Goal: Task Accomplishment & Management: Complete application form

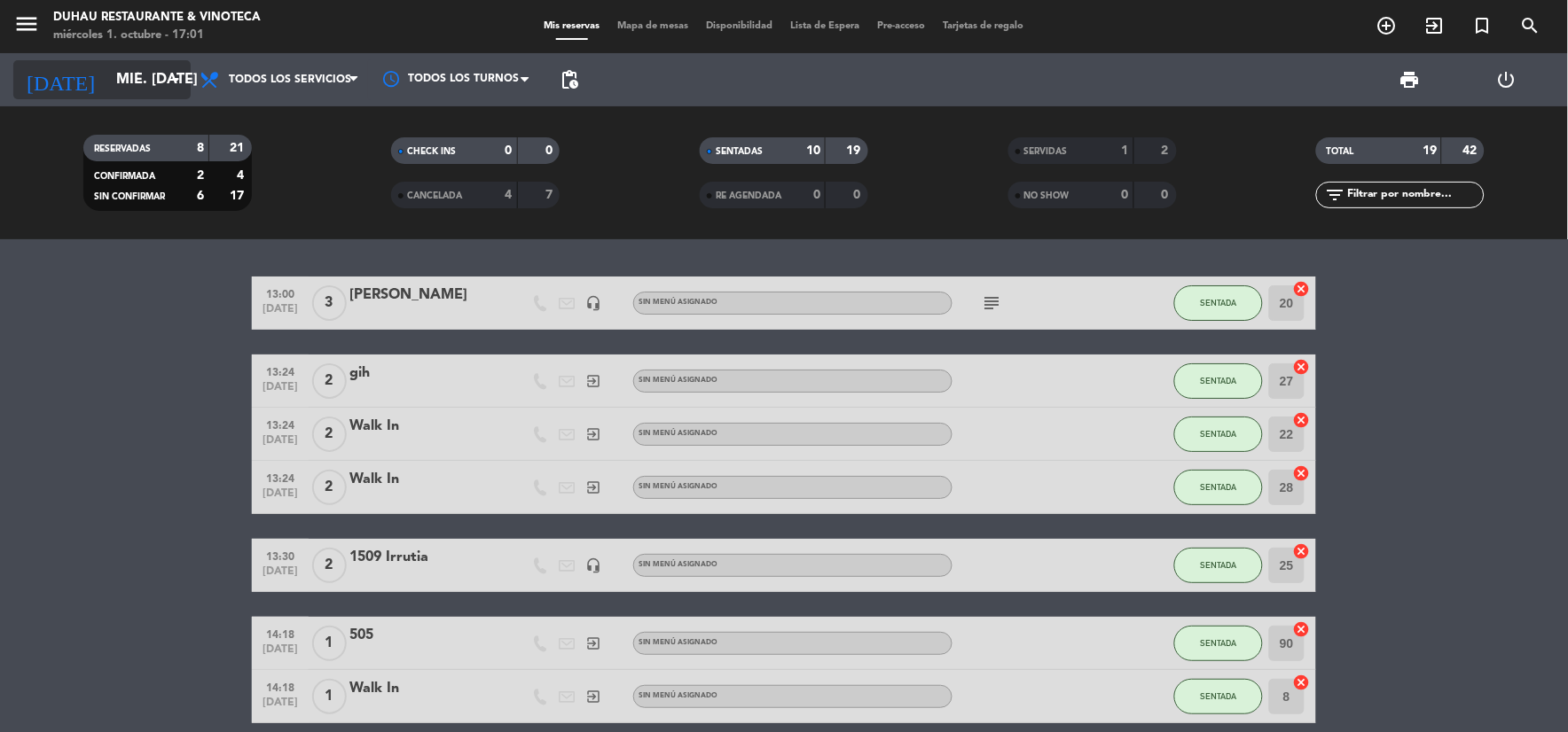
drag, startPoint x: 0, startPoint y: 0, endPoint x: 143, endPoint y: 89, distance: 168.4
click at [143, 89] on input "mié. [DATE]" at bounding box center [201, 80] width 188 height 35
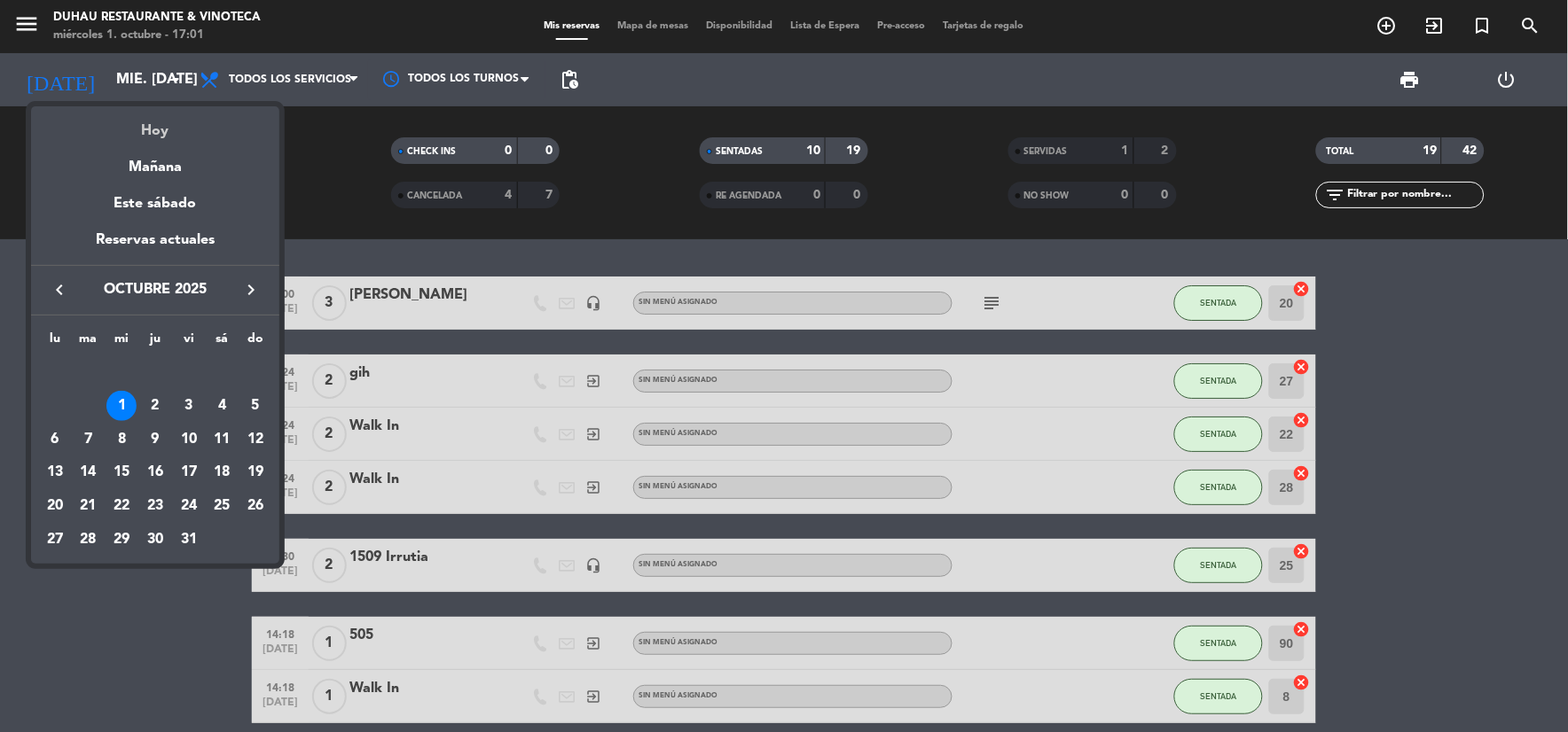
click at [197, 142] on div "Hoy" at bounding box center [154, 124] width 248 height 37
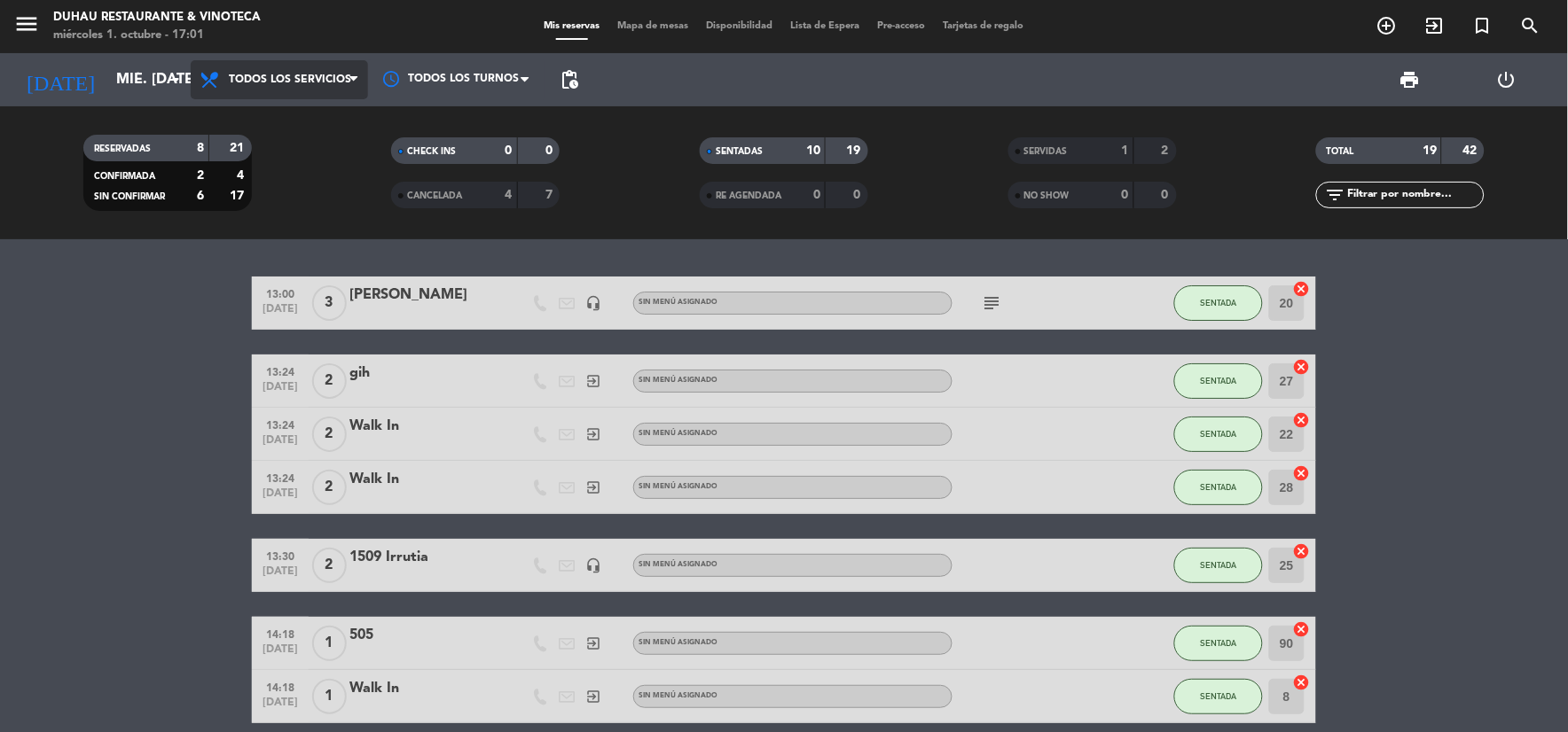
click at [275, 82] on span "Todos los servicios" at bounding box center [289, 79] width 123 height 13
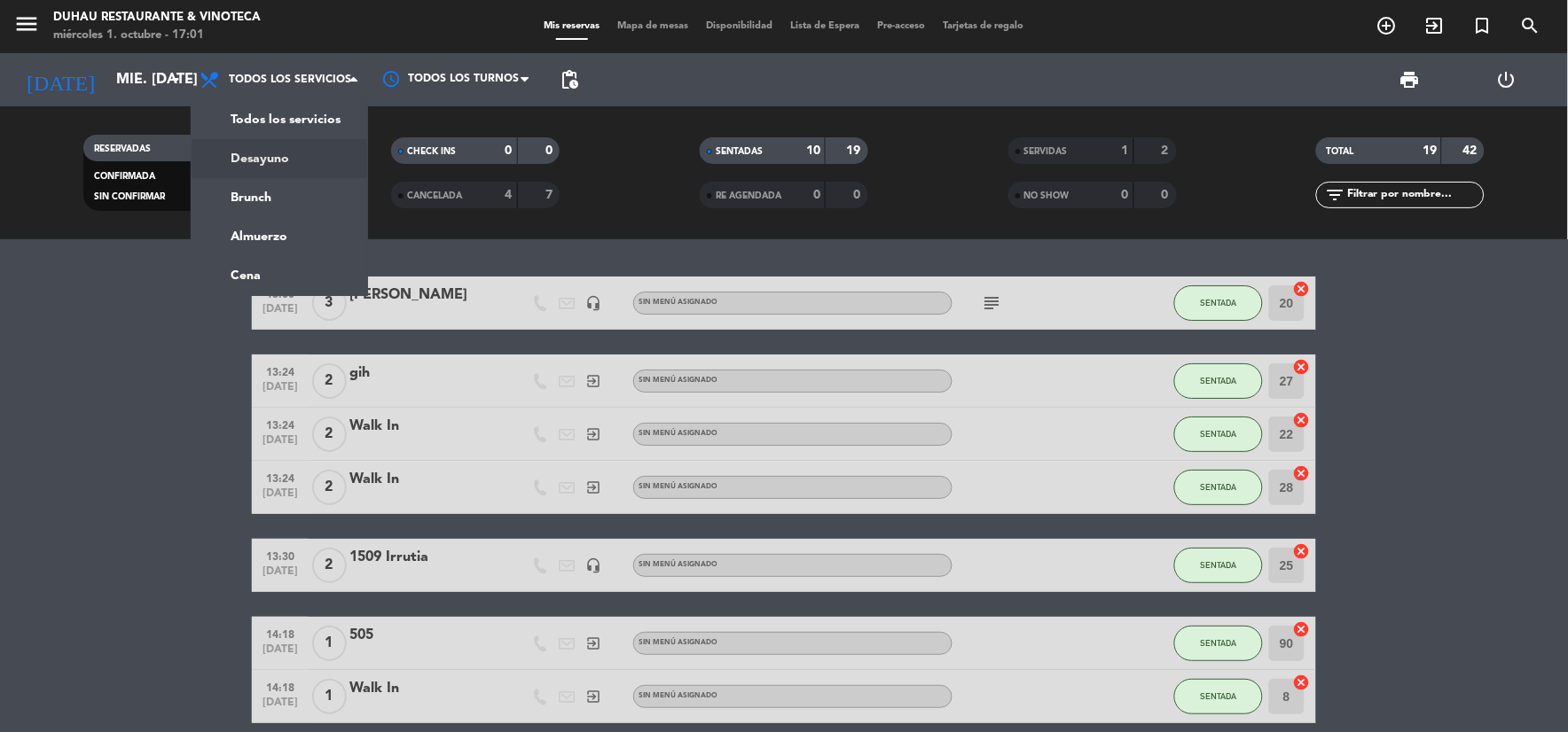
drag, startPoint x: 136, startPoint y: 228, endPoint x: 412, endPoint y: 660, distance: 512.6
click at [137, 229] on div "RESERVADAS 8 21 CONFIRMADA 2 4 SIN CONFIRMAR 6 17 CHECK INS 0 0 CANCELADA 4 7 S…" at bounding box center [784, 173] width 1568 height 133
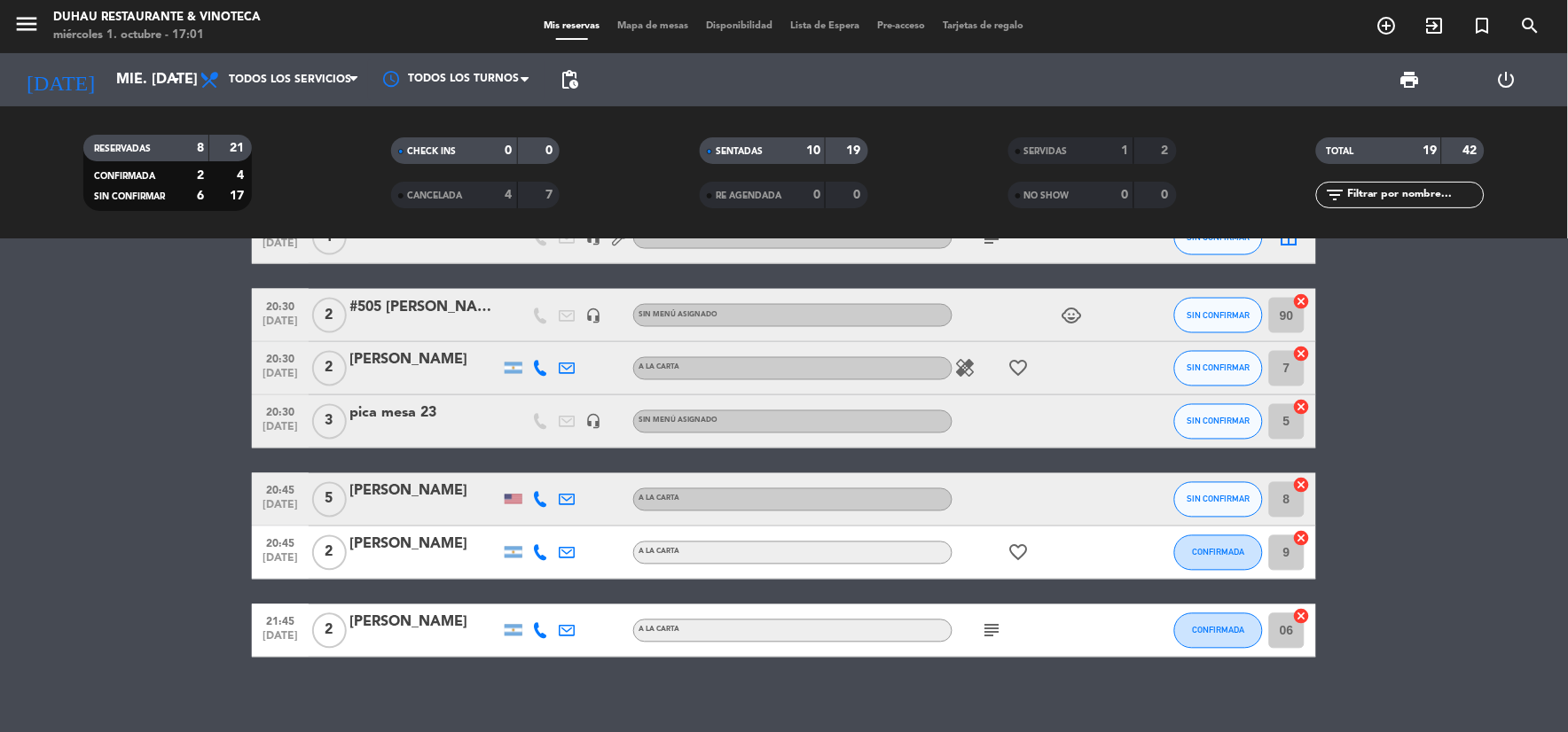
scroll to position [787, 0]
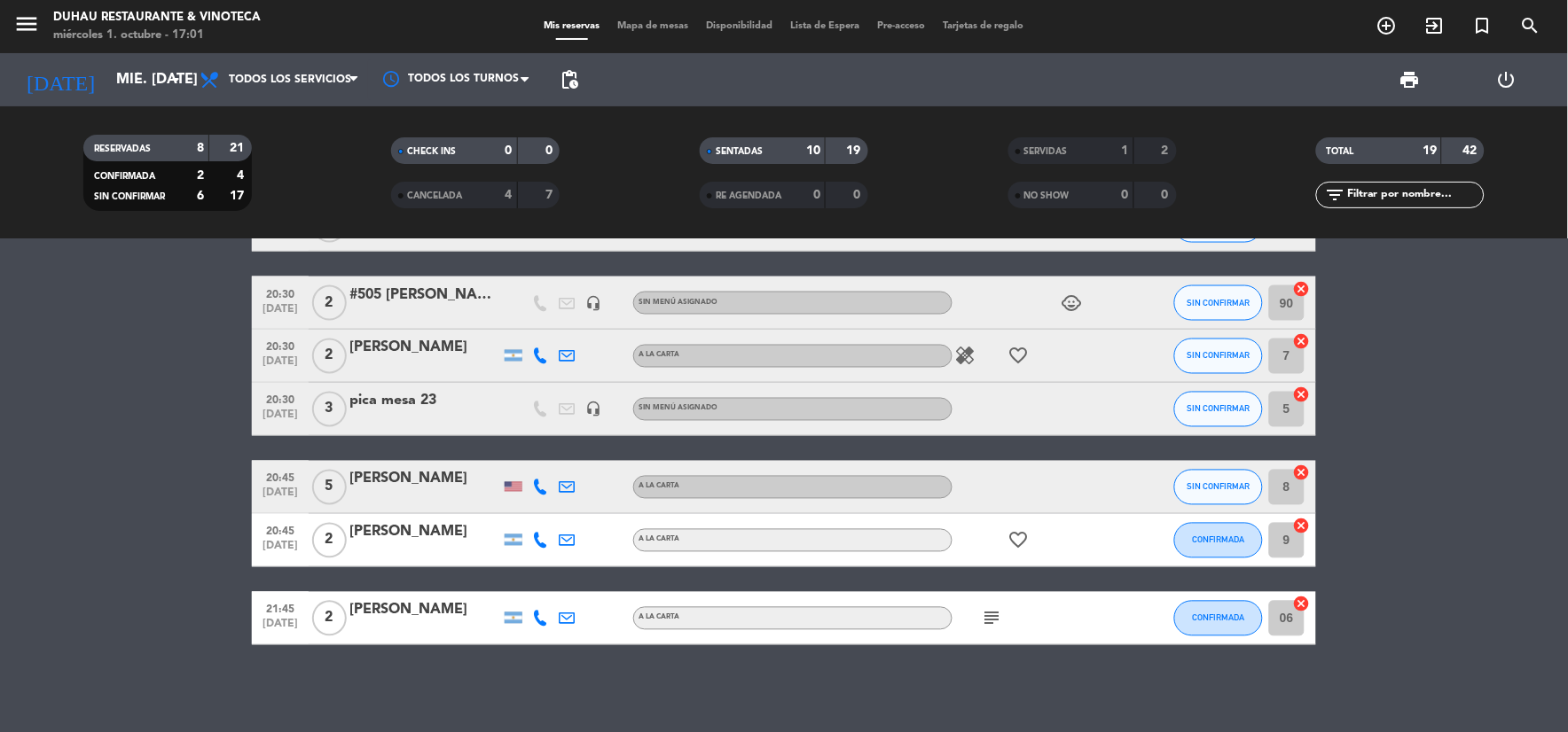
click at [986, 616] on icon "subject" at bounding box center [992, 618] width 21 height 21
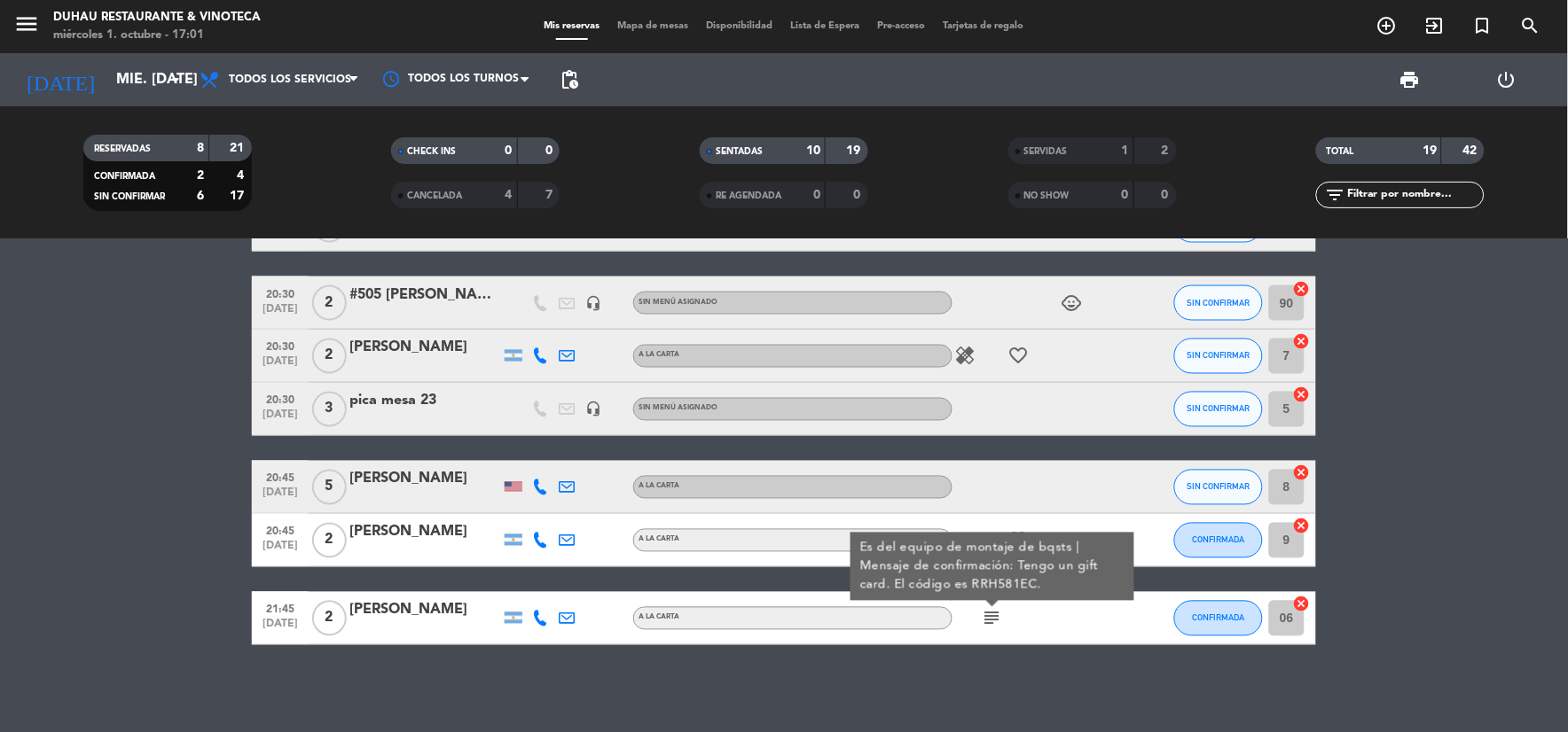
click at [991, 660] on div "13:00 [DATE] 3 [PERSON_NAME] headset_mic Sin menú asignado subject SENTADA 20 c…" at bounding box center [784, 485] width 1568 height 493
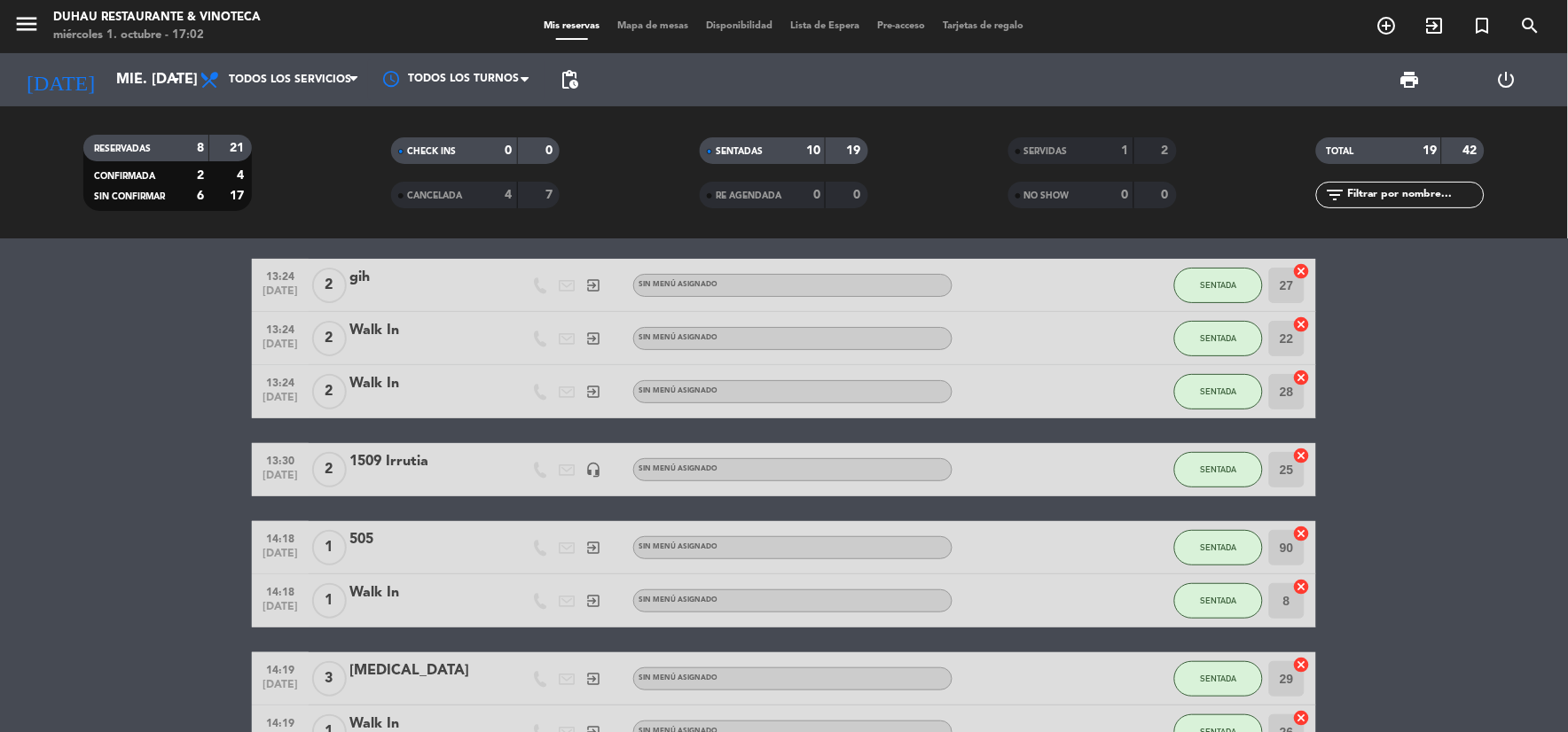
scroll to position [0, 0]
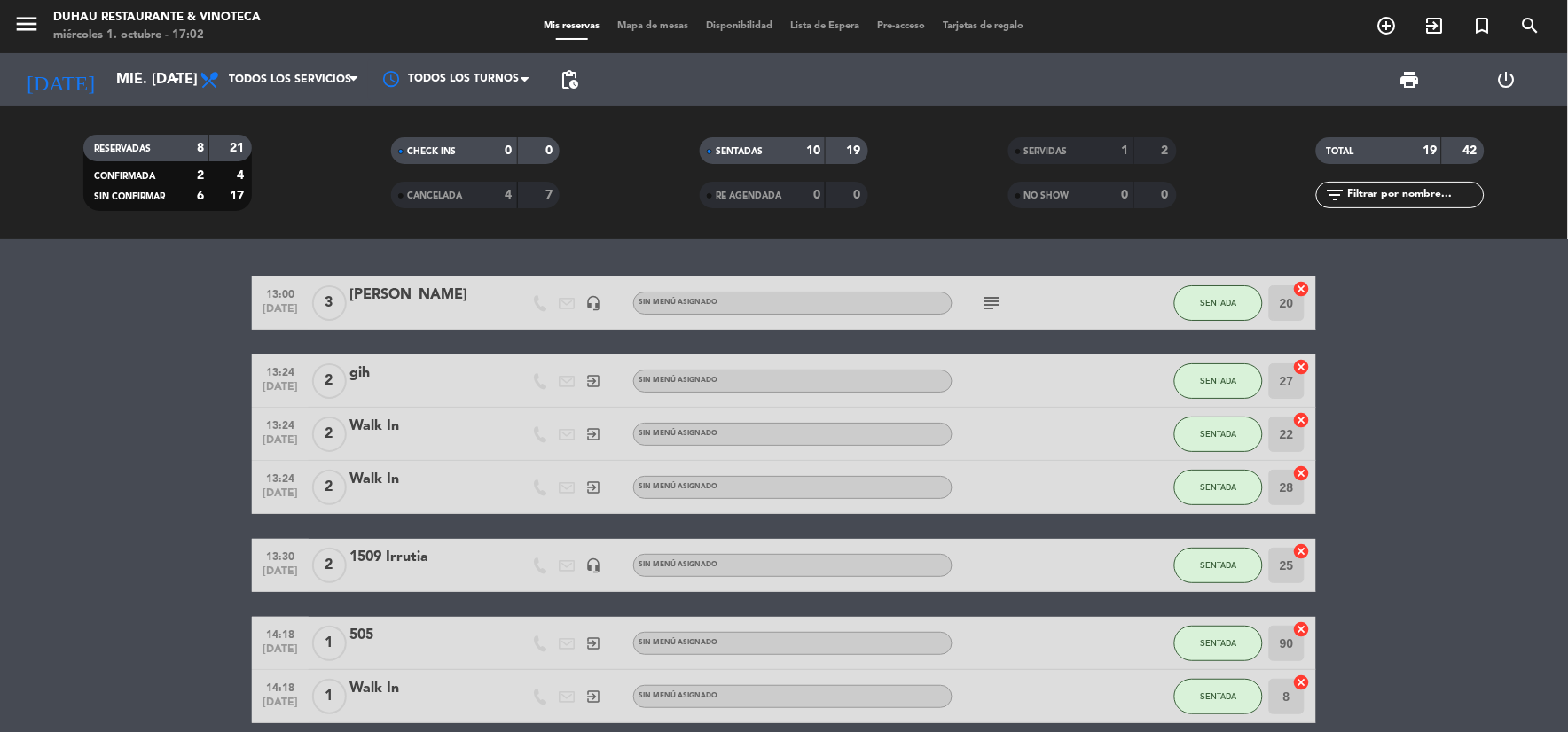
click at [137, 55] on div "[DATE] mié. [DATE] arrow_drop_down" at bounding box center [102, 79] width 178 height 53
click at [147, 73] on input "mié. [DATE]" at bounding box center [201, 80] width 188 height 35
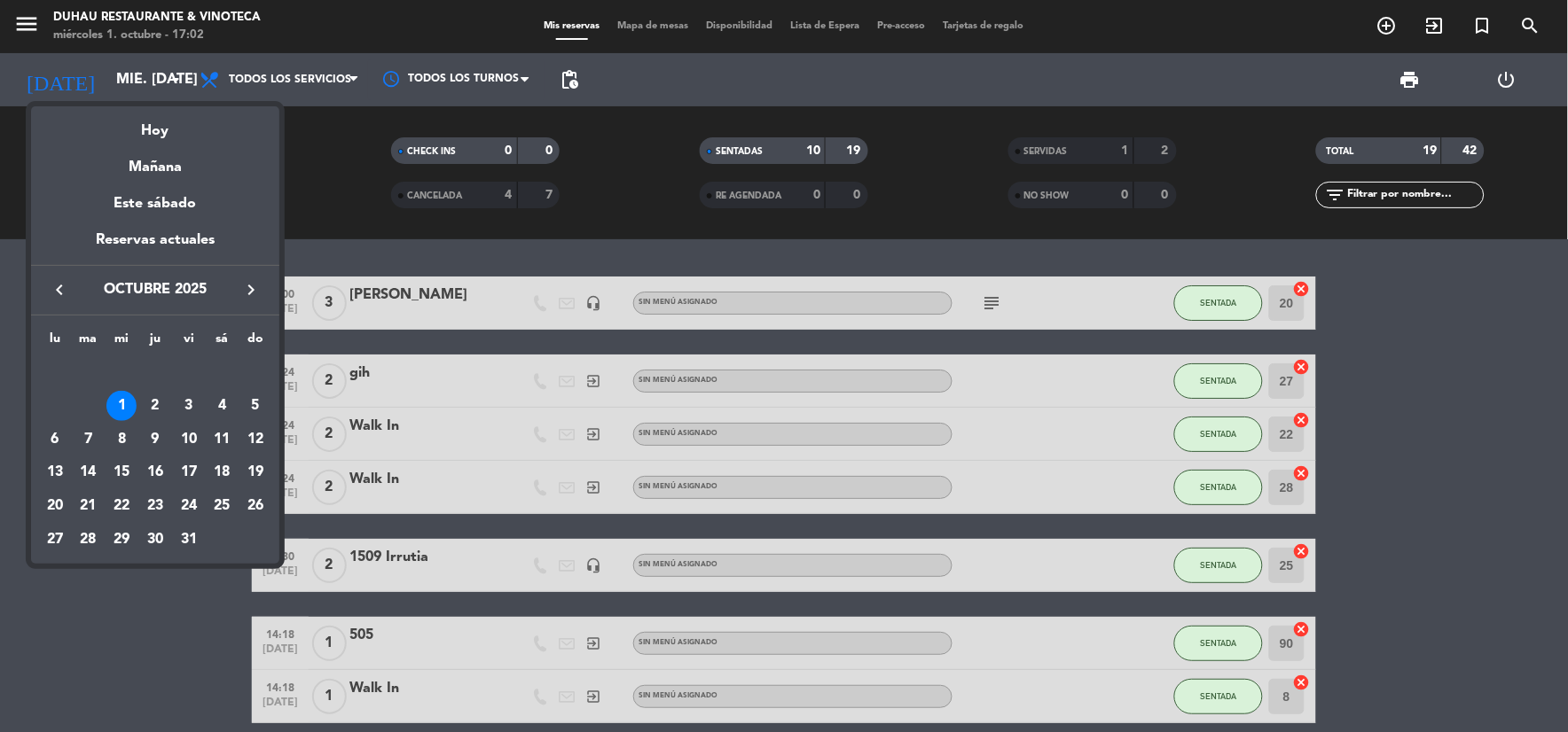
click at [281, 75] on div at bounding box center [784, 366] width 1568 height 732
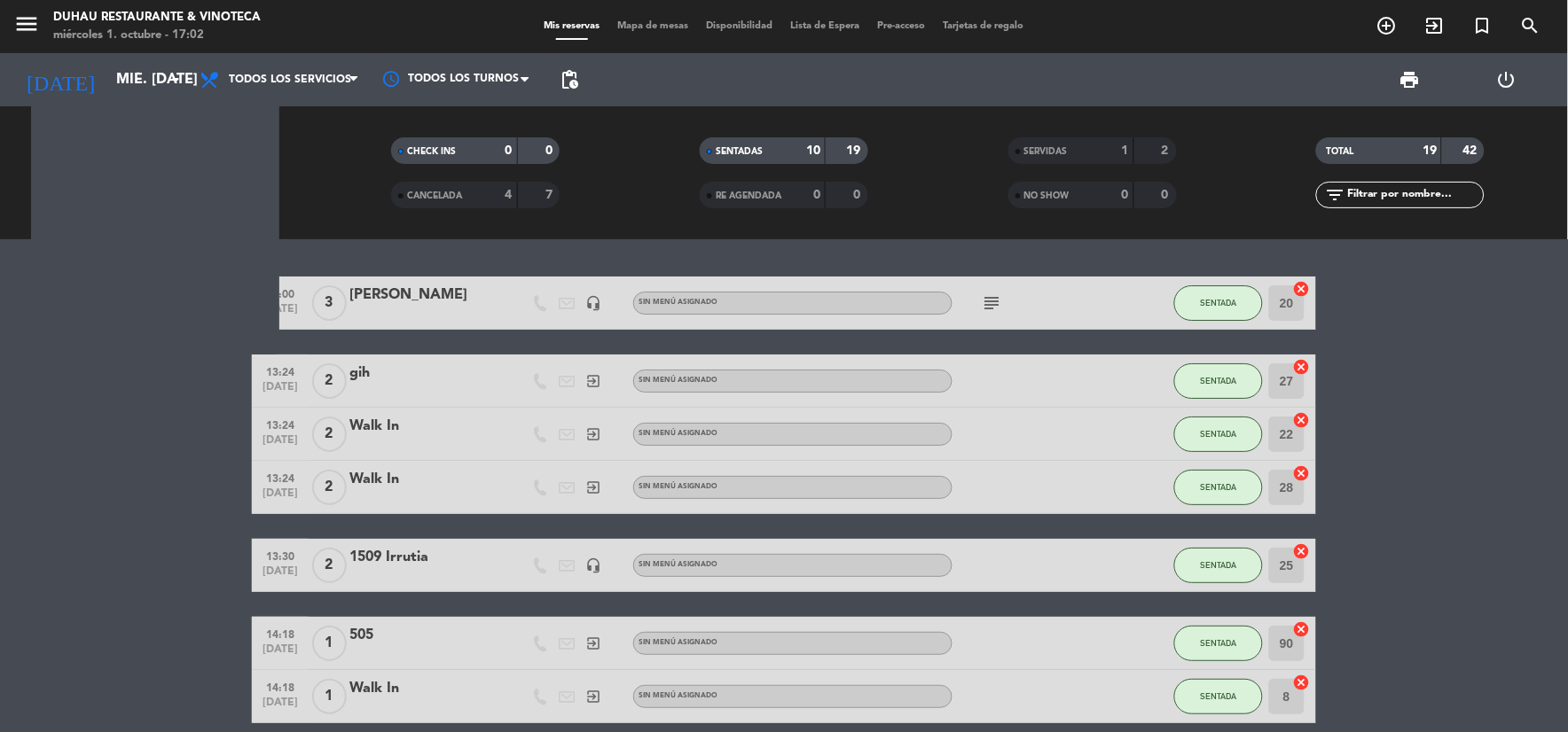
click at [281, 75] on span "Todos los servicios" at bounding box center [289, 79] width 123 height 13
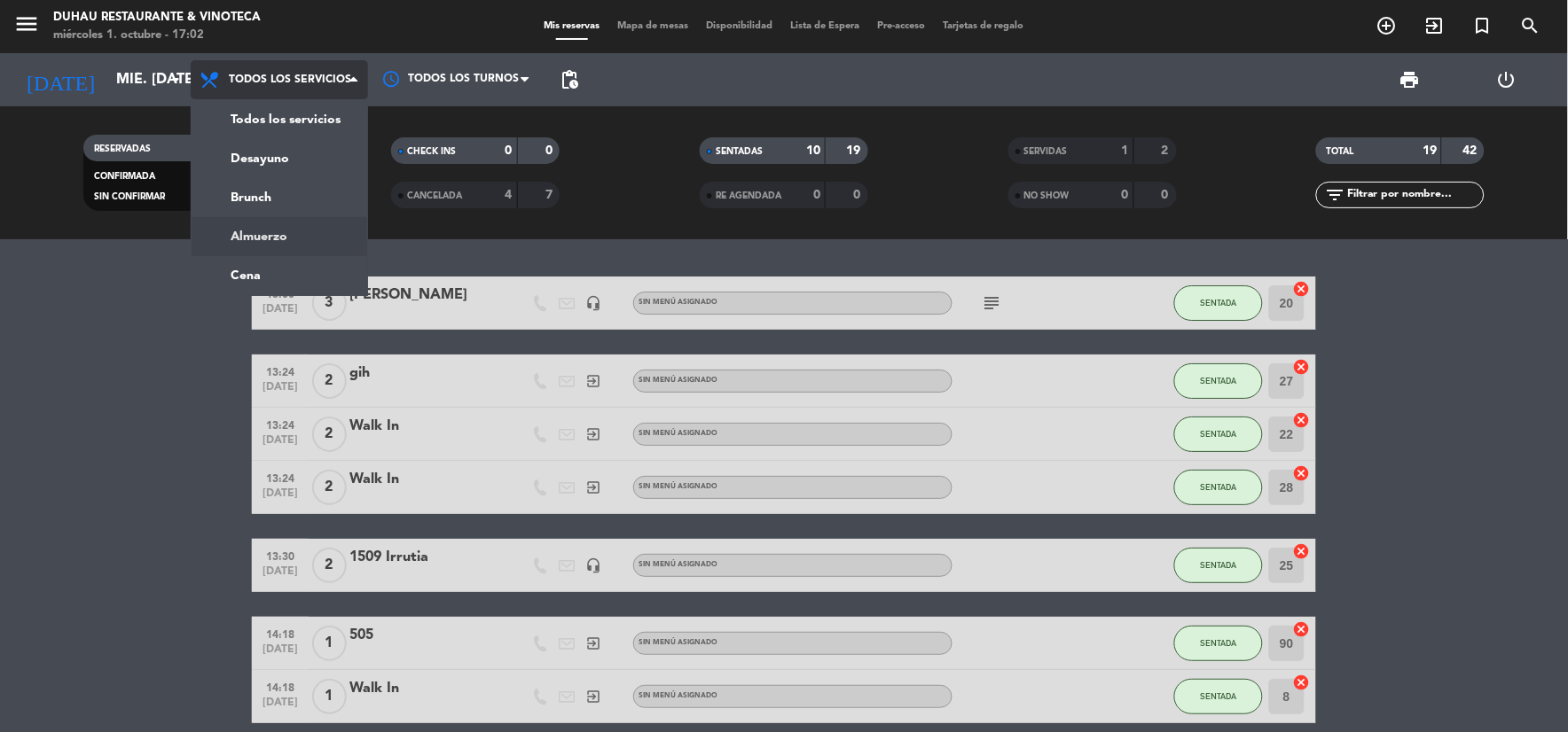
click at [253, 239] on ng-component "menu Duhau Restaurante & Vinoteca miércoles 1. octubre - 17:02 Mis reservas Map…" at bounding box center [784, 366] width 1568 height 732
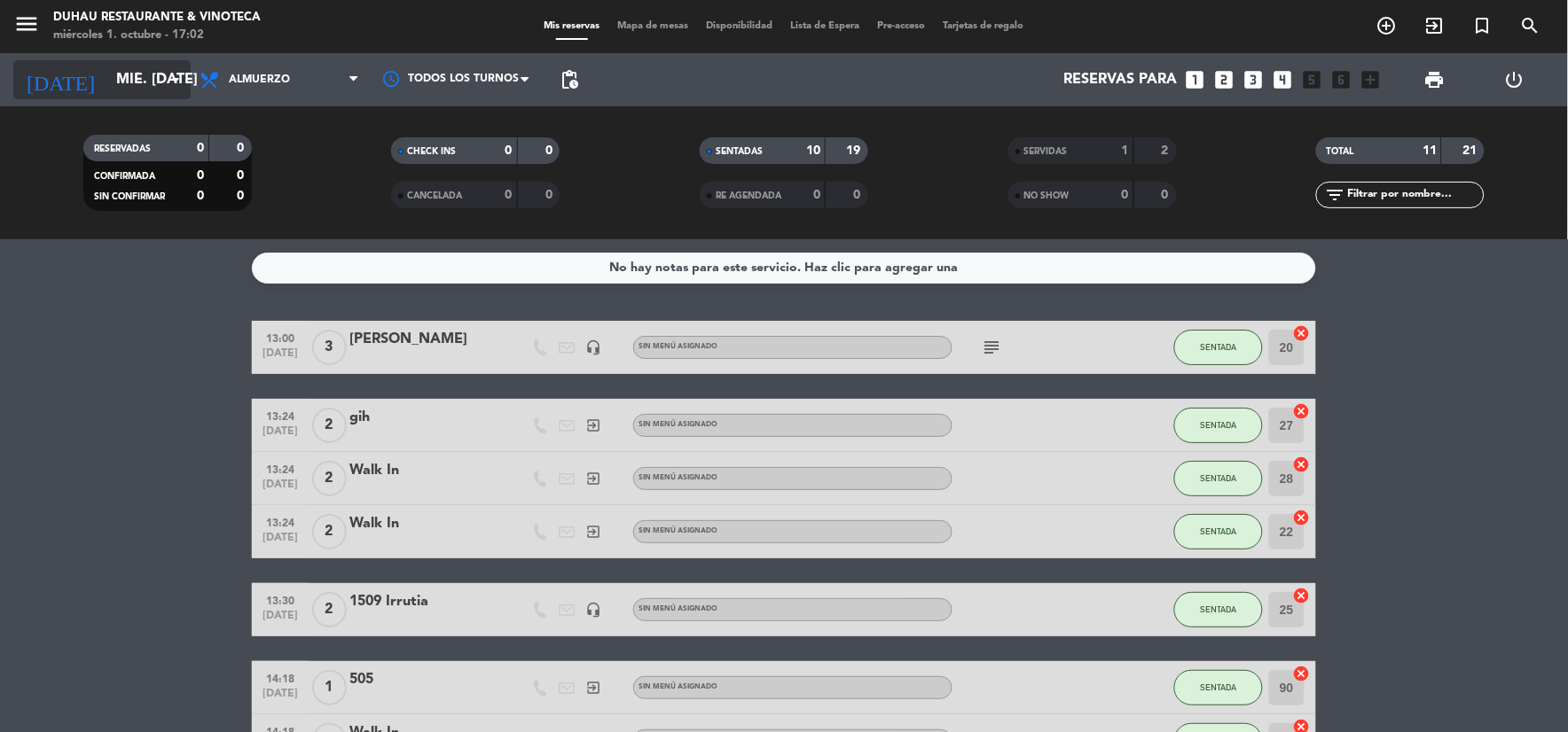
click at [137, 72] on input "mié. [DATE]" at bounding box center [201, 80] width 188 height 35
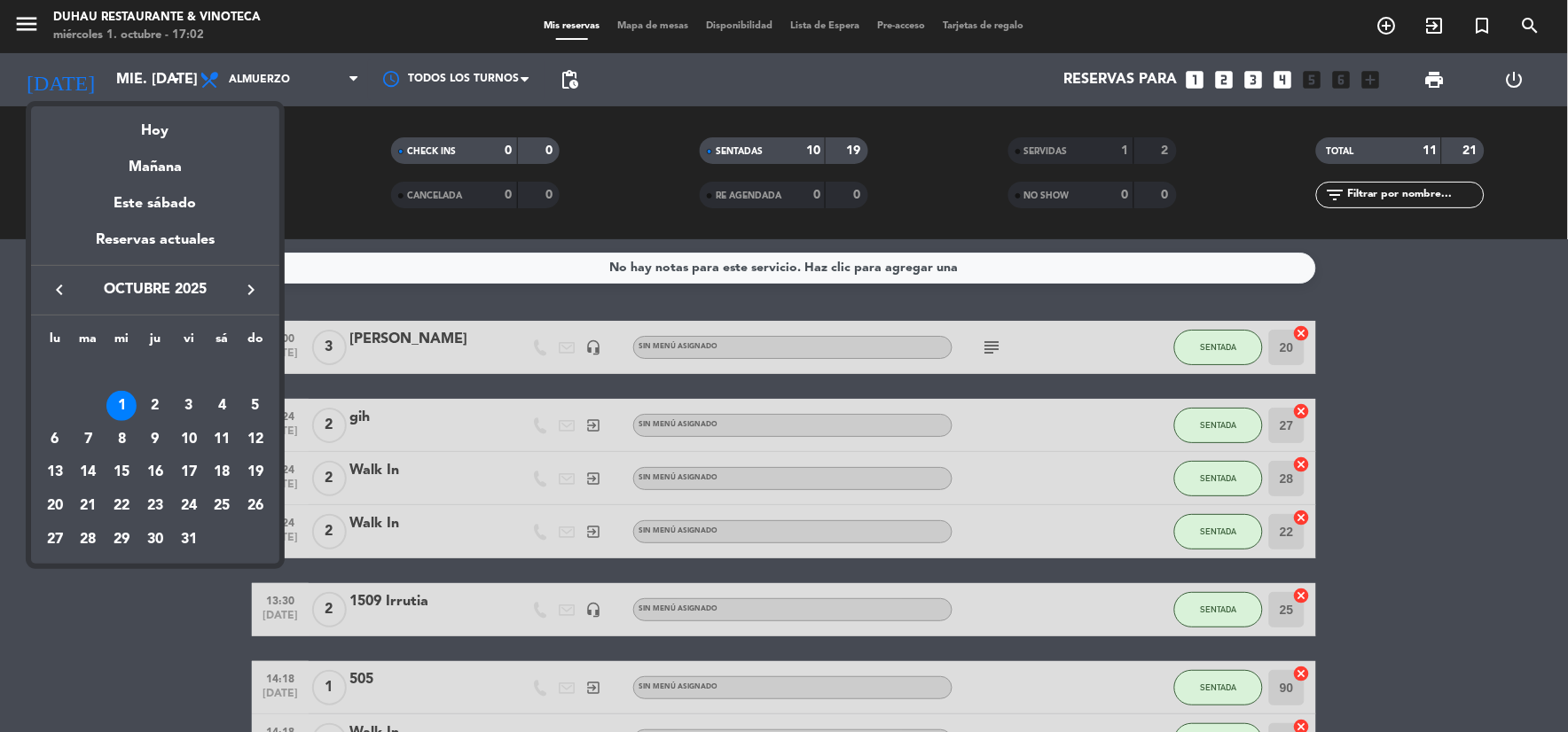
click at [136, 72] on div at bounding box center [784, 366] width 1568 height 732
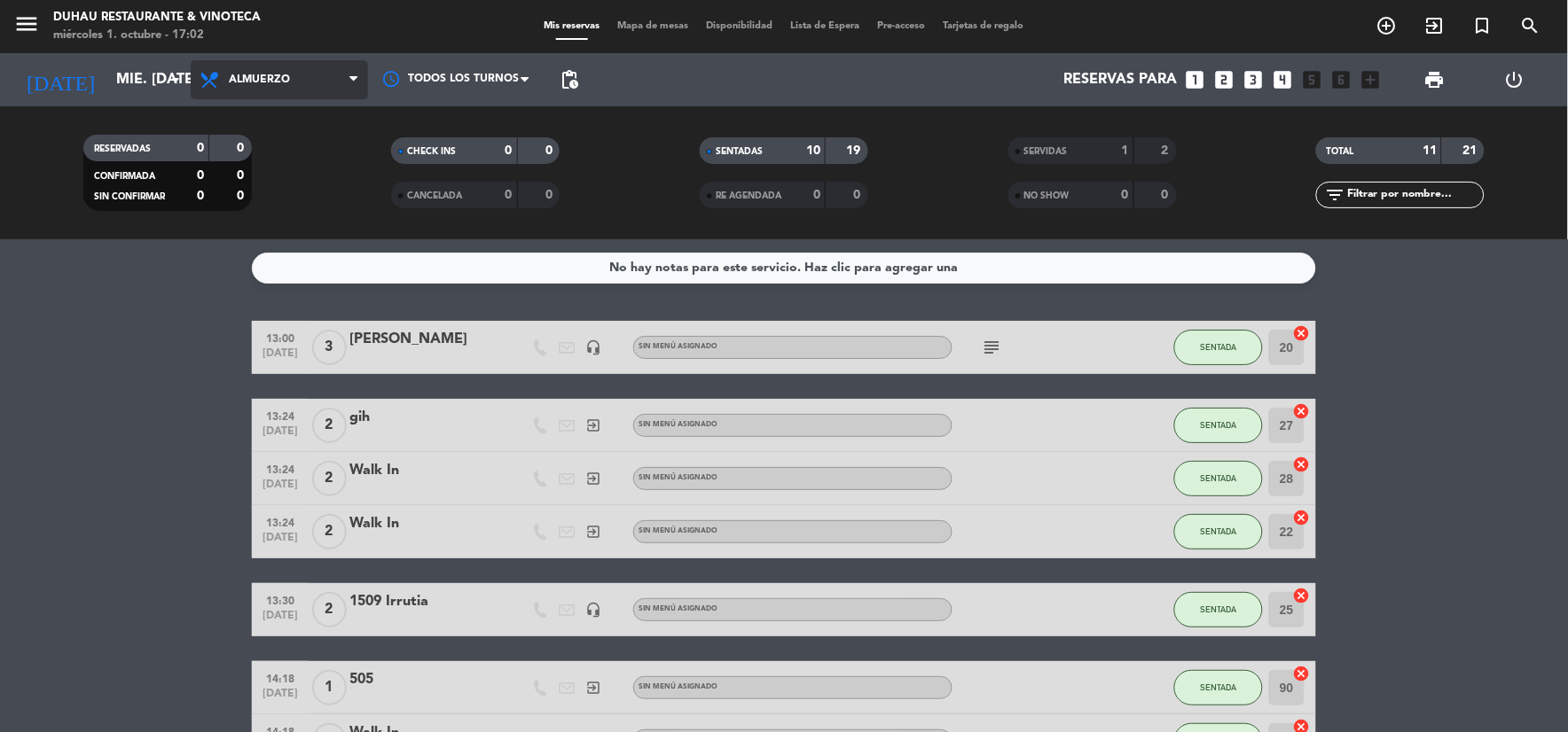
click at [316, 72] on span "Almuerzo" at bounding box center [280, 79] width 178 height 39
click at [282, 268] on ng-component "menu Duhau Restaurante & Vinoteca miércoles 1. octubre - 17:02 Mis reservas Map…" at bounding box center [784, 366] width 1568 height 732
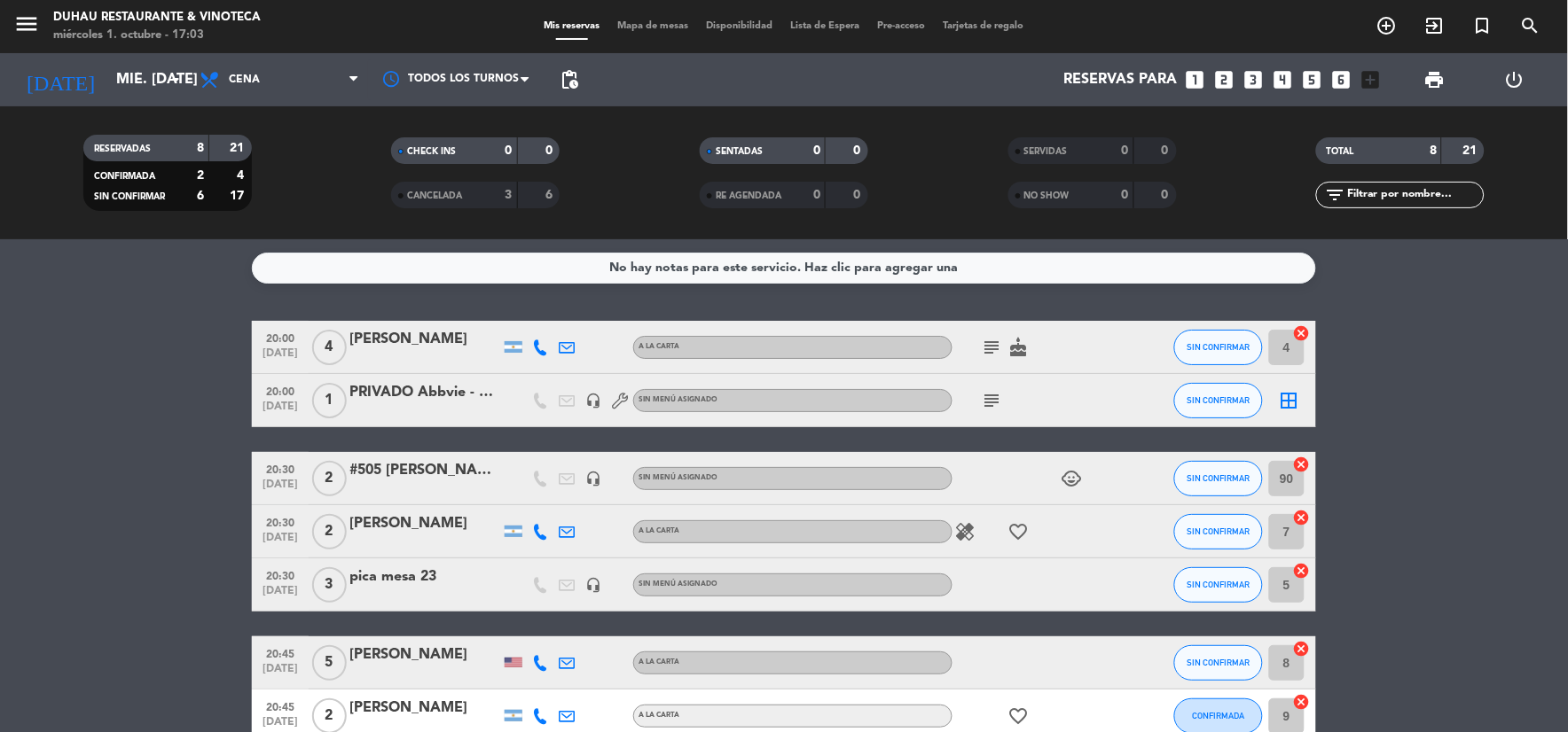
click at [990, 344] on icon "subject" at bounding box center [992, 347] width 21 height 21
click at [1431, 422] on bookings-row "20:00 [DATE] 4 [PERSON_NAME] A [PERSON_NAME] subject [PERSON_NAME] mi cumpleaño…" at bounding box center [784, 571] width 1568 height 500
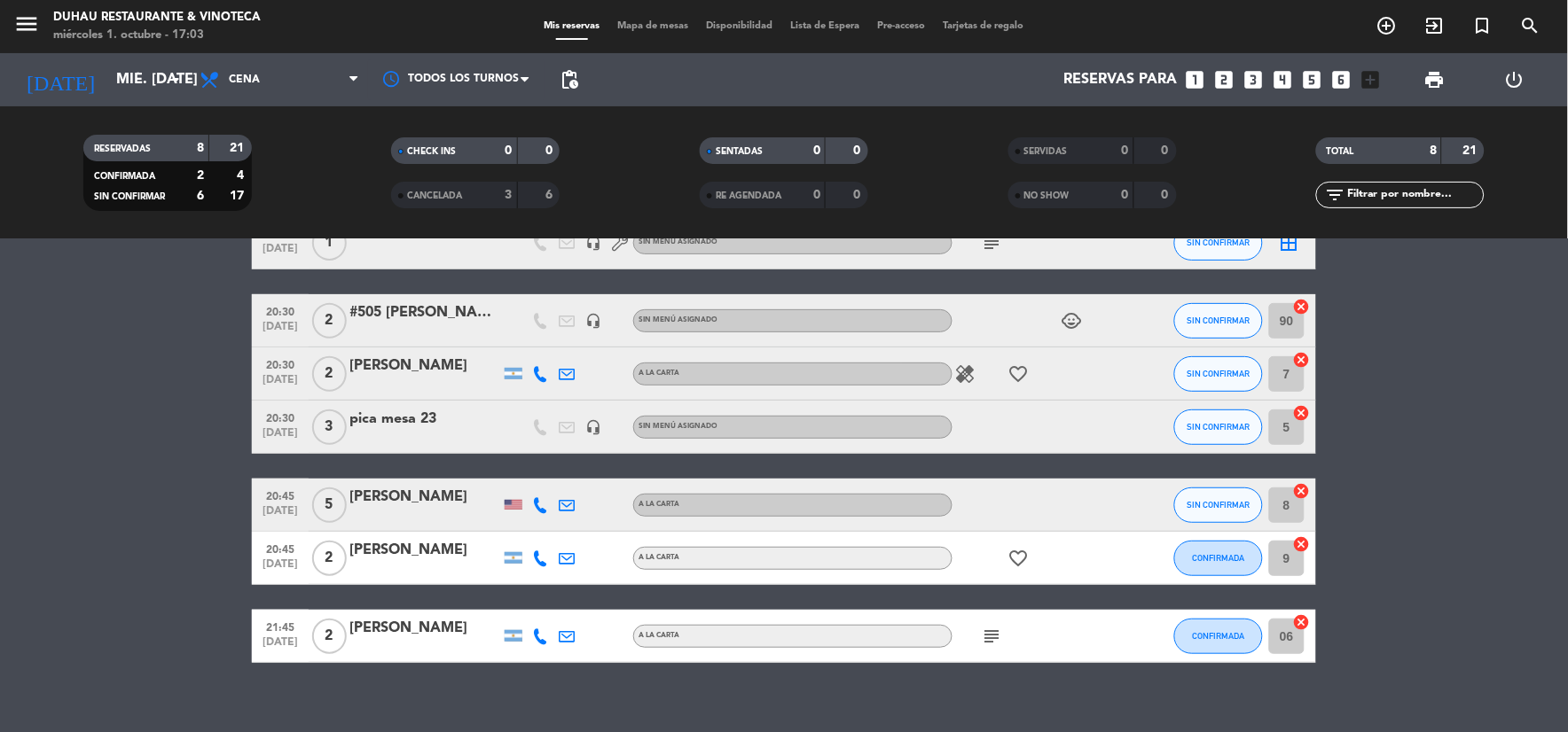
scroll to position [176, 0]
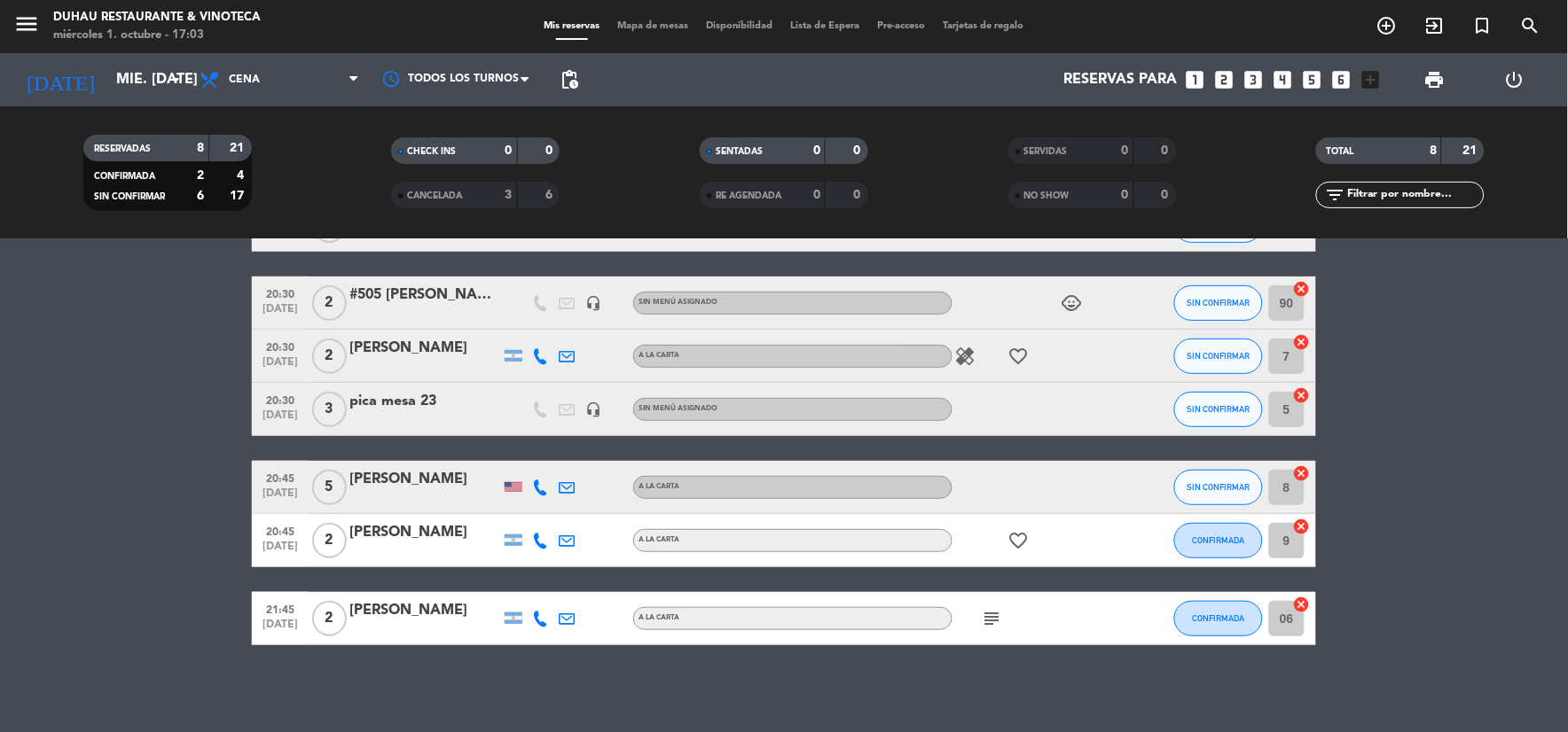
click at [958, 350] on icon "healing" at bounding box center [966, 356] width 21 height 21
click at [960, 662] on div "No hay notas para este servicio. Haz clic para agregar una 20:00 [DATE] 4 [PERS…" at bounding box center [784, 485] width 1568 height 493
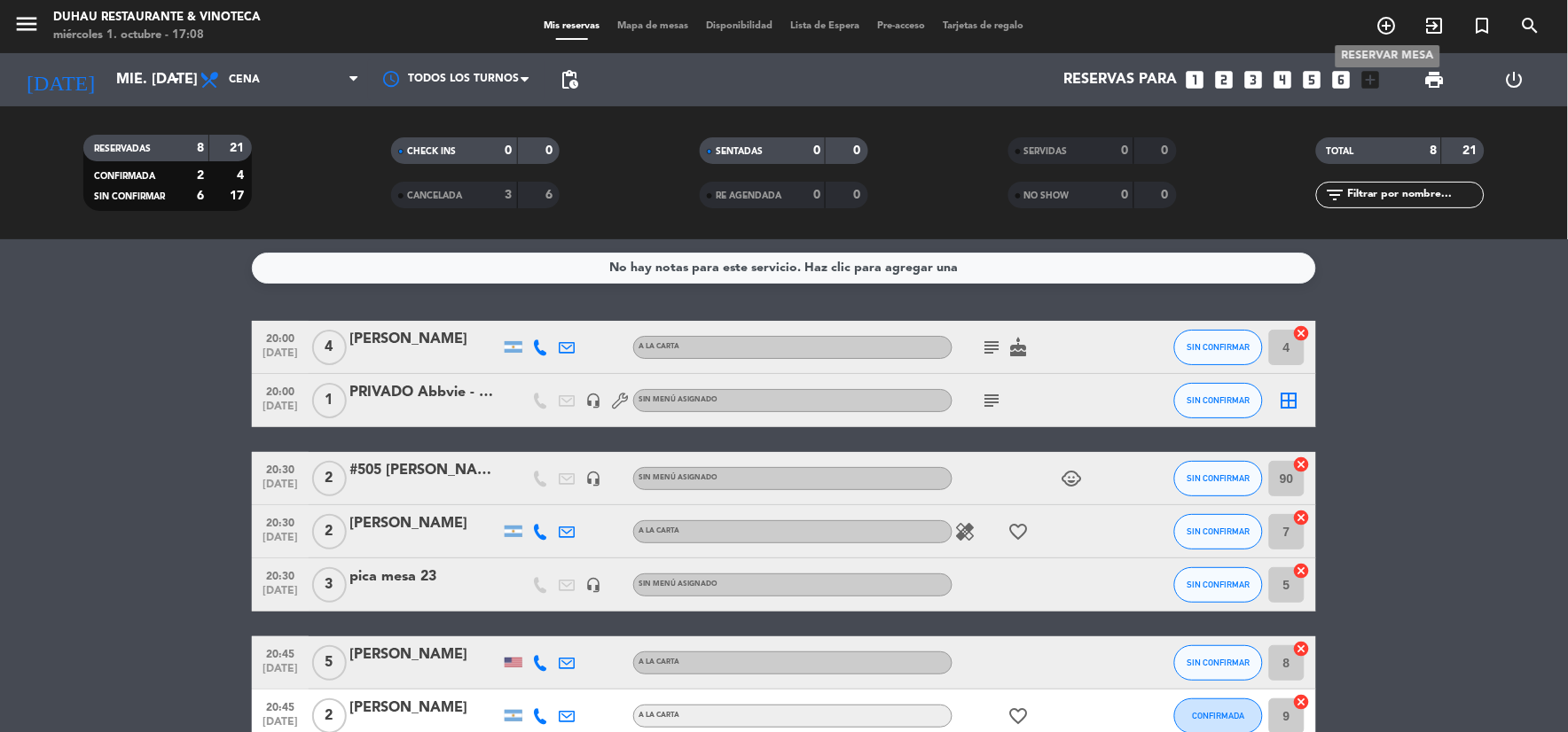
click at [1392, 17] on icon "add_circle_outline" at bounding box center [1387, 26] width 21 height 21
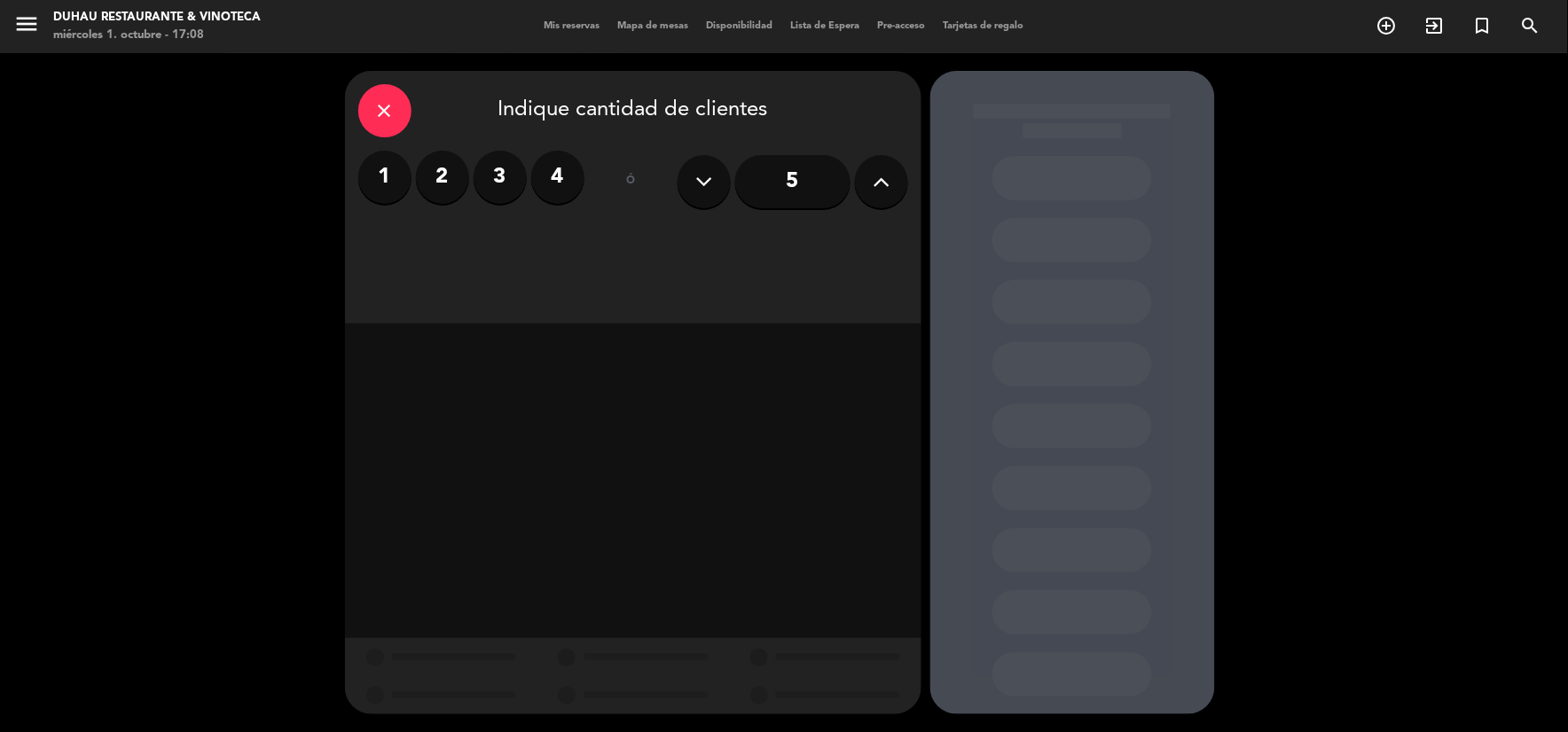
click at [553, 170] on label "4" at bounding box center [558, 176] width 53 height 53
click at [813, 248] on div "Cena" at bounding box center [839, 242] width 134 height 36
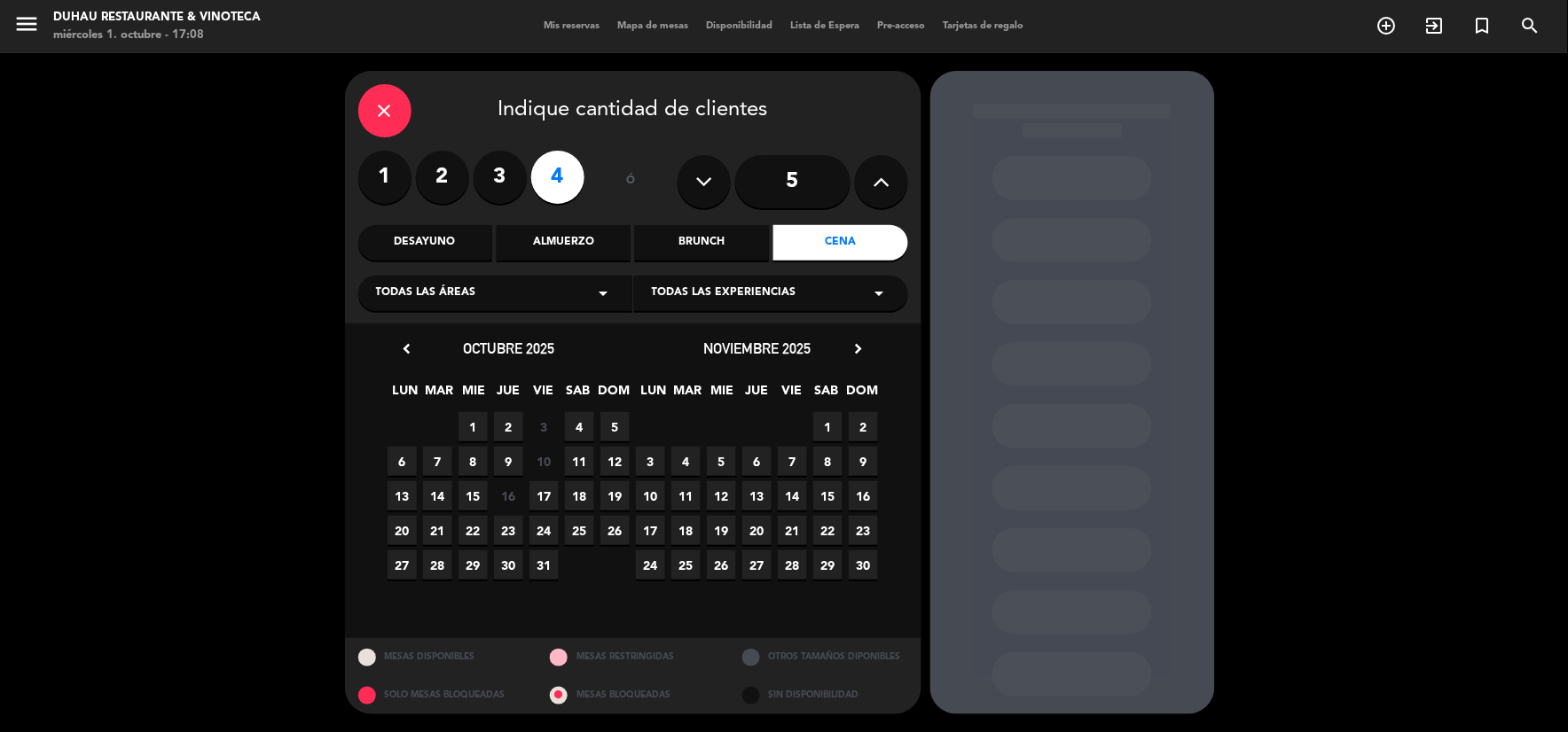
click at [509, 468] on span "9" at bounding box center [509, 461] width 29 height 29
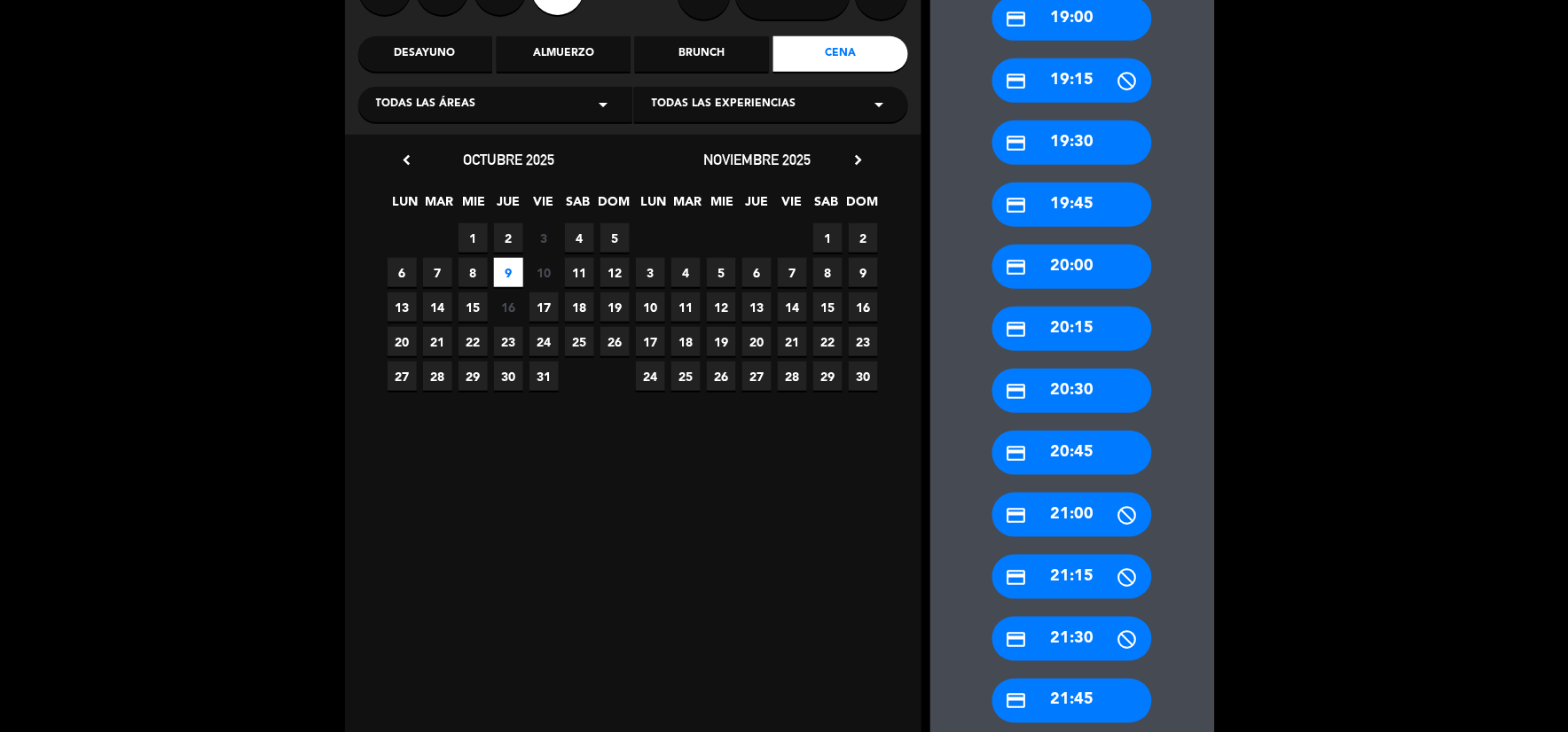
scroll to position [197, 0]
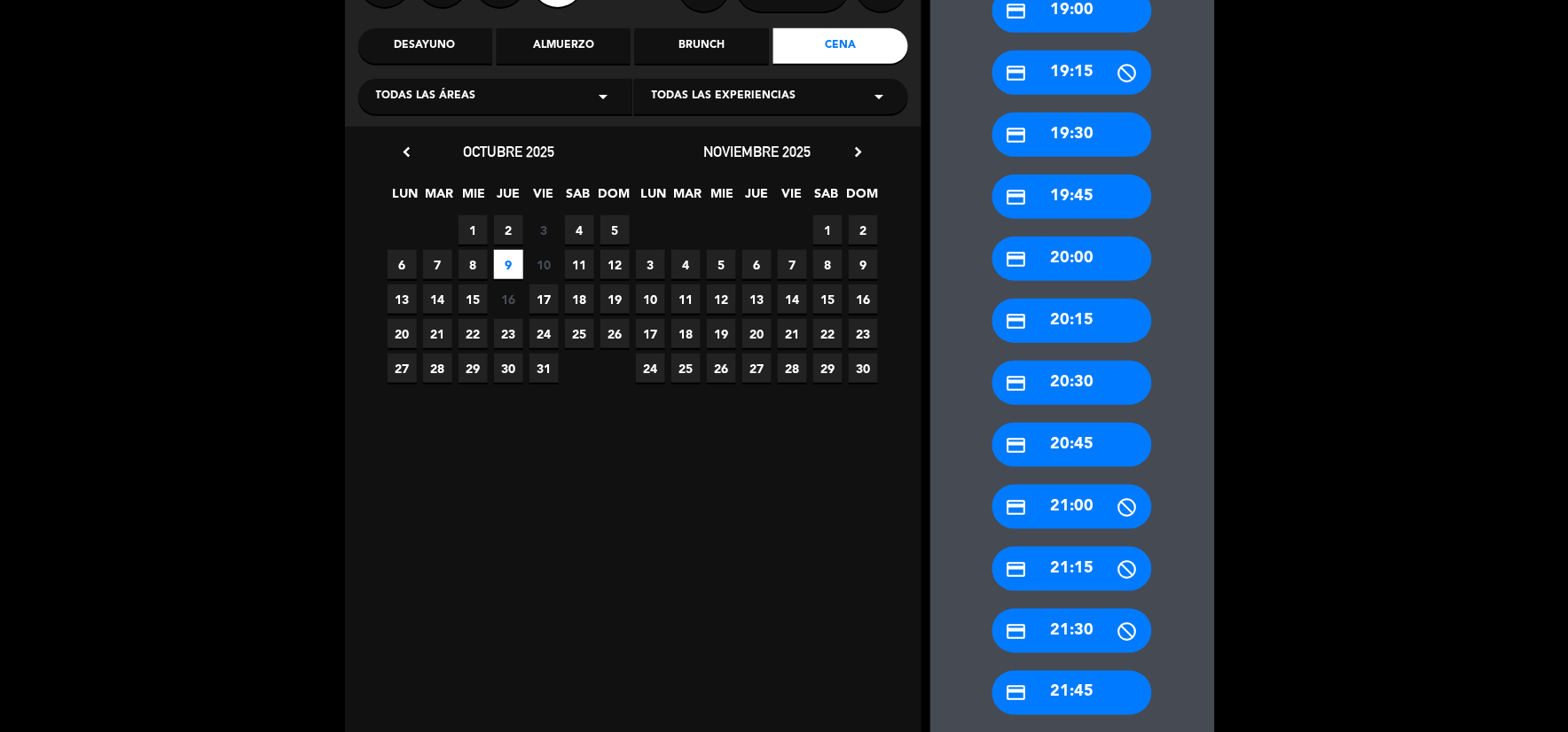
click at [1075, 499] on div "credit_card 21:00" at bounding box center [1071, 507] width 159 height 44
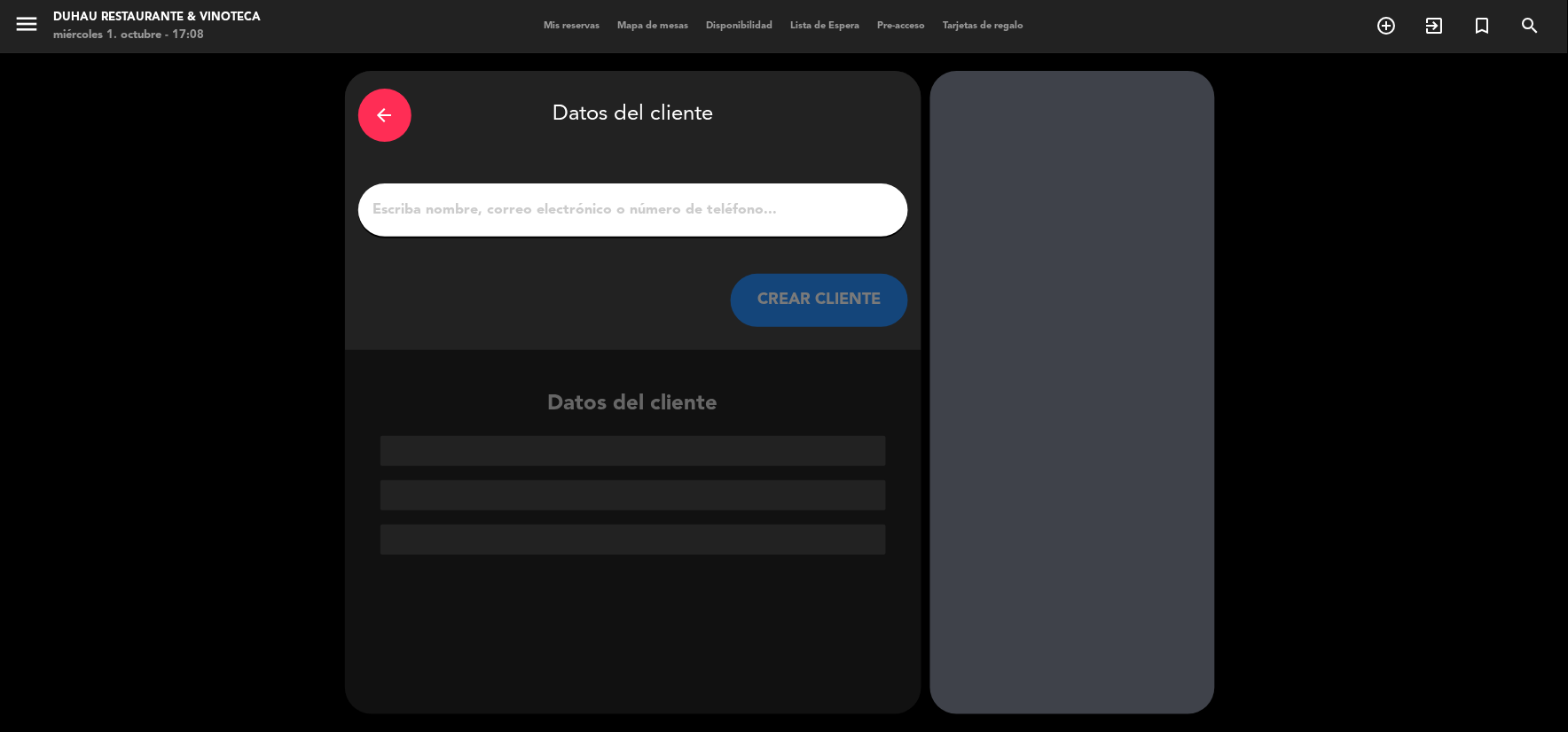
click at [565, 198] on input "1" at bounding box center [633, 210] width 523 height 25
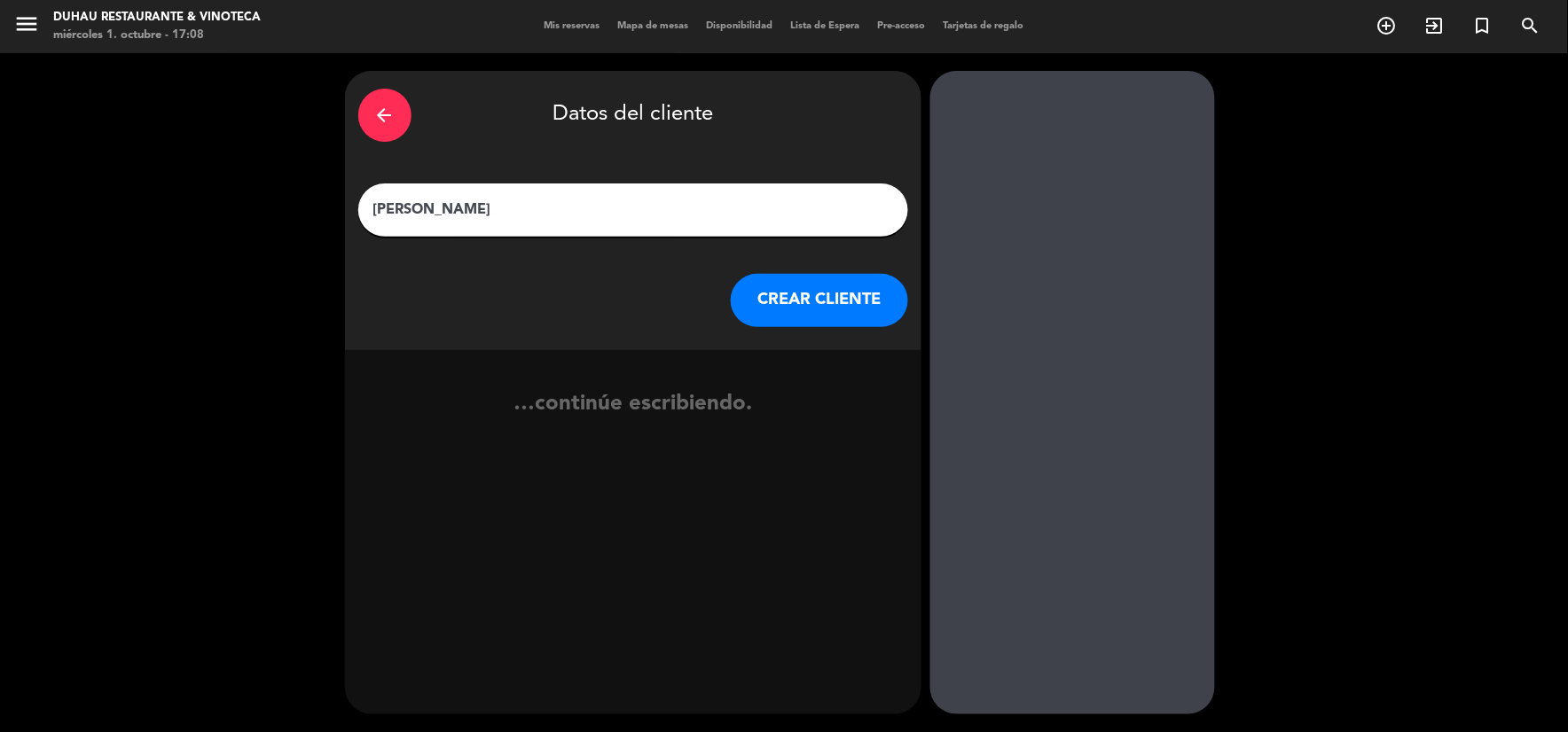
type input "[PERSON_NAME]"
click at [827, 287] on button "CREAR CLIENTE" at bounding box center [819, 300] width 178 height 53
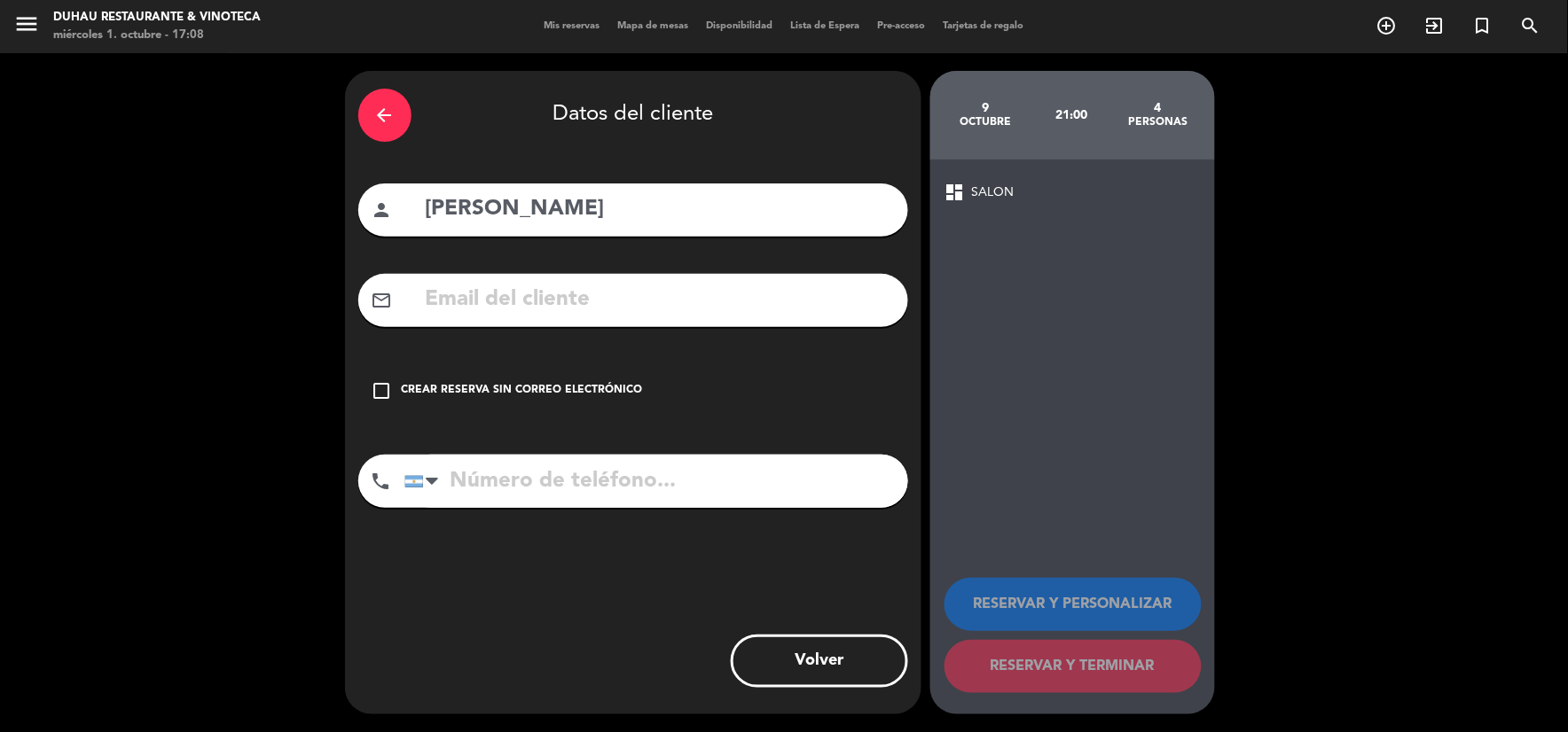
click at [536, 381] on div "check_box_outline_blank Crear reserva sin correo electrónico" at bounding box center [633, 391] width 550 height 53
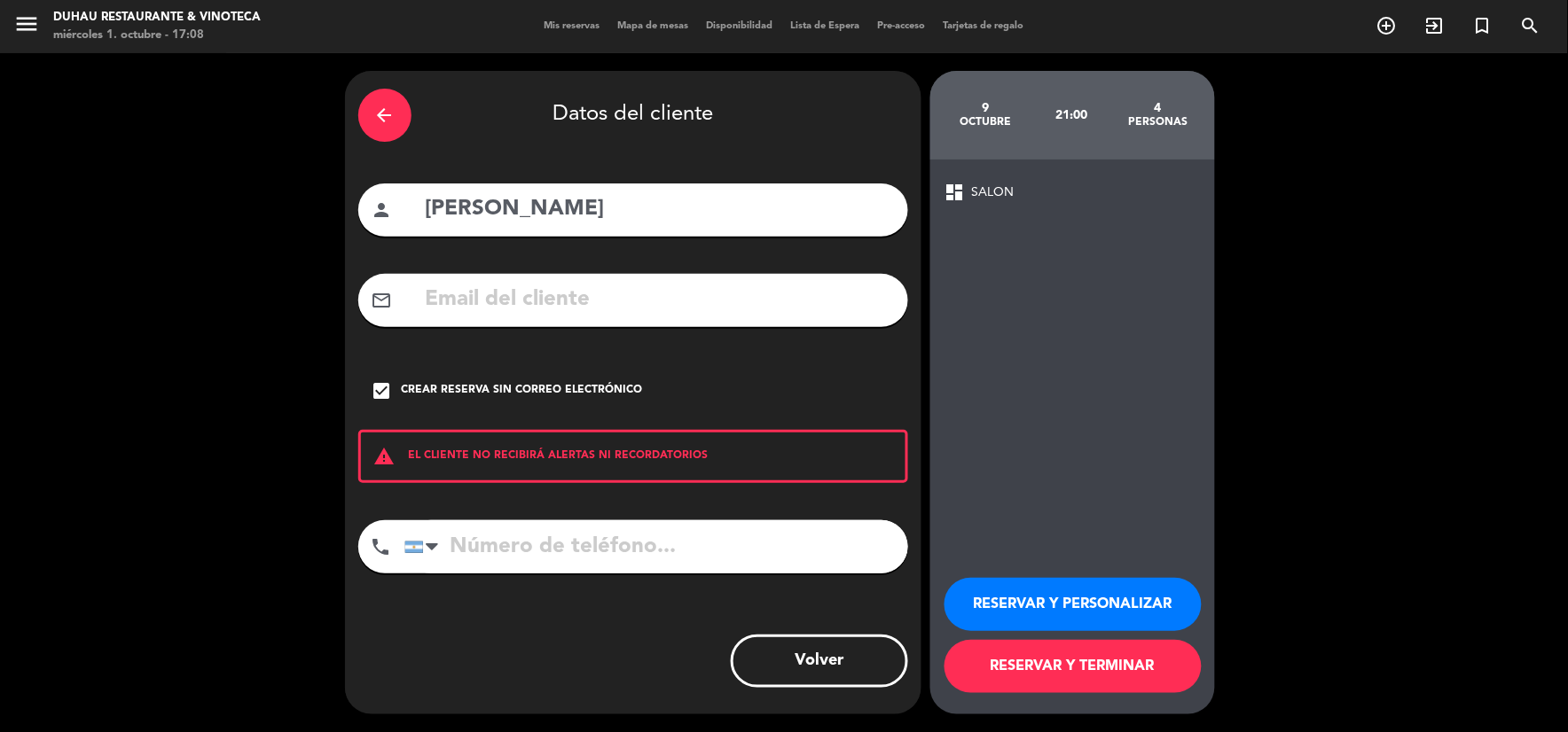
click at [1064, 596] on button "RESERVAR Y PERSONALIZAR" at bounding box center [1073, 604] width 258 height 53
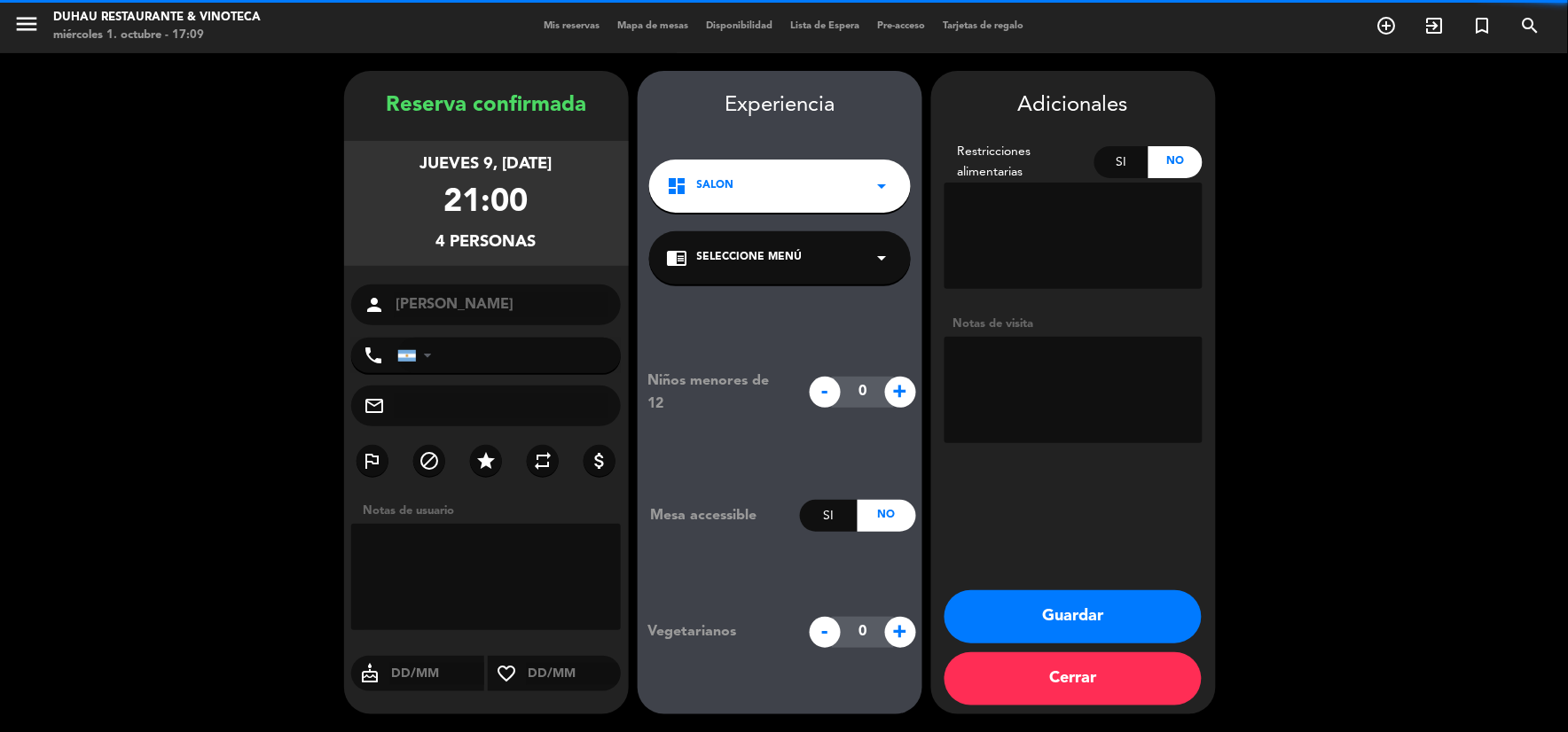
click at [1085, 393] on textarea at bounding box center [1073, 390] width 258 height 106
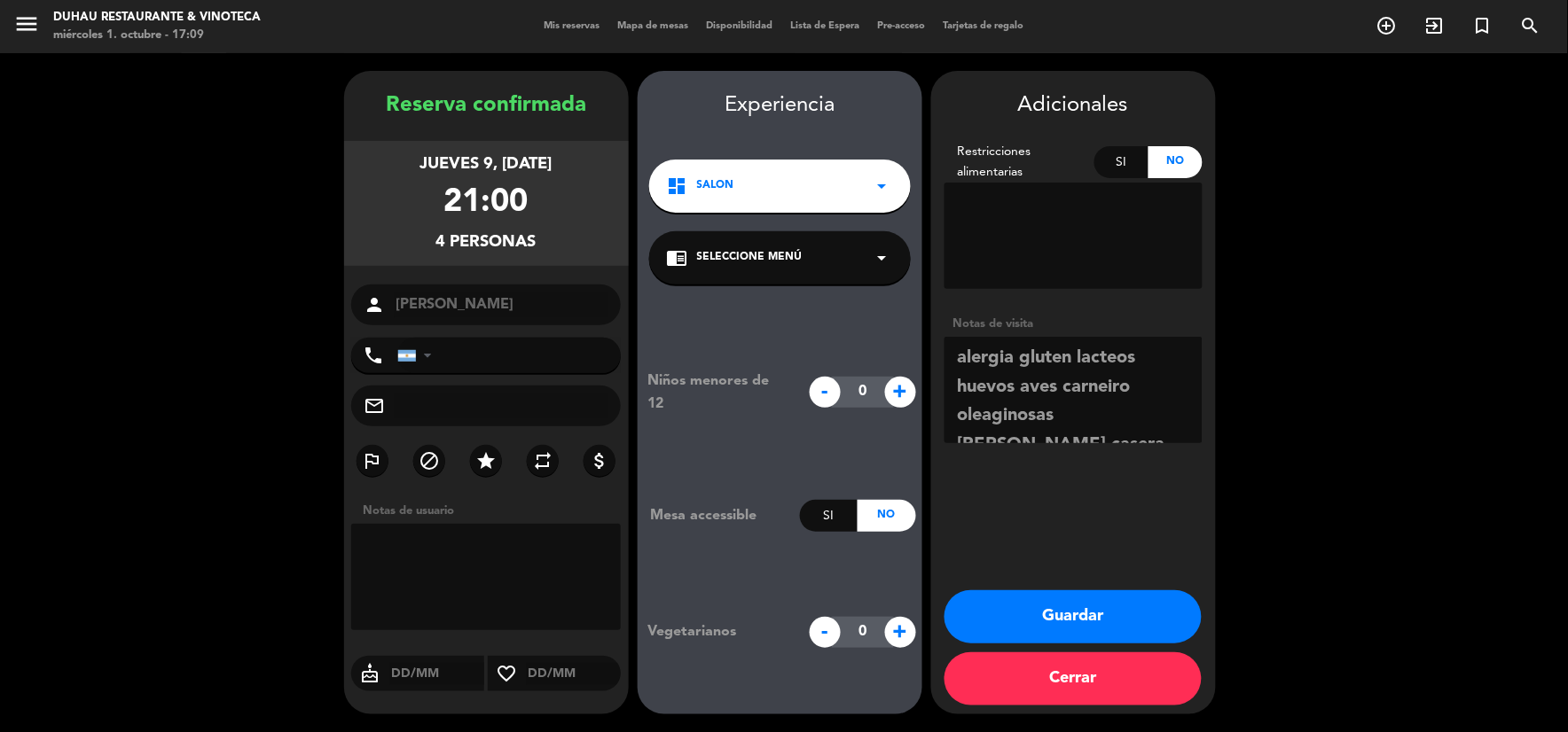
type textarea "alergia gluten lacteos huevos aves carneiro oleaginosas [PERSON_NAME] casera"
click at [1049, 614] on button "Guardar" at bounding box center [1073, 616] width 258 height 53
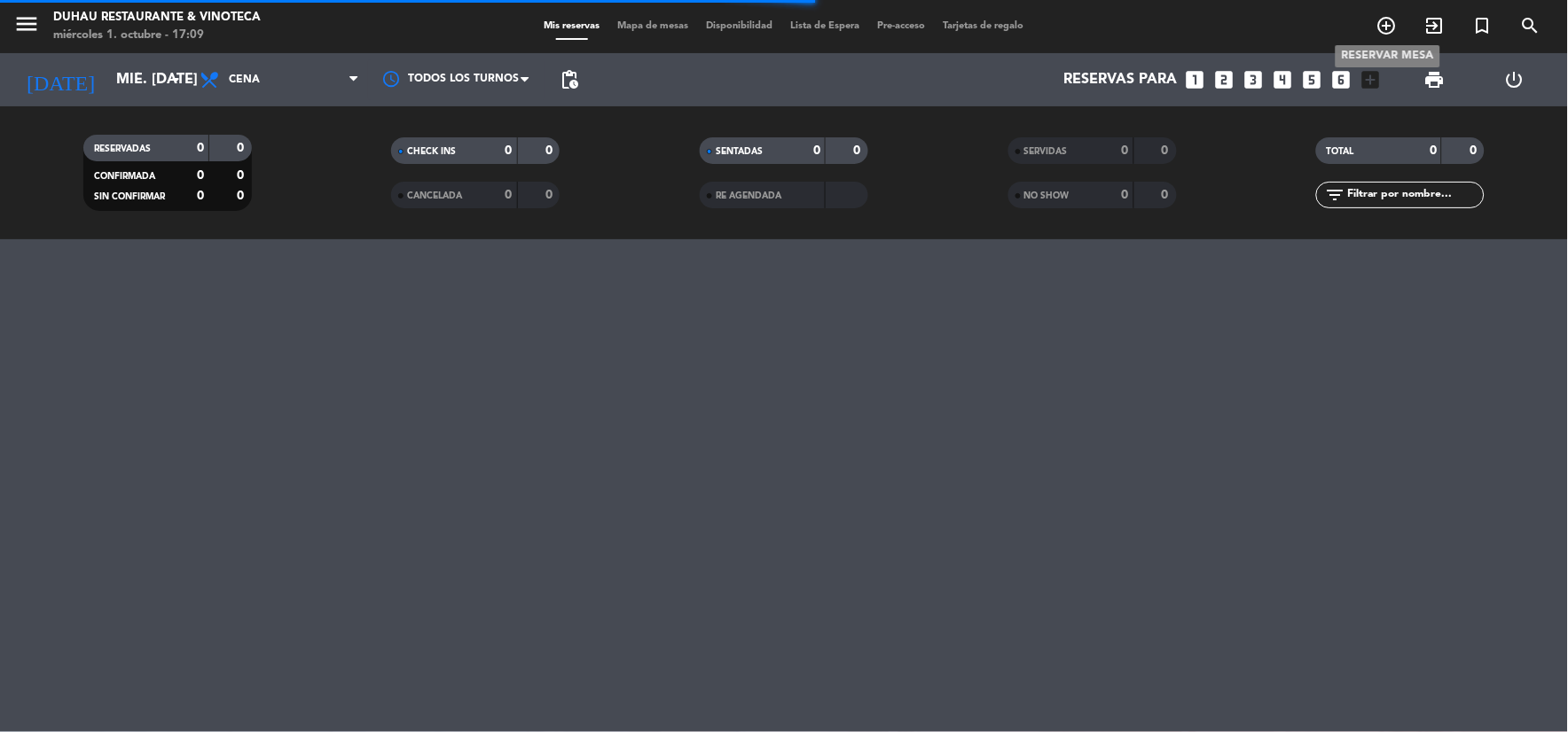
click at [1389, 28] on icon "add_circle_outline" at bounding box center [1387, 26] width 21 height 21
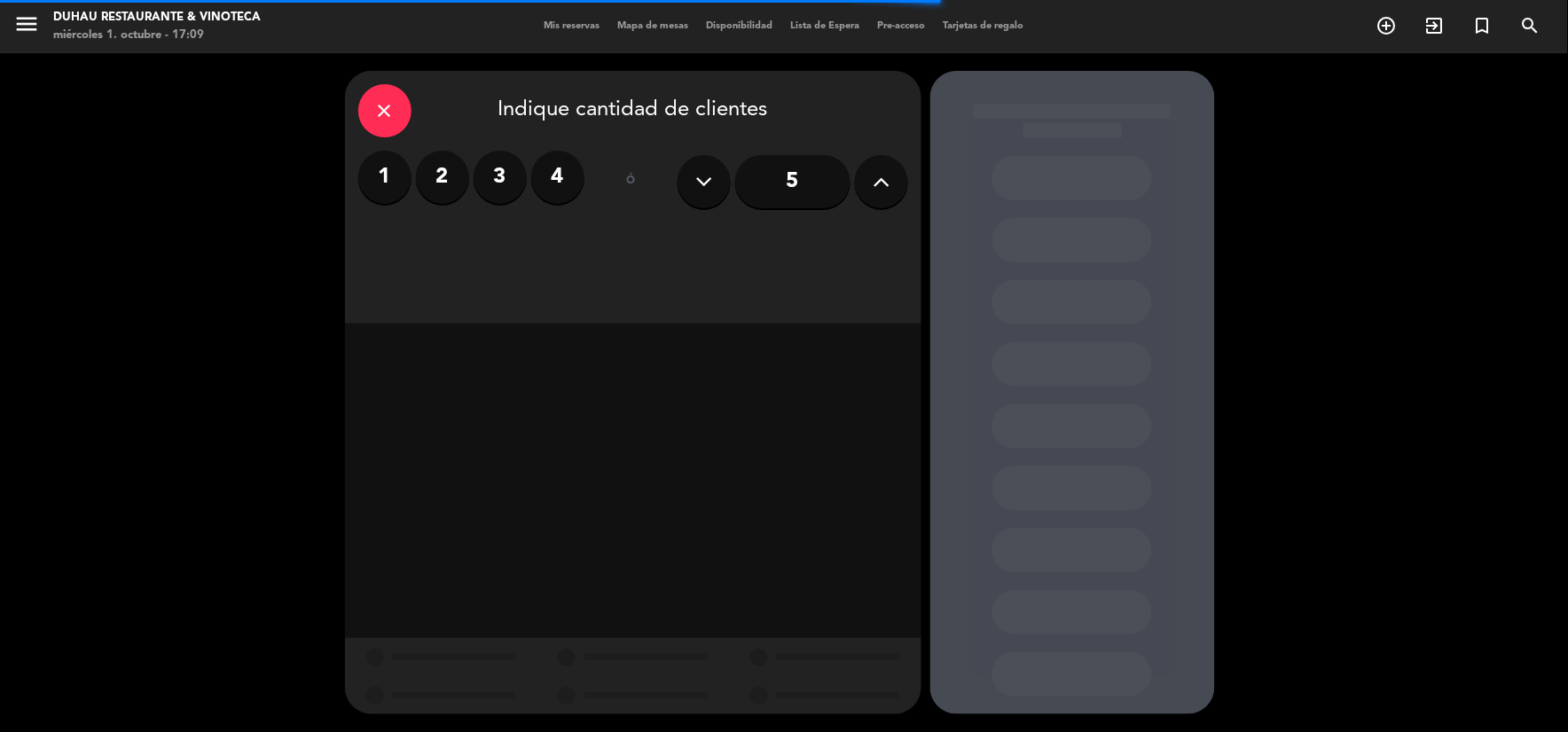
click at [567, 167] on label "4" at bounding box center [558, 176] width 53 height 53
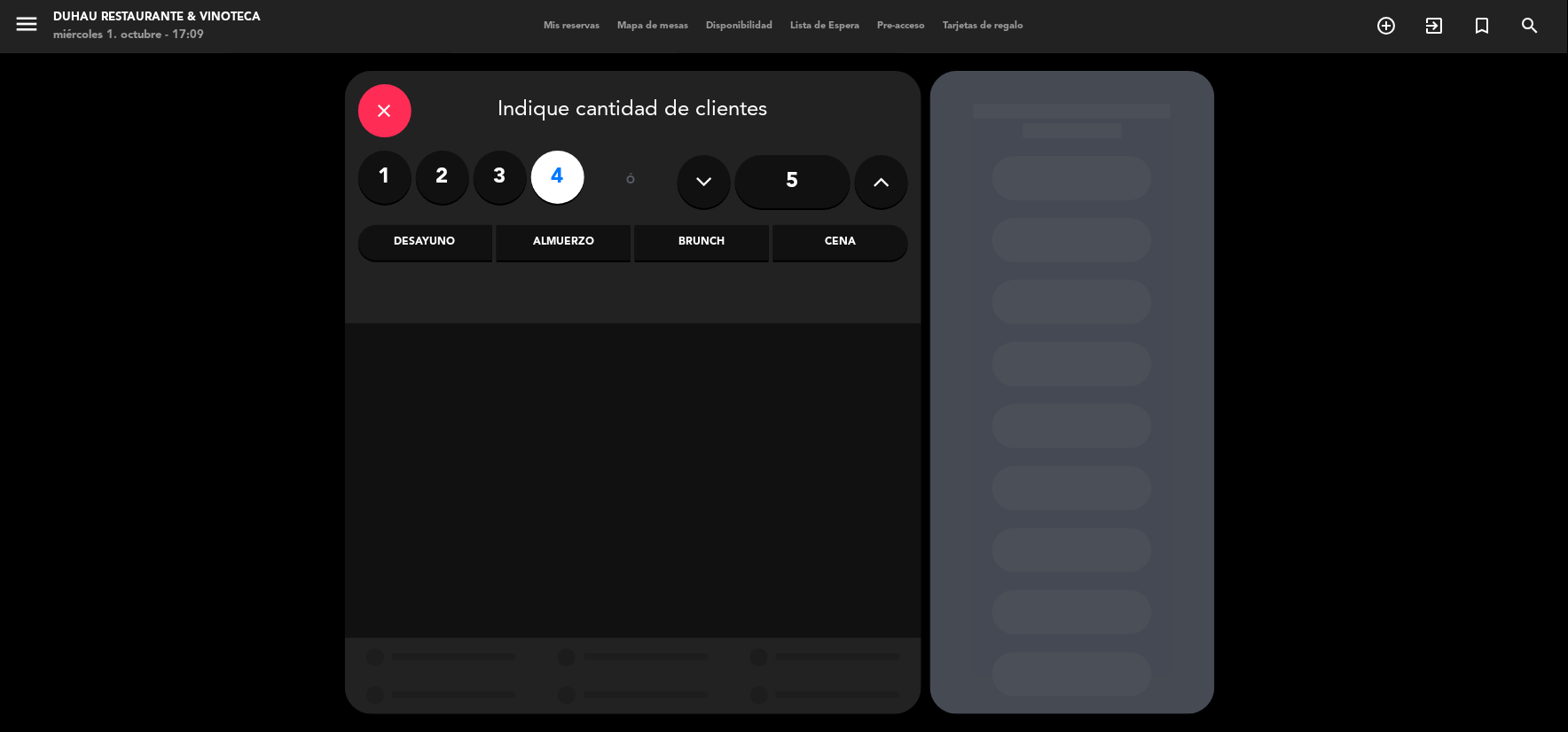
drag, startPoint x: 808, startPoint y: 236, endPoint x: 795, endPoint y: 266, distance: 32.7
click at [809, 236] on div "Cena" at bounding box center [839, 242] width 134 height 36
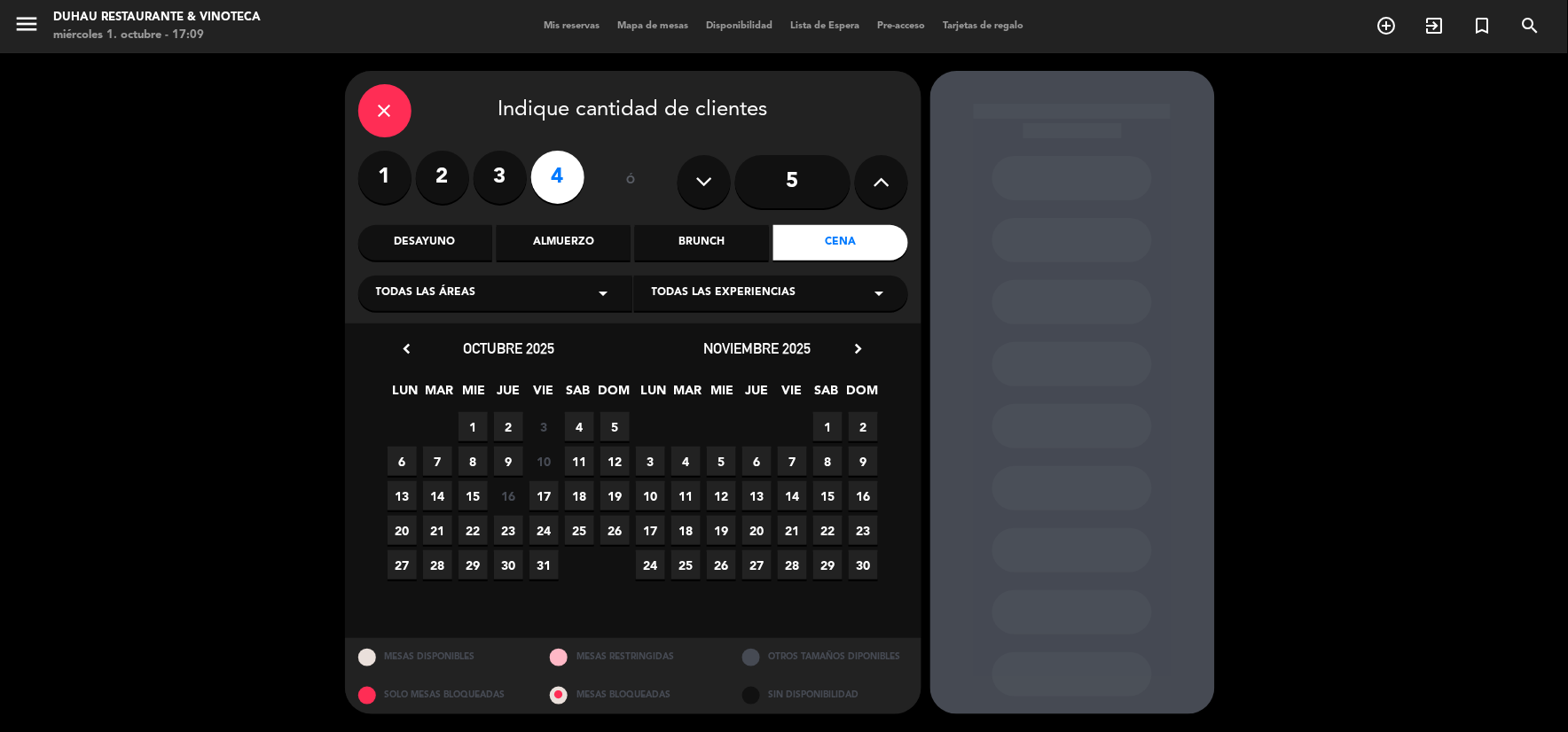
click at [518, 461] on span "9" at bounding box center [509, 461] width 29 height 29
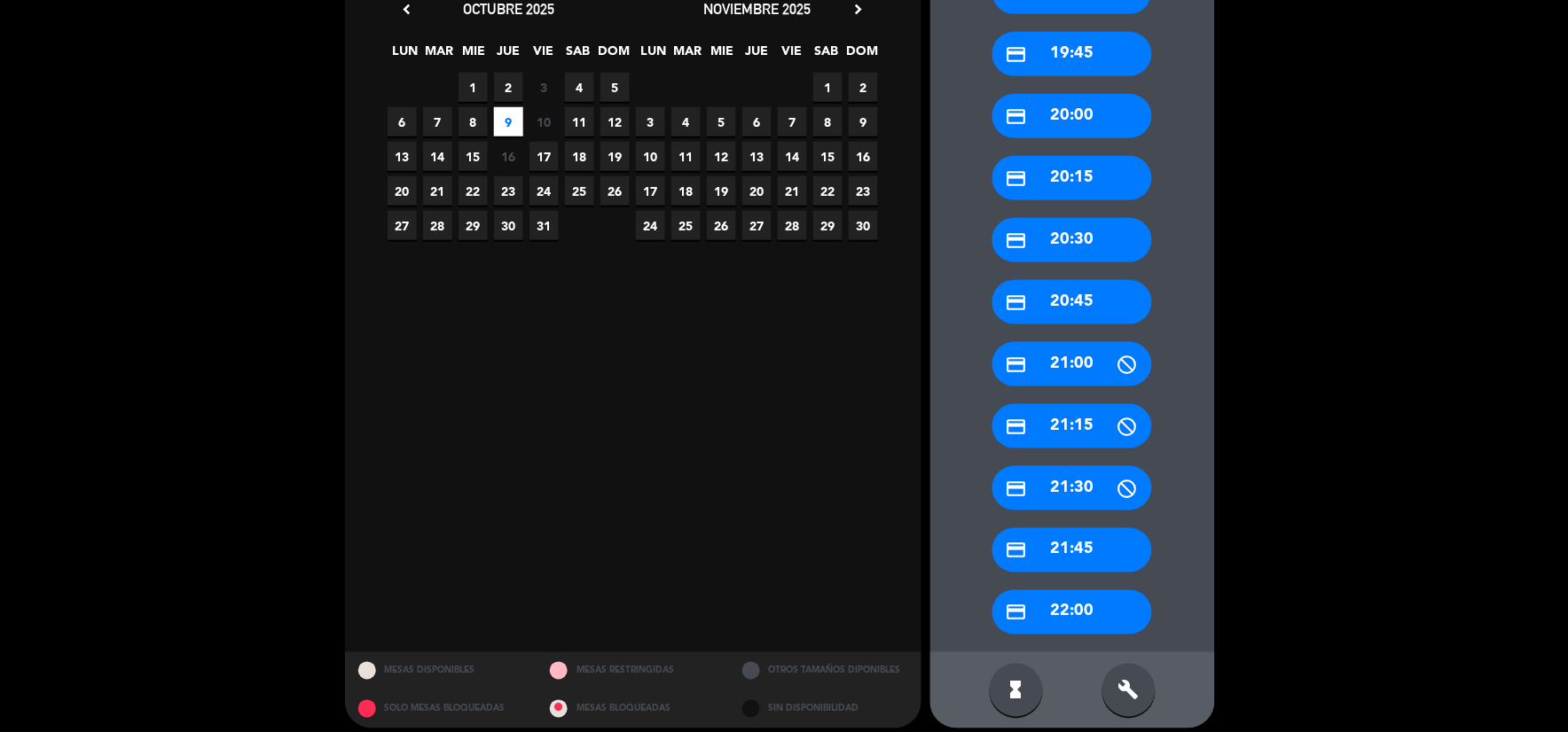
scroll to position [352, 0]
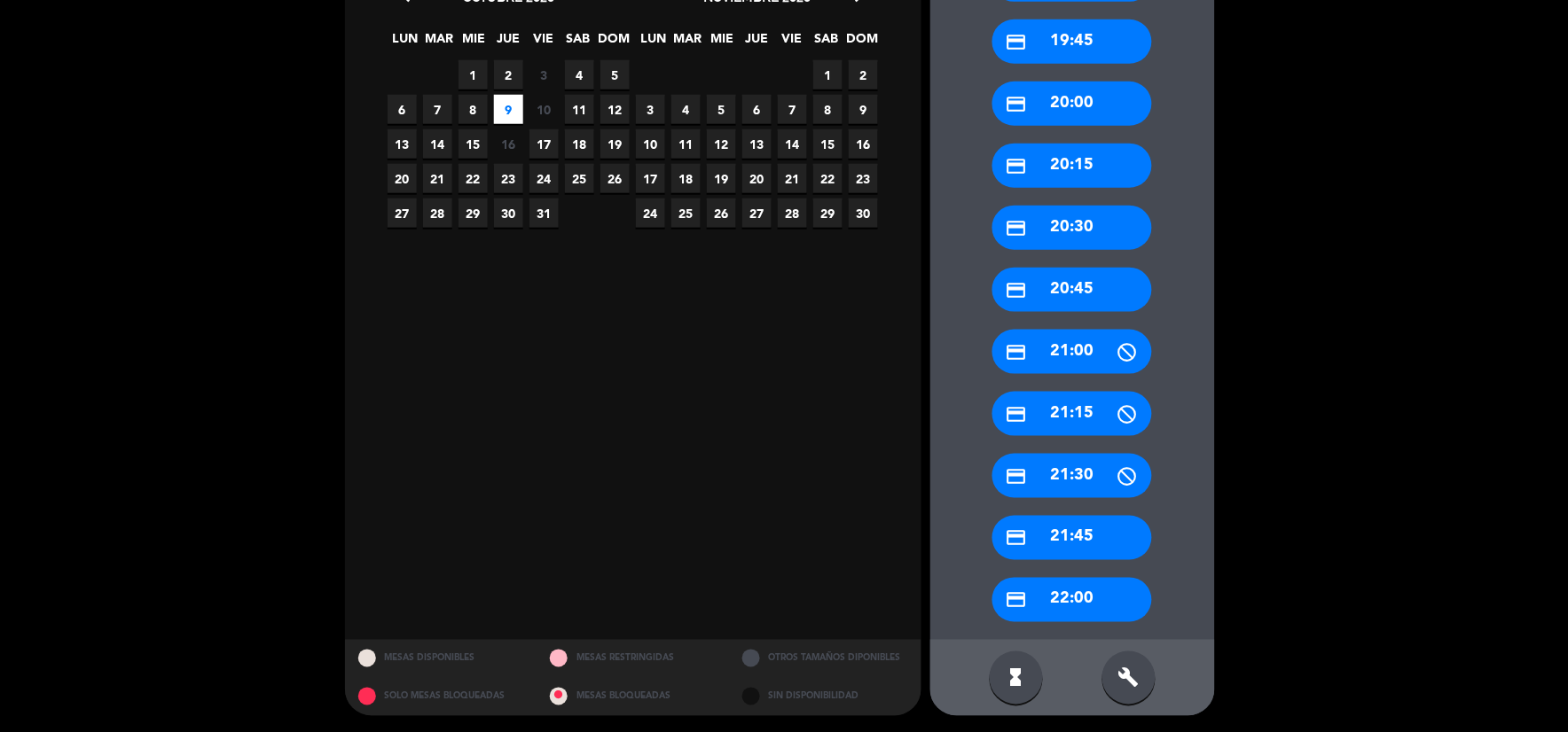
click at [1066, 344] on div "credit_card 21:00" at bounding box center [1071, 352] width 159 height 44
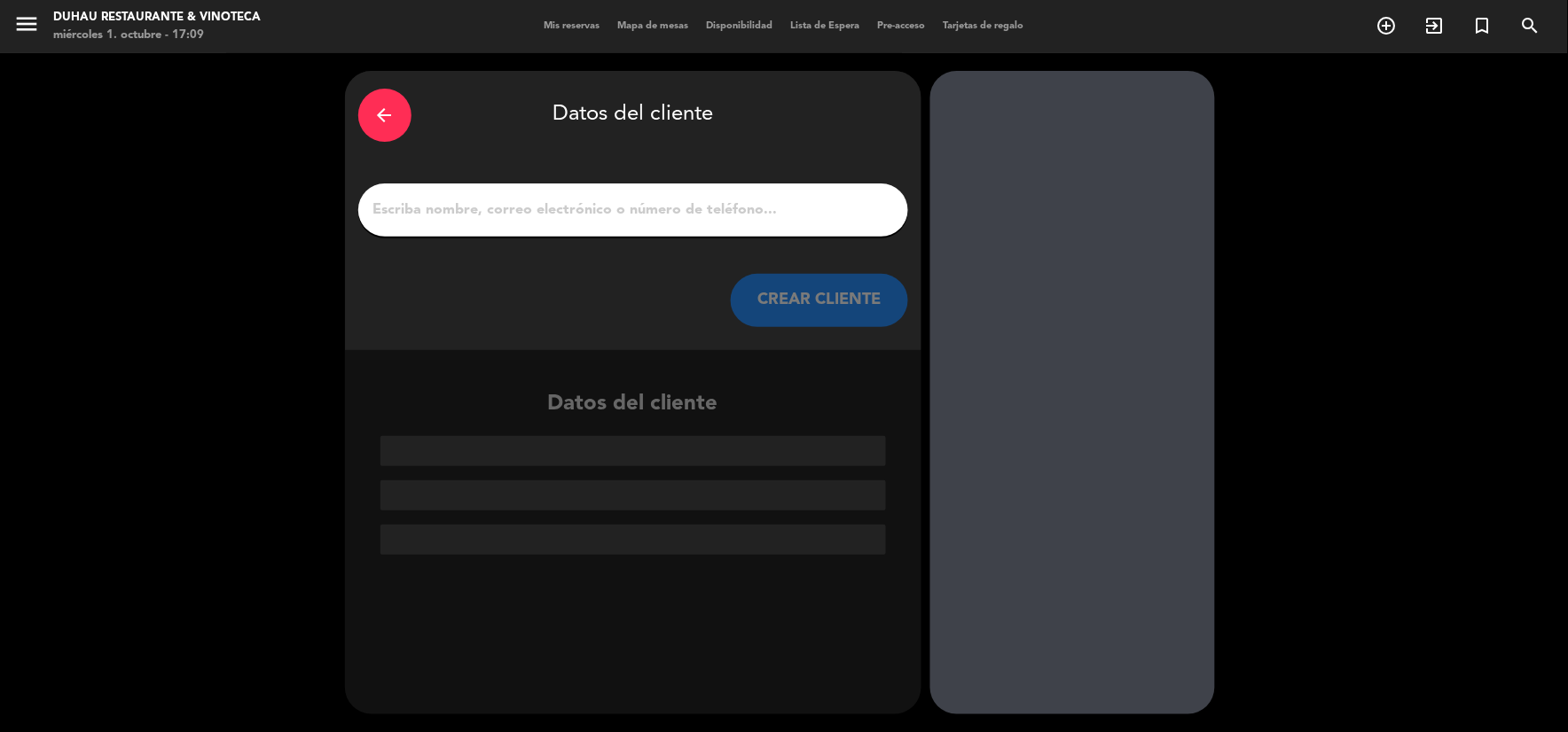
scroll to position [0, 0]
click at [528, 215] on input "1" at bounding box center [633, 210] width 523 height 25
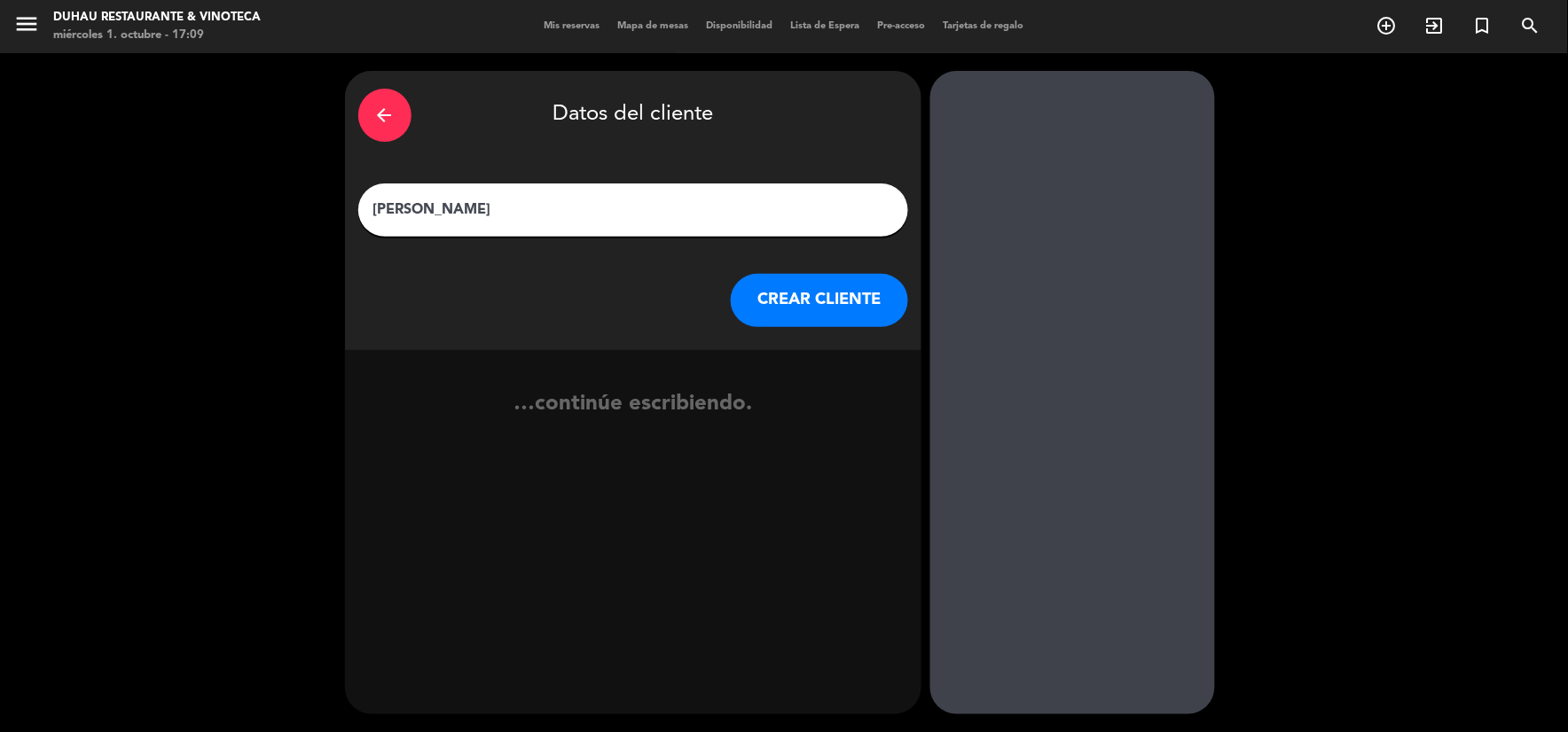
type input "[PERSON_NAME]"
click at [851, 312] on button "CREAR CLIENTE" at bounding box center [819, 300] width 178 height 53
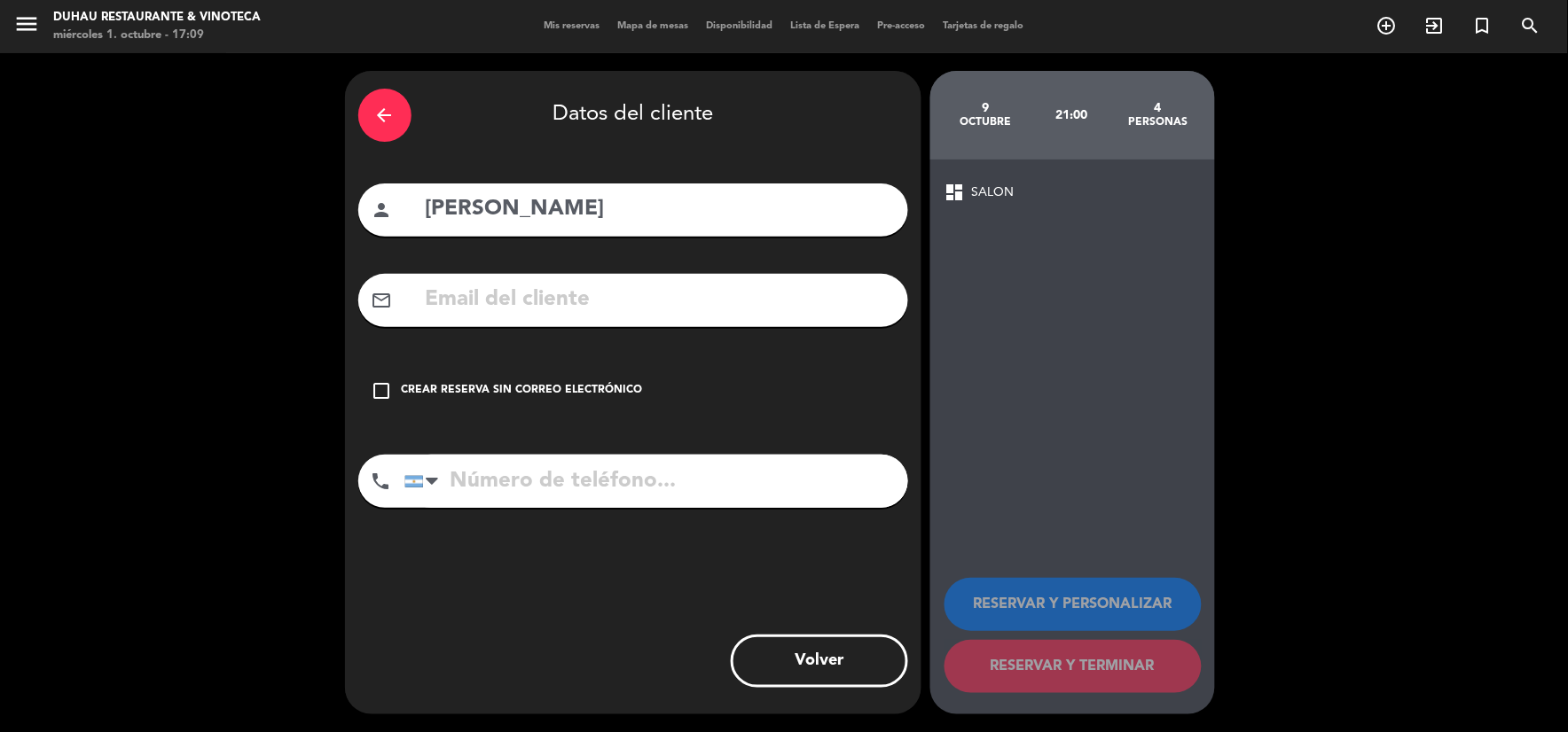
drag, startPoint x: 574, startPoint y: 381, endPoint x: 597, endPoint y: 382, distance: 23.0
click at [597, 382] on div "check_box_outline_blank Crear reserva sin correo electrónico" at bounding box center [633, 391] width 550 height 53
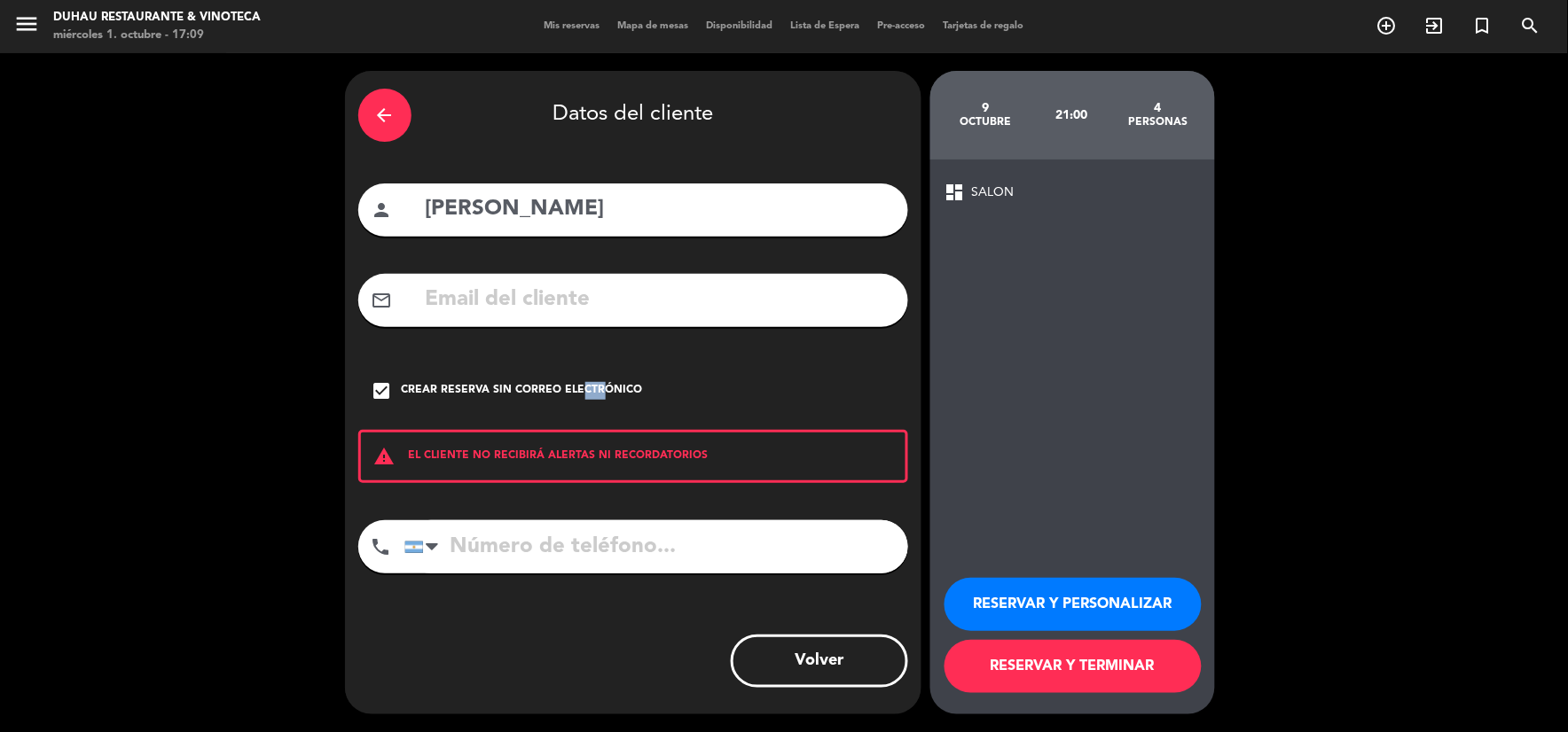
click at [1051, 605] on button "RESERVAR Y PERSONALIZAR" at bounding box center [1073, 604] width 258 height 53
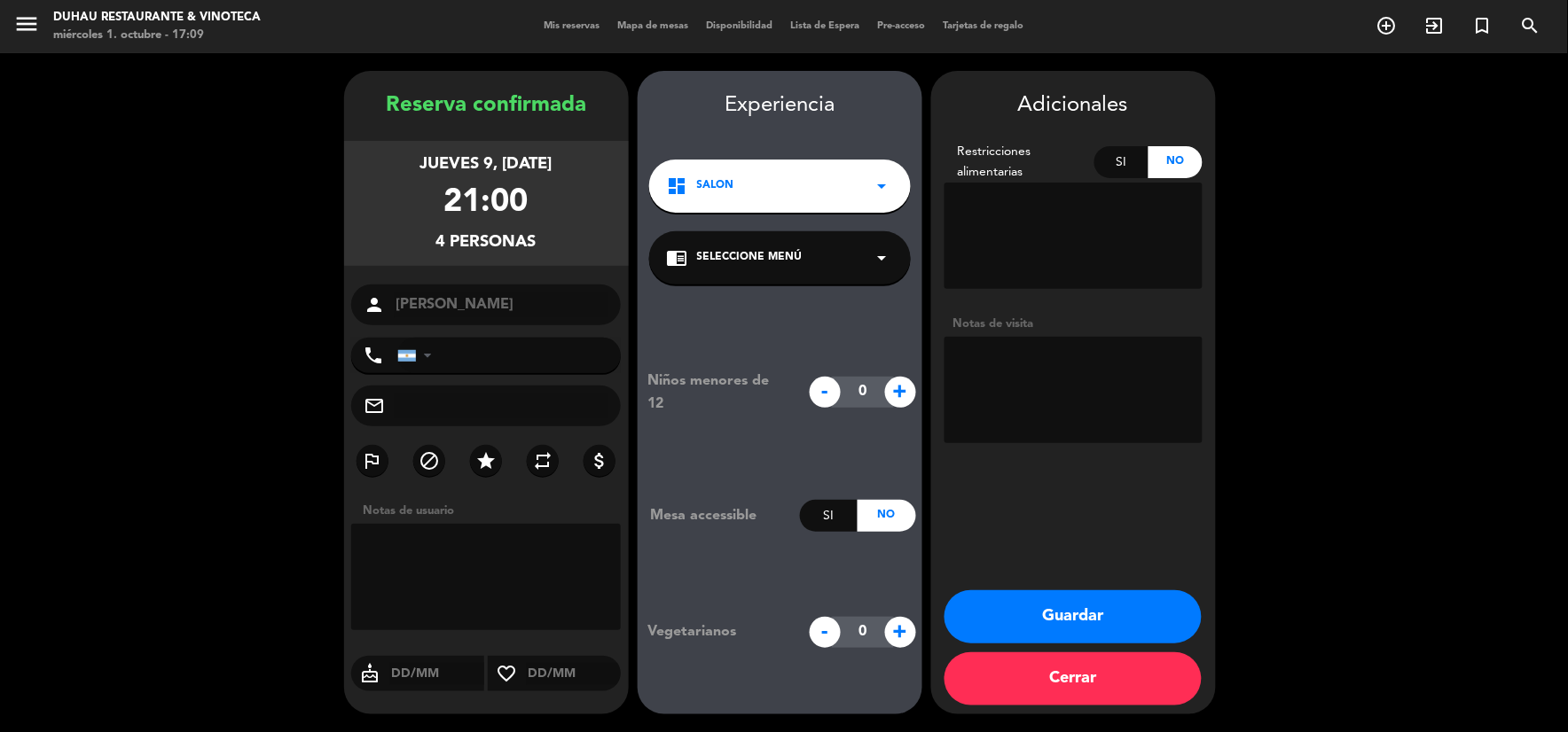
click at [1089, 615] on button "Guardar" at bounding box center [1073, 616] width 258 height 53
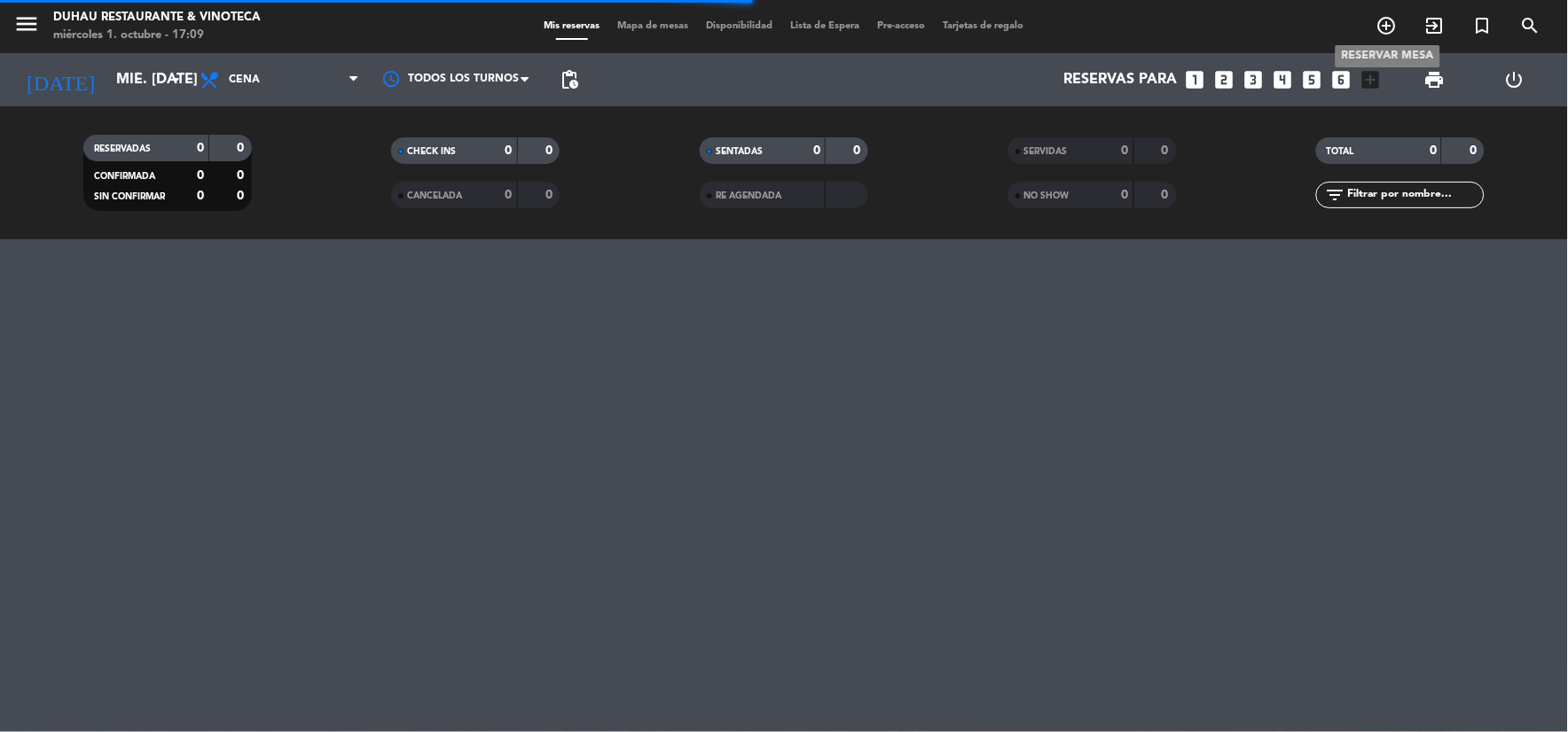
click at [1381, 27] on icon "add_circle_outline" at bounding box center [1387, 26] width 21 height 21
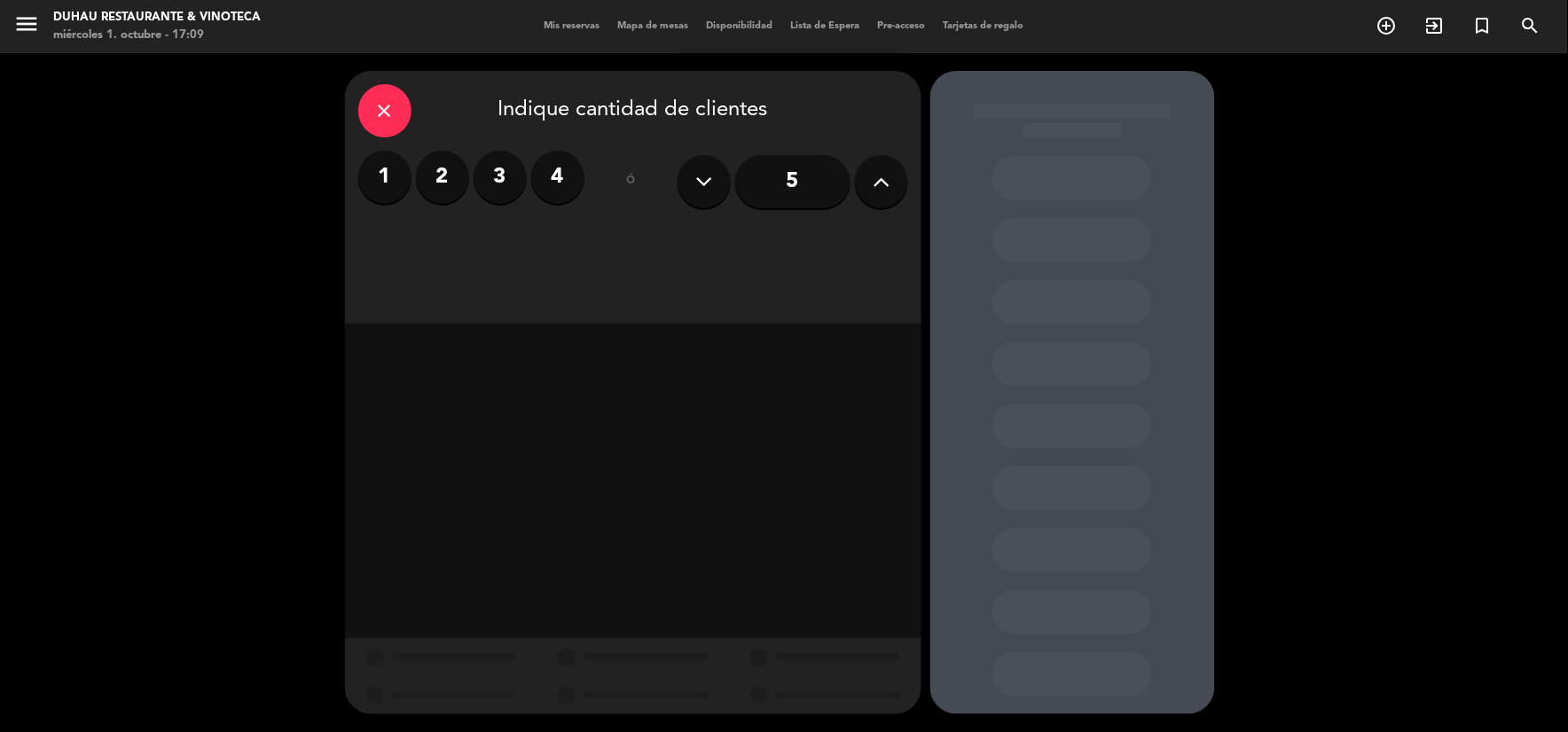
click at [573, 179] on label "4" at bounding box center [558, 176] width 53 height 53
click at [870, 248] on div "Cena" at bounding box center [839, 242] width 134 height 36
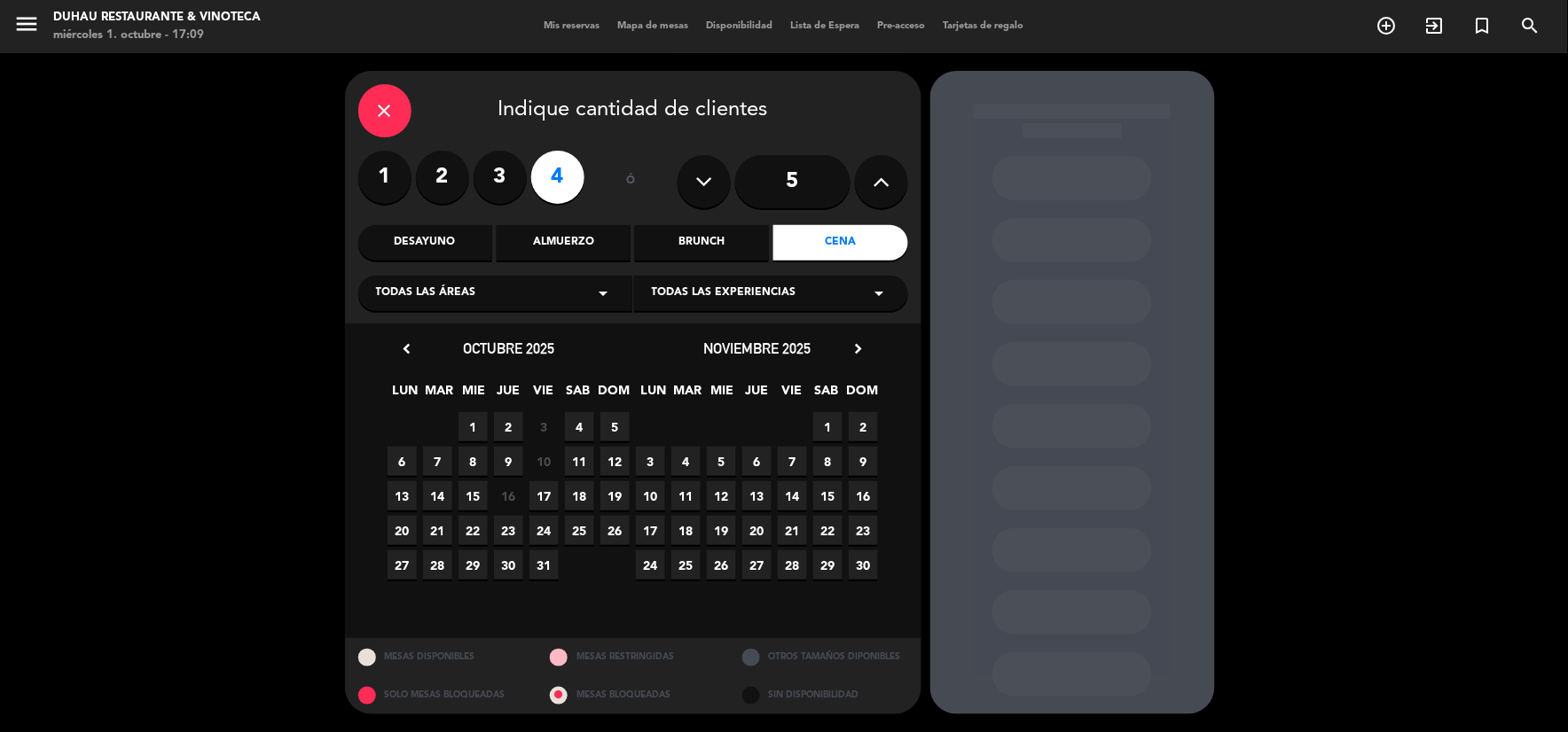
click at [509, 448] on span "9" at bounding box center [509, 461] width 29 height 29
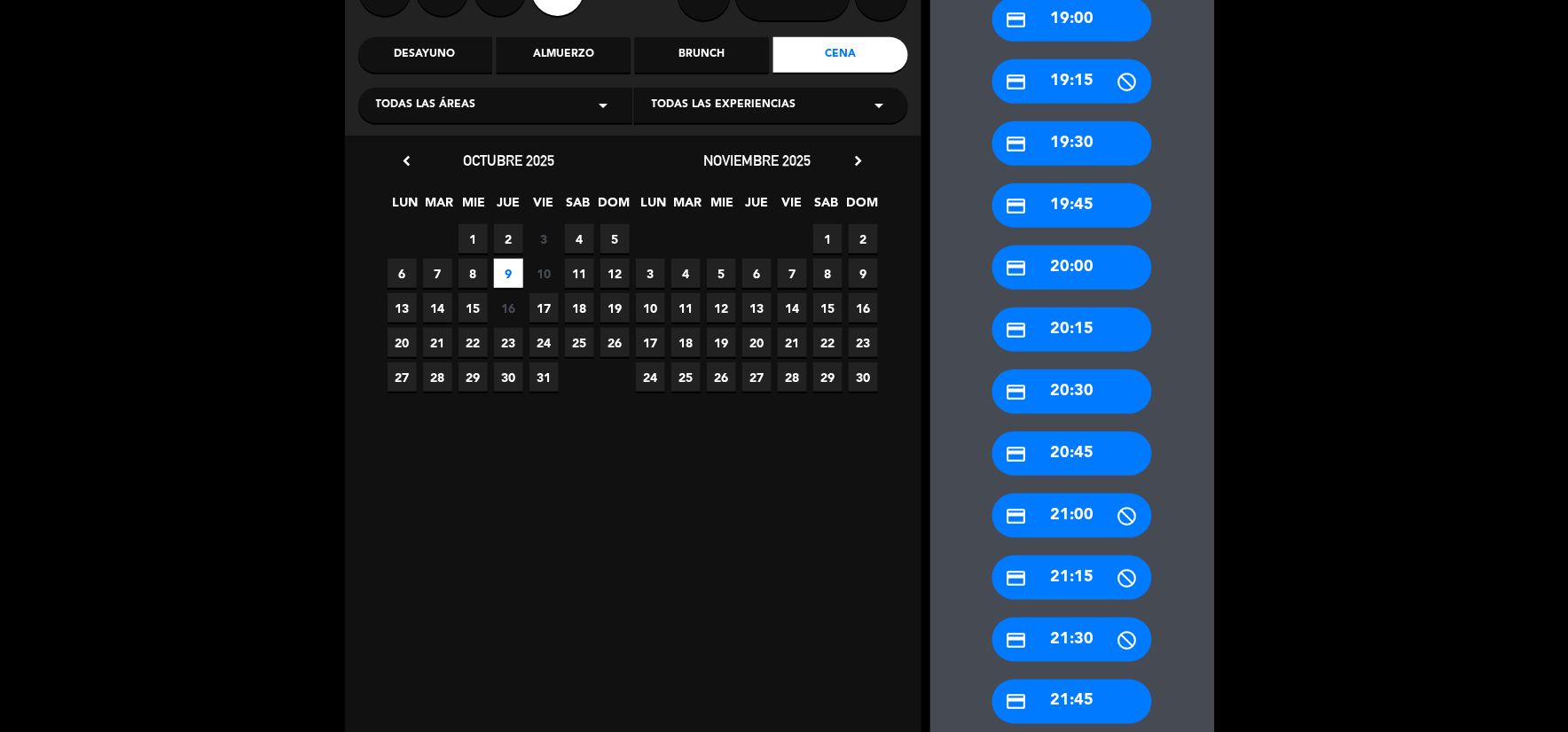
scroll to position [197, 0]
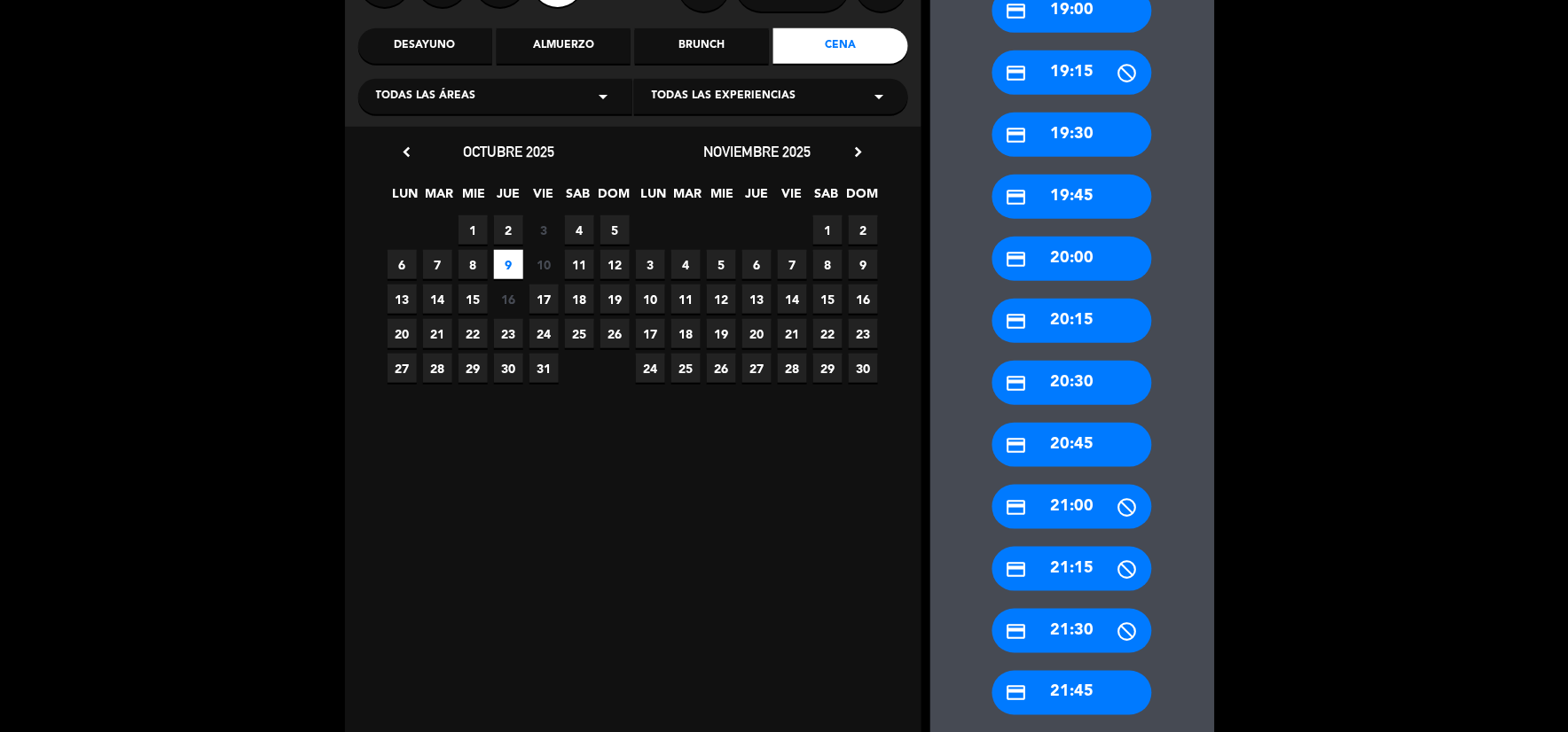
click at [1070, 499] on div "credit_card 21:00" at bounding box center [1071, 507] width 159 height 44
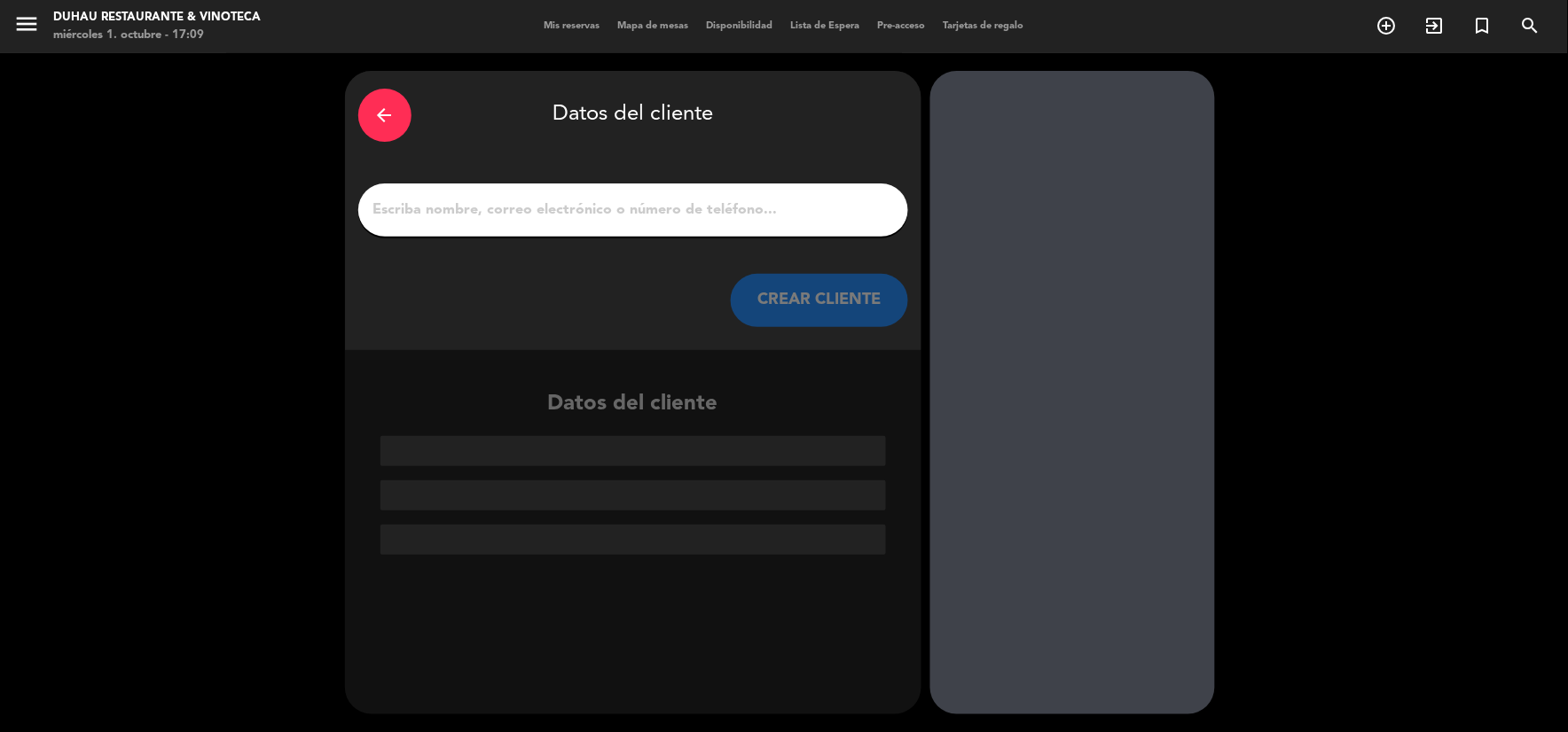
scroll to position [0, 0]
click at [674, 217] on input "1" at bounding box center [633, 210] width 523 height 25
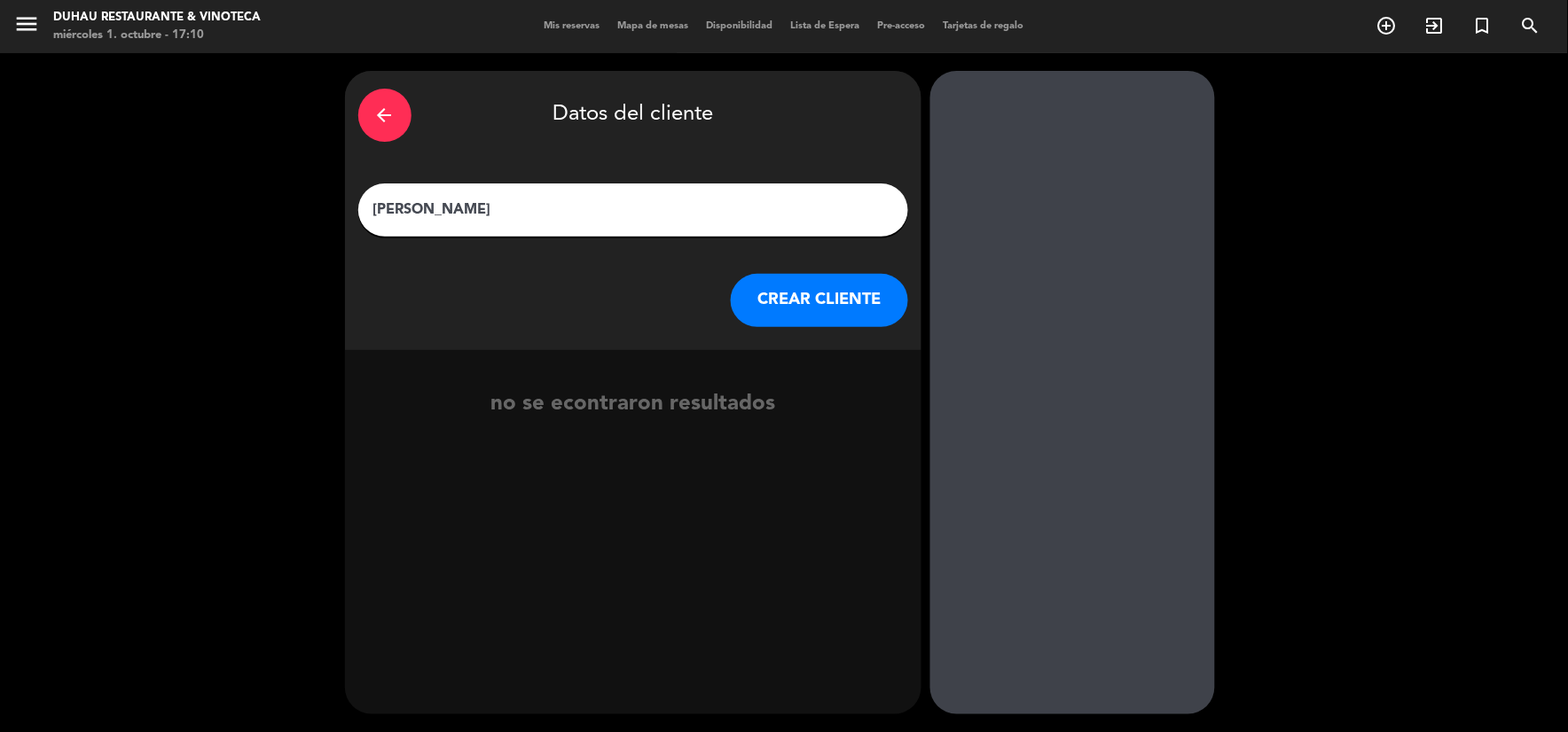
type input "[PERSON_NAME]"
click at [798, 313] on button "CREAR CLIENTE" at bounding box center [819, 300] width 178 height 53
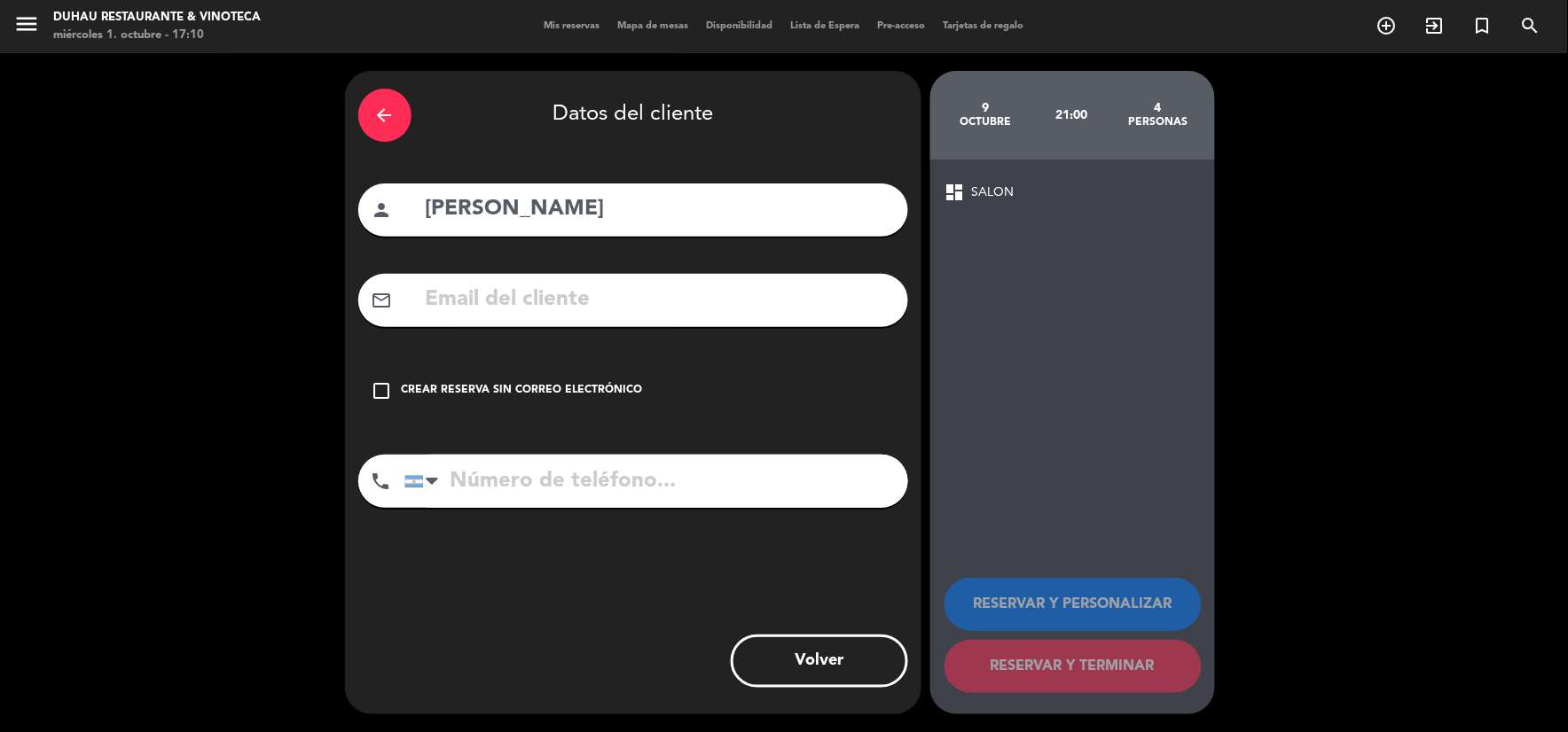
drag, startPoint x: 454, startPoint y: 374, endPoint x: 491, endPoint y: 382, distance: 37.9
click at [491, 382] on div "check_box_outline_blank Crear reserva sin correo electrónico" at bounding box center [633, 391] width 550 height 53
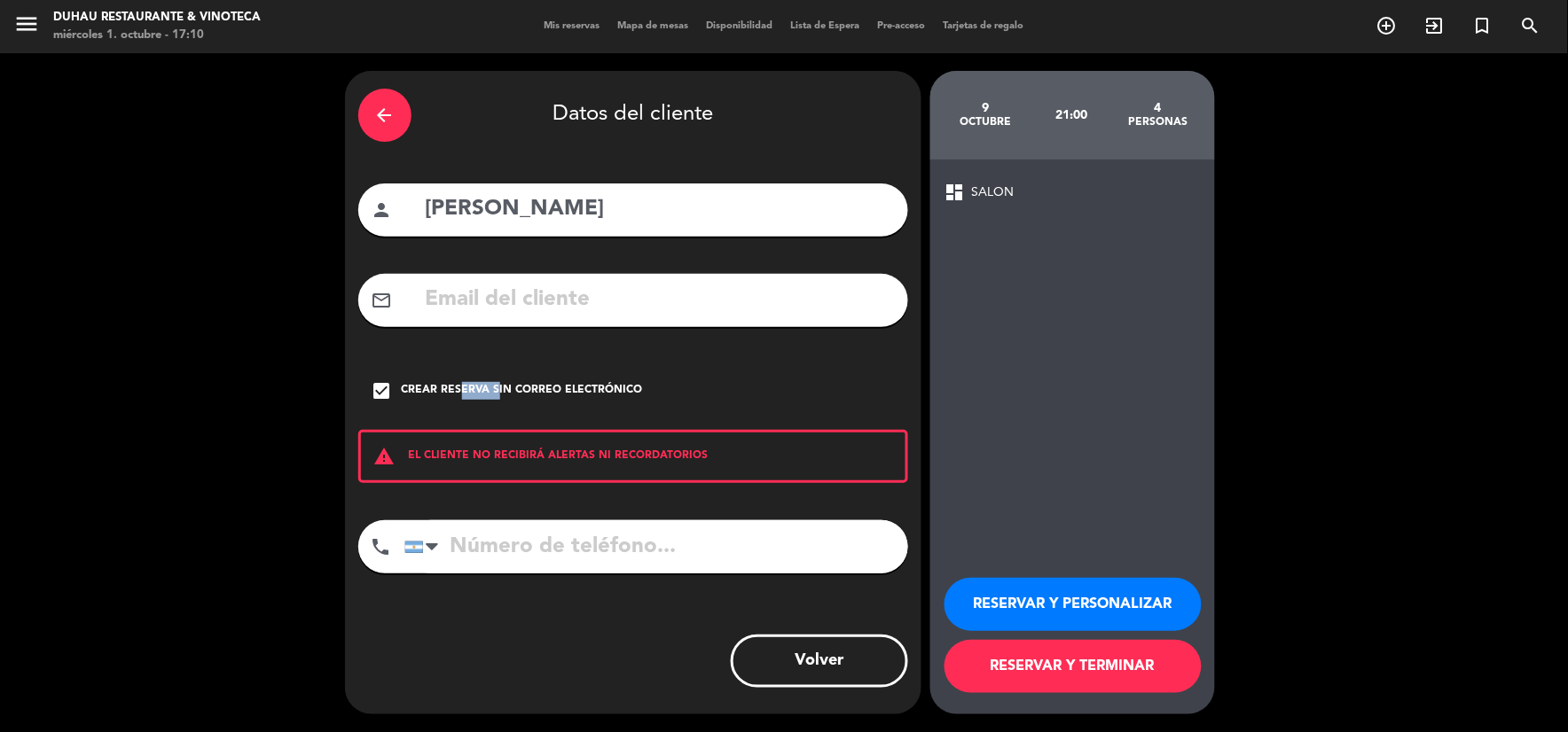
click at [1034, 586] on button "RESERVAR Y PERSONALIZAR" at bounding box center [1073, 604] width 258 height 53
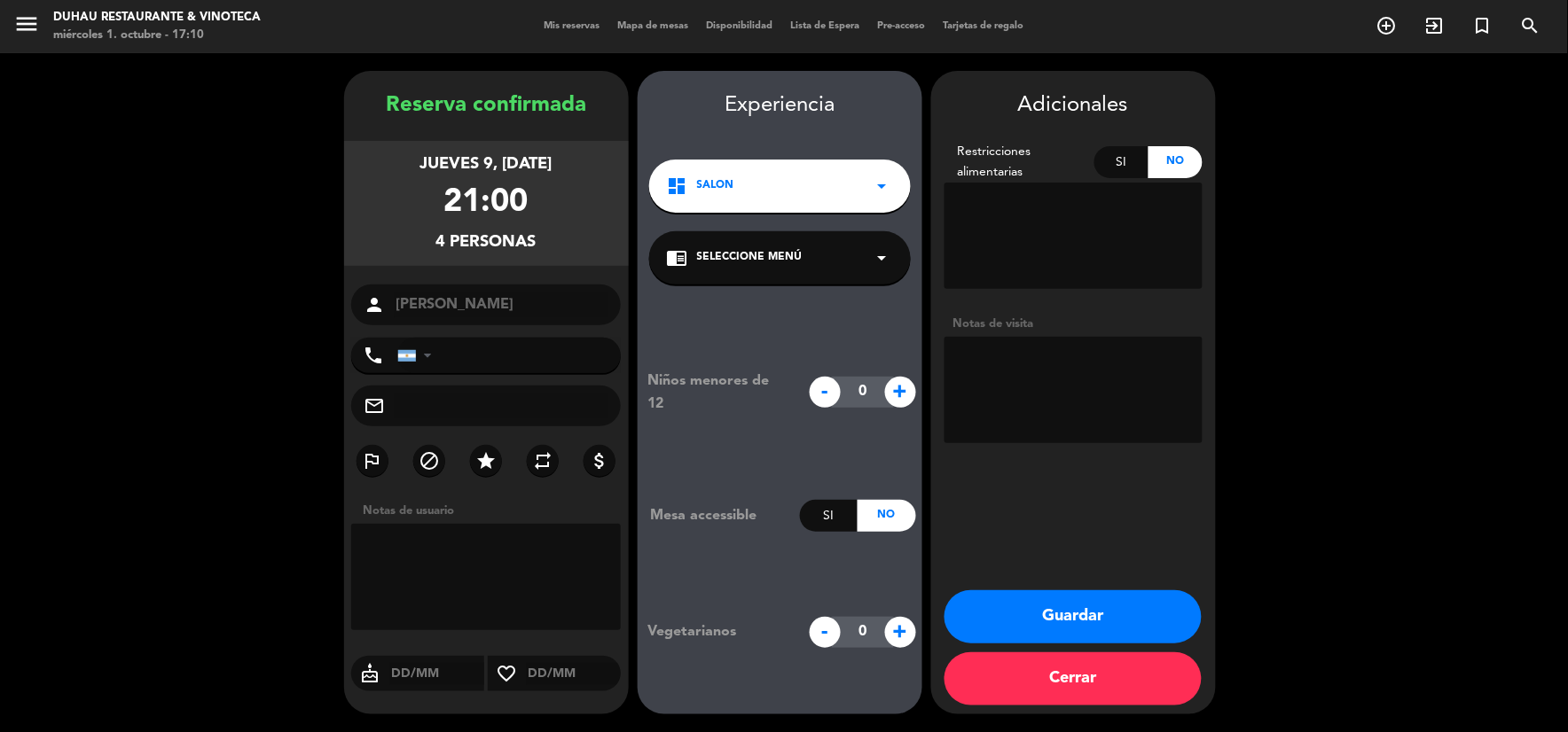
click at [1096, 618] on button "Guardar" at bounding box center [1073, 616] width 258 height 53
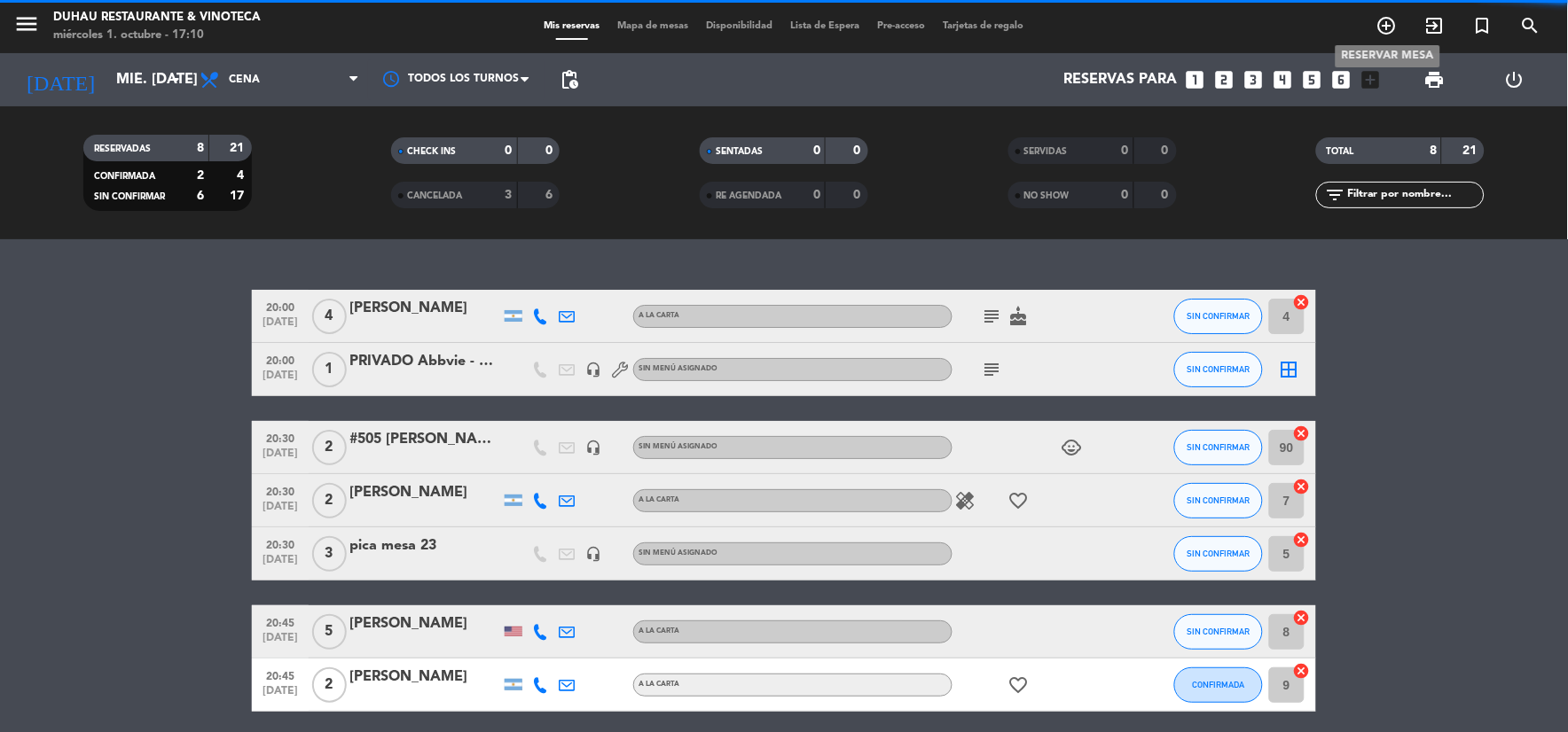
click at [1389, 31] on icon "add_circle_outline" at bounding box center [1387, 26] width 21 height 21
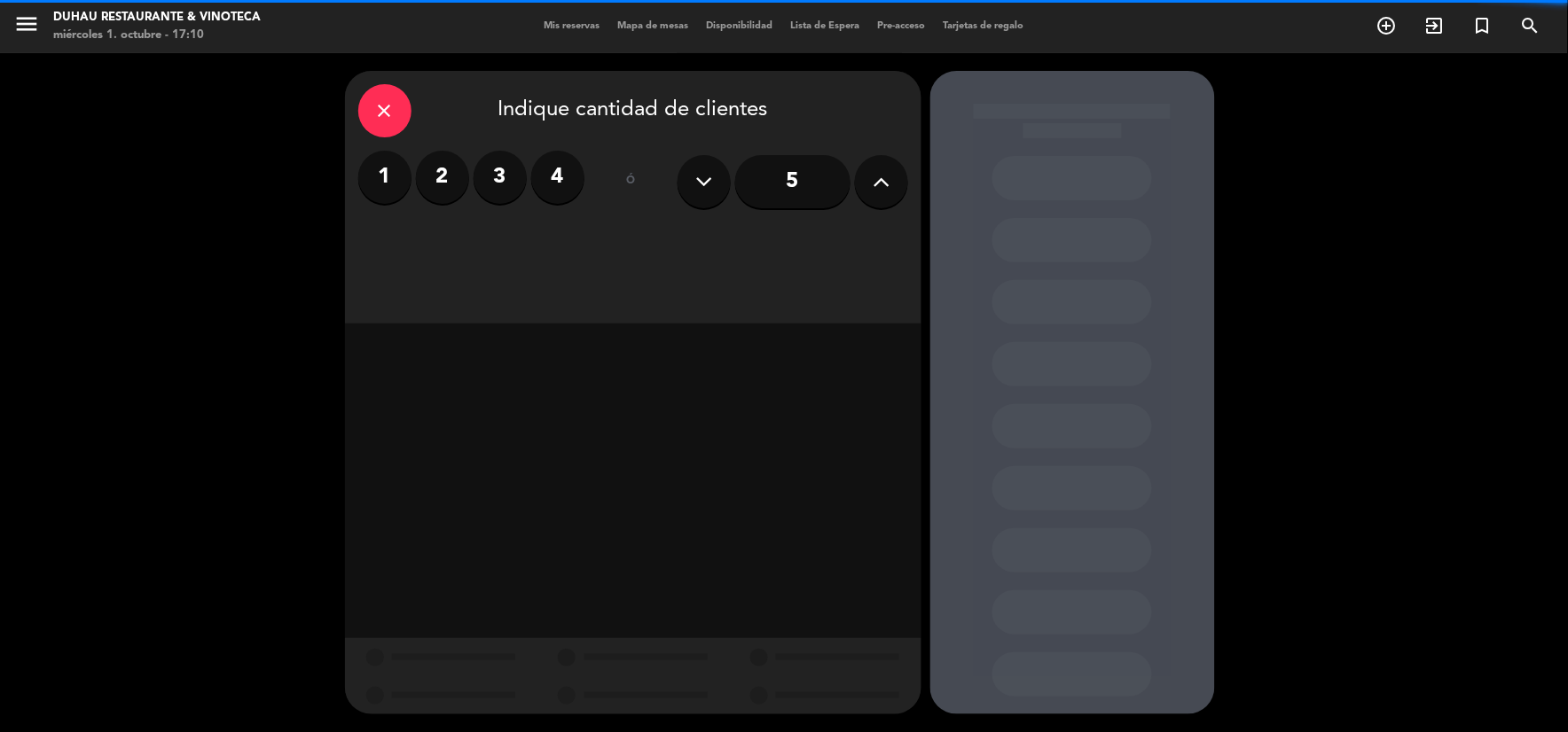
click at [570, 181] on label "4" at bounding box center [558, 176] width 53 height 53
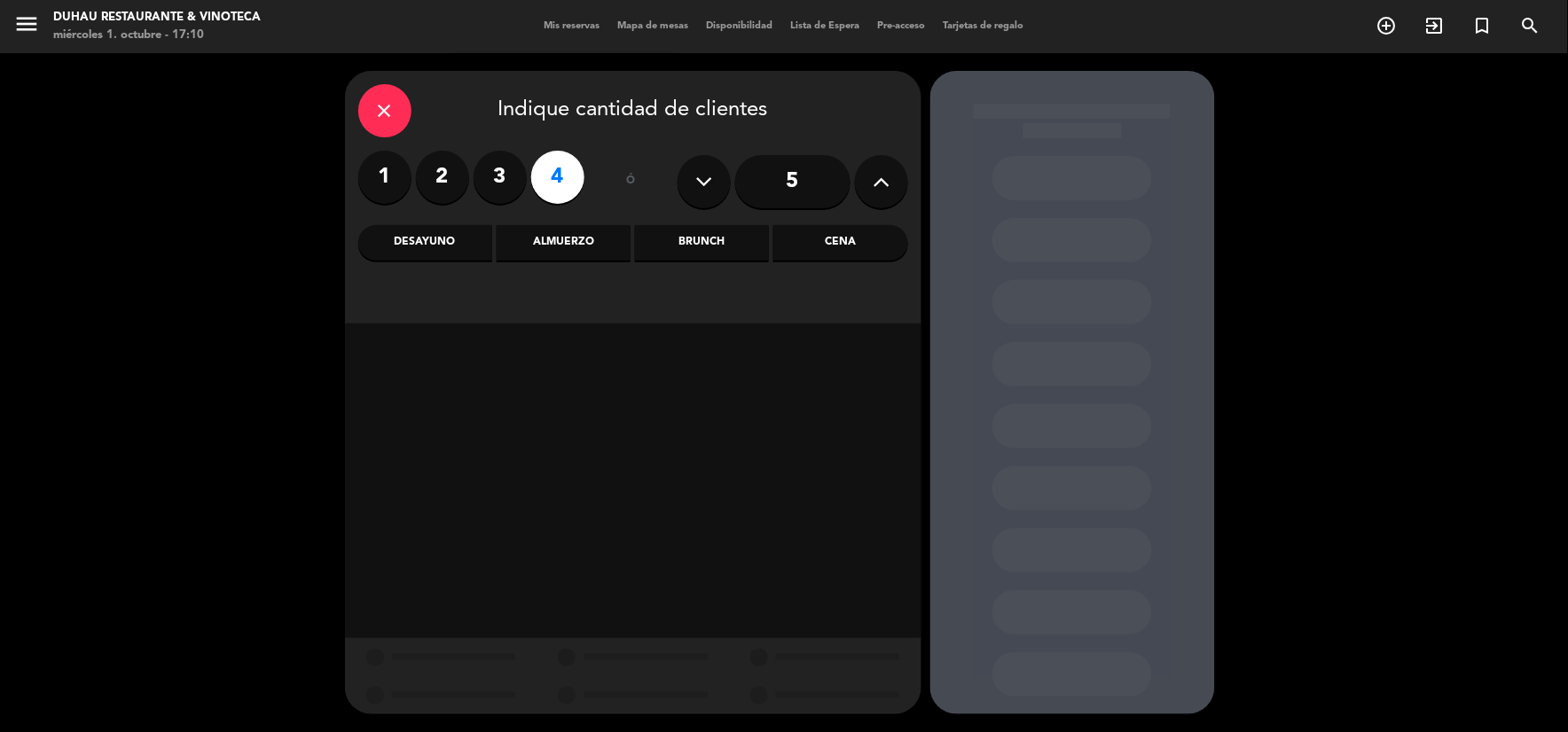
click at [828, 237] on div "Cena" at bounding box center [839, 242] width 134 height 36
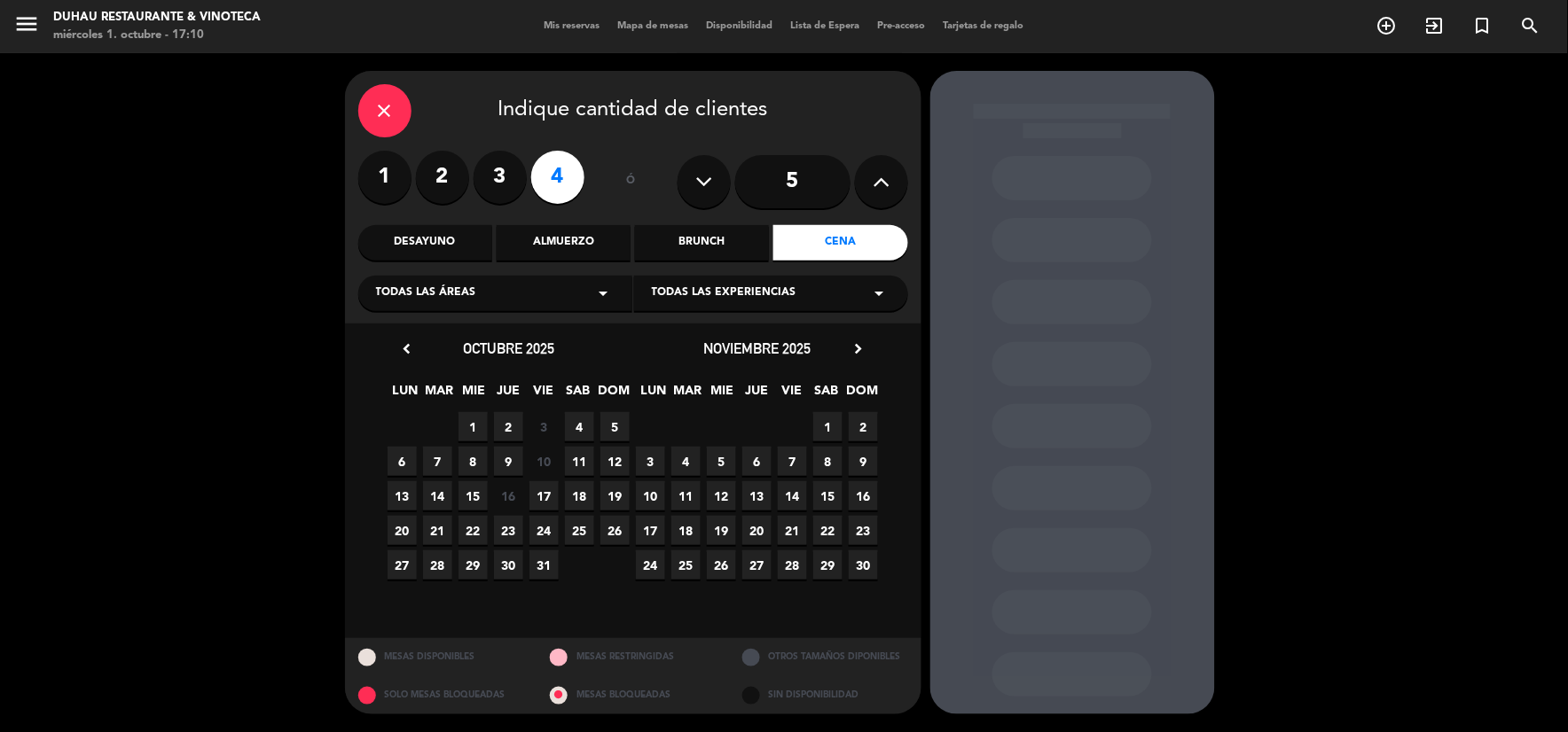
click at [503, 463] on span "9" at bounding box center [509, 461] width 29 height 29
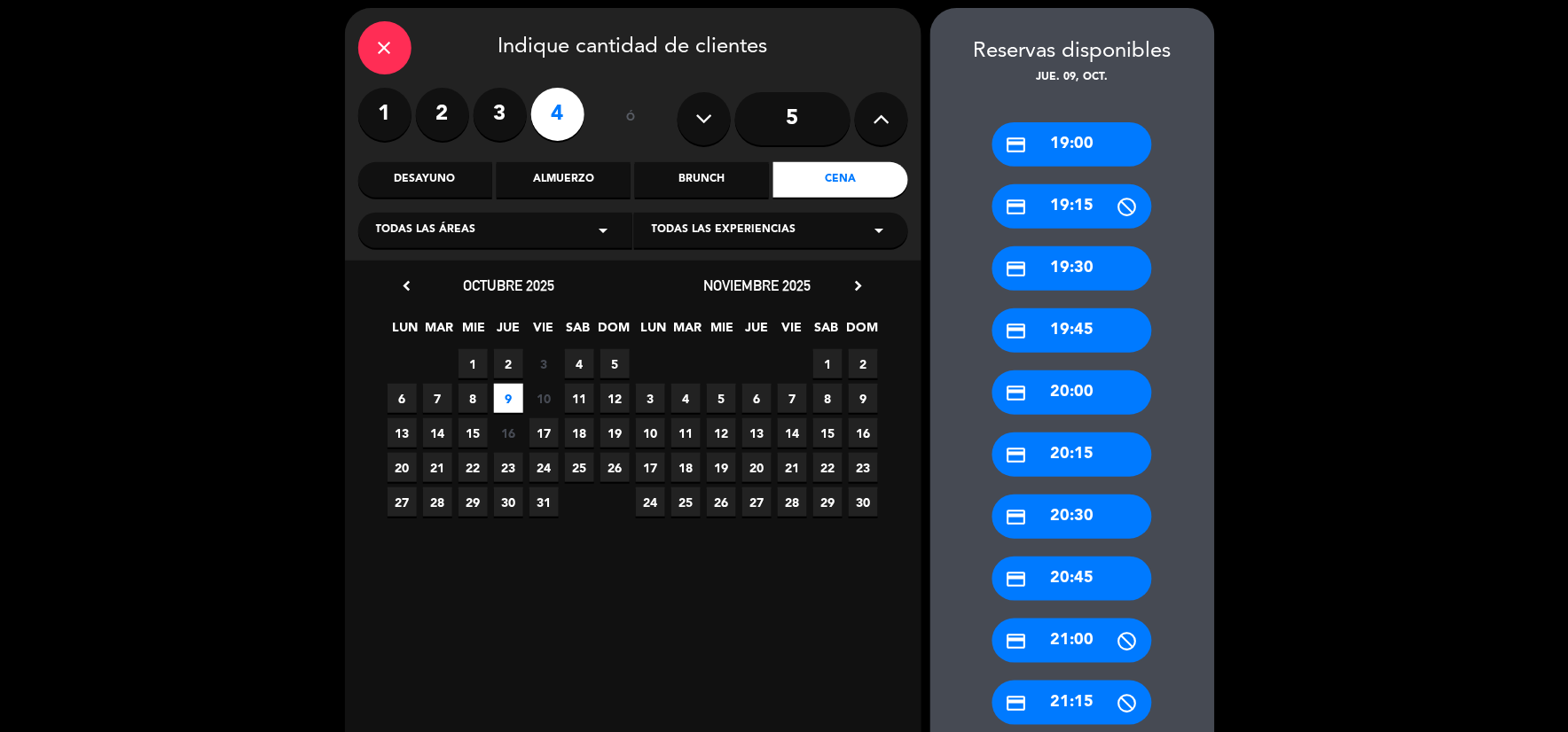
scroll to position [98, 0]
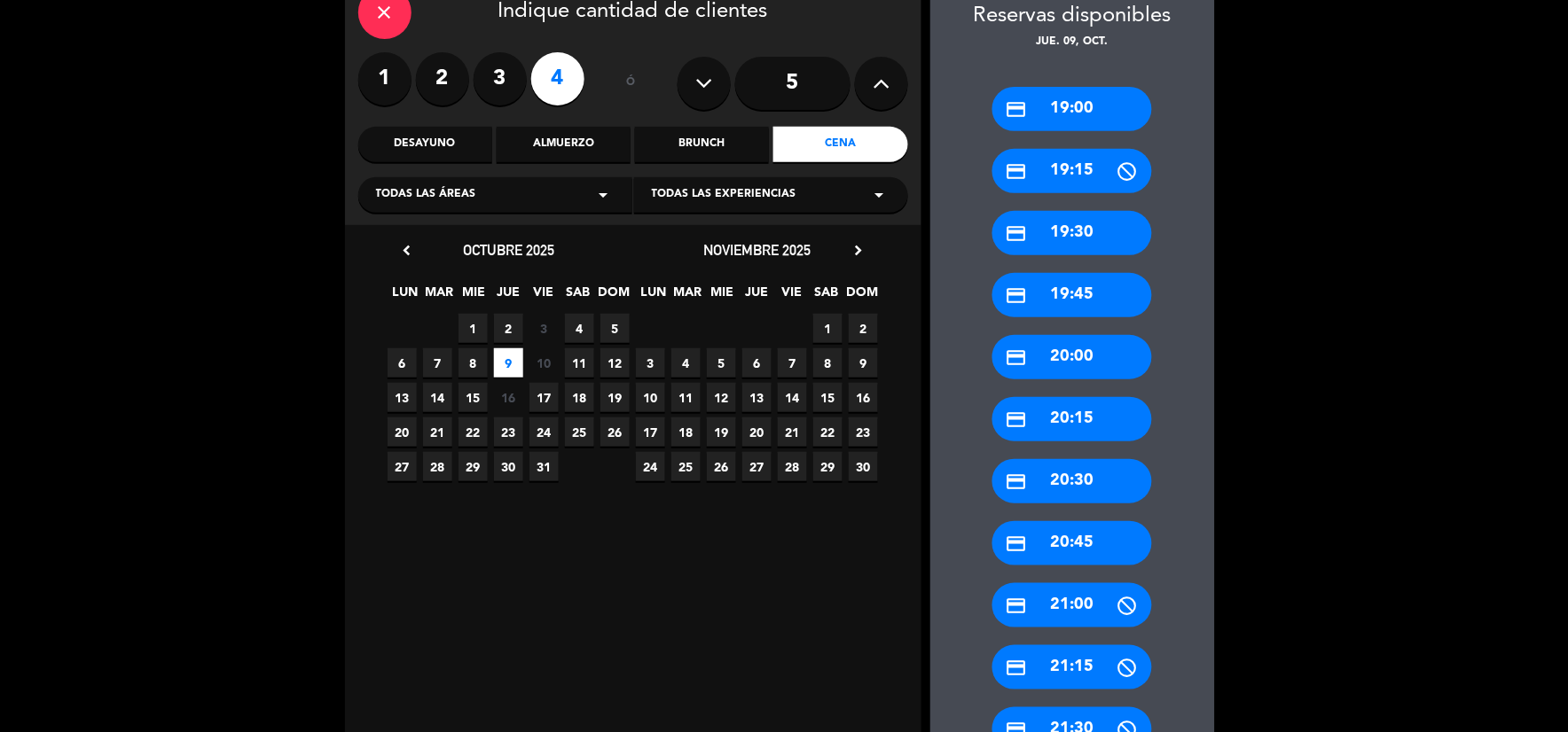
drag, startPoint x: 1082, startPoint y: 604, endPoint x: 1074, endPoint y: 588, distance: 17.9
click at [1082, 603] on div "credit_card 21:00" at bounding box center [1071, 606] width 159 height 44
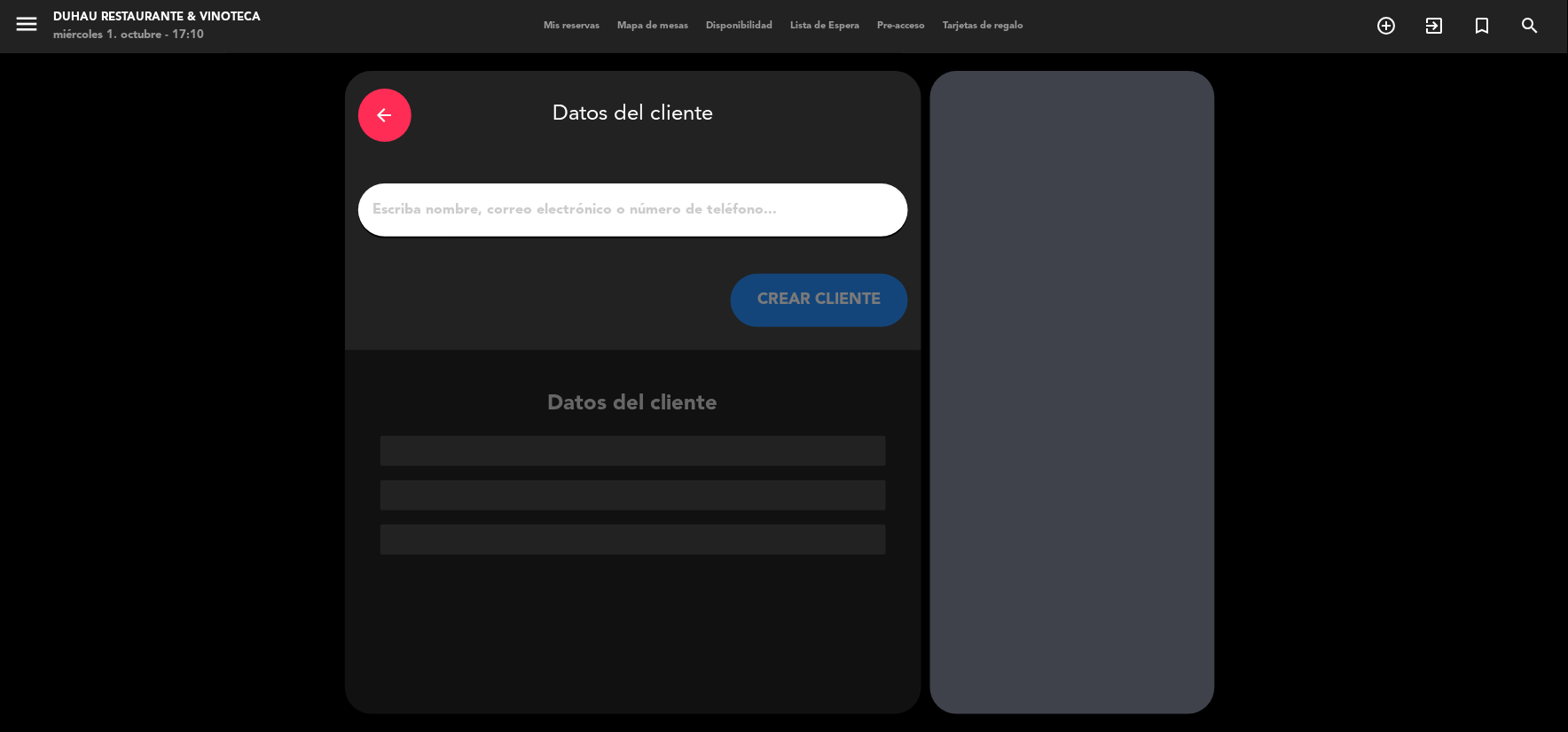
scroll to position [0, 0]
click at [703, 215] on input "1" at bounding box center [633, 210] width 523 height 25
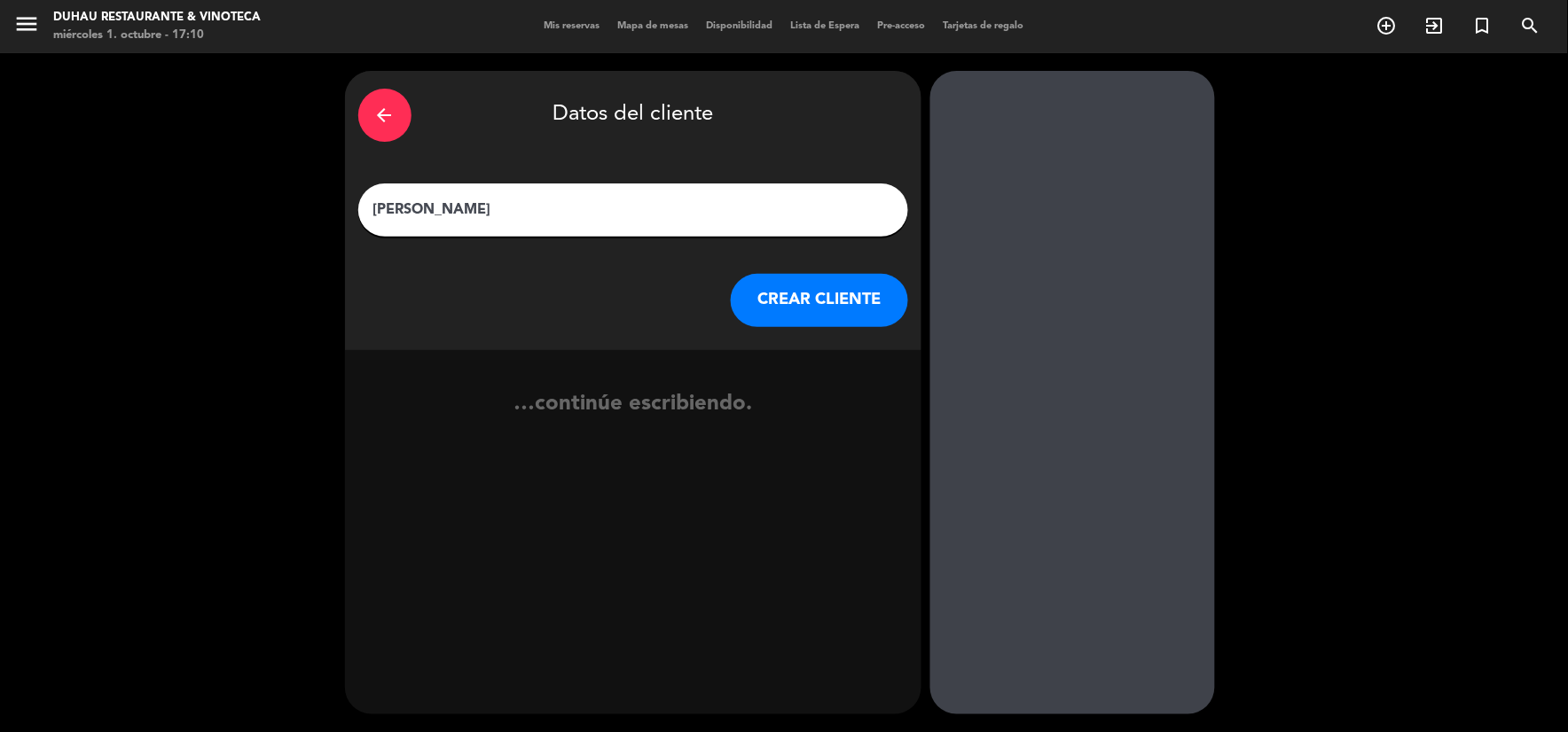
type input "[PERSON_NAME]"
click at [783, 298] on button "CREAR CLIENTE" at bounding box center [819, 300] width 178 height 53
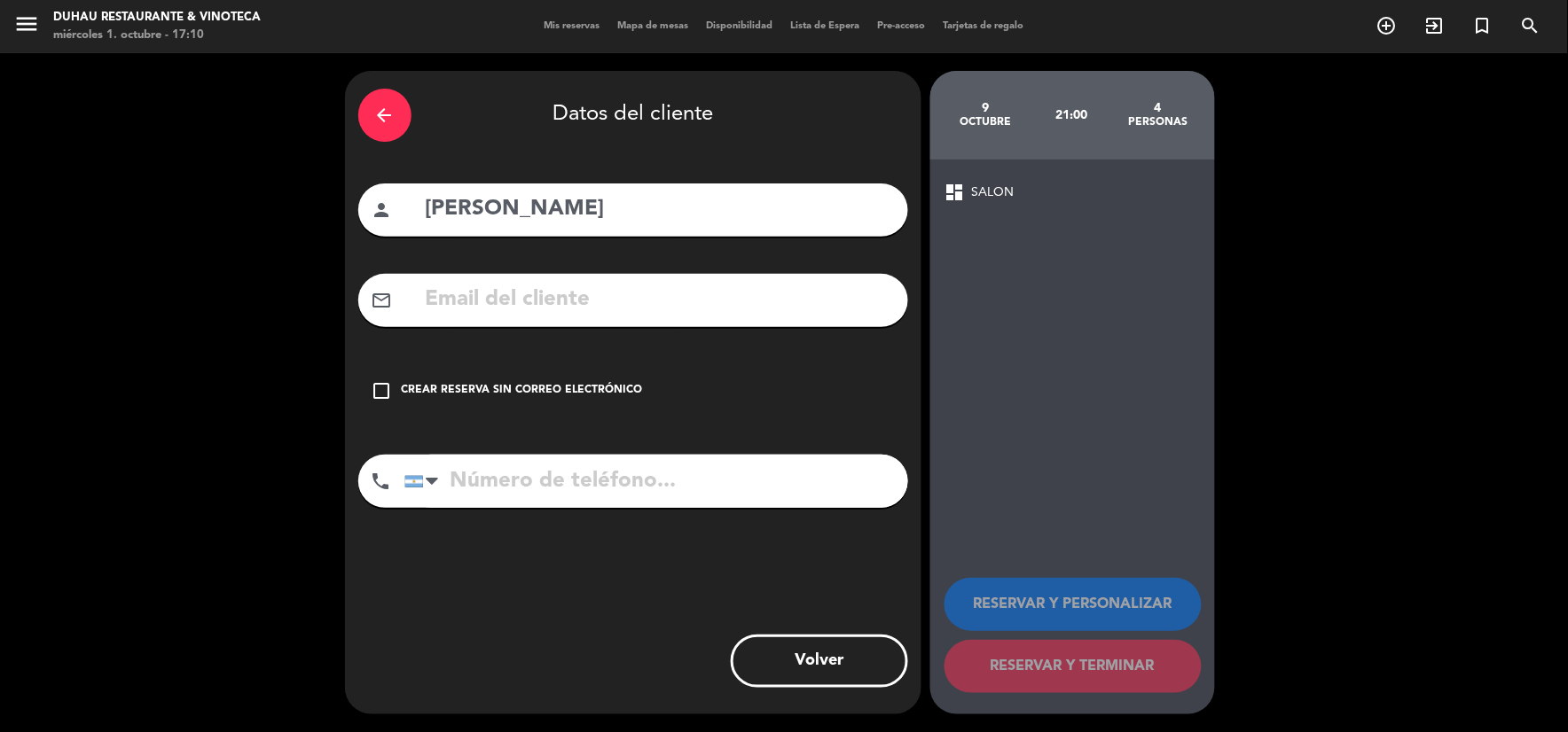
click at [564, 392] on div "Crear reserva sin correo electrónico" at bounding box center [522, 391] width 241 height 17
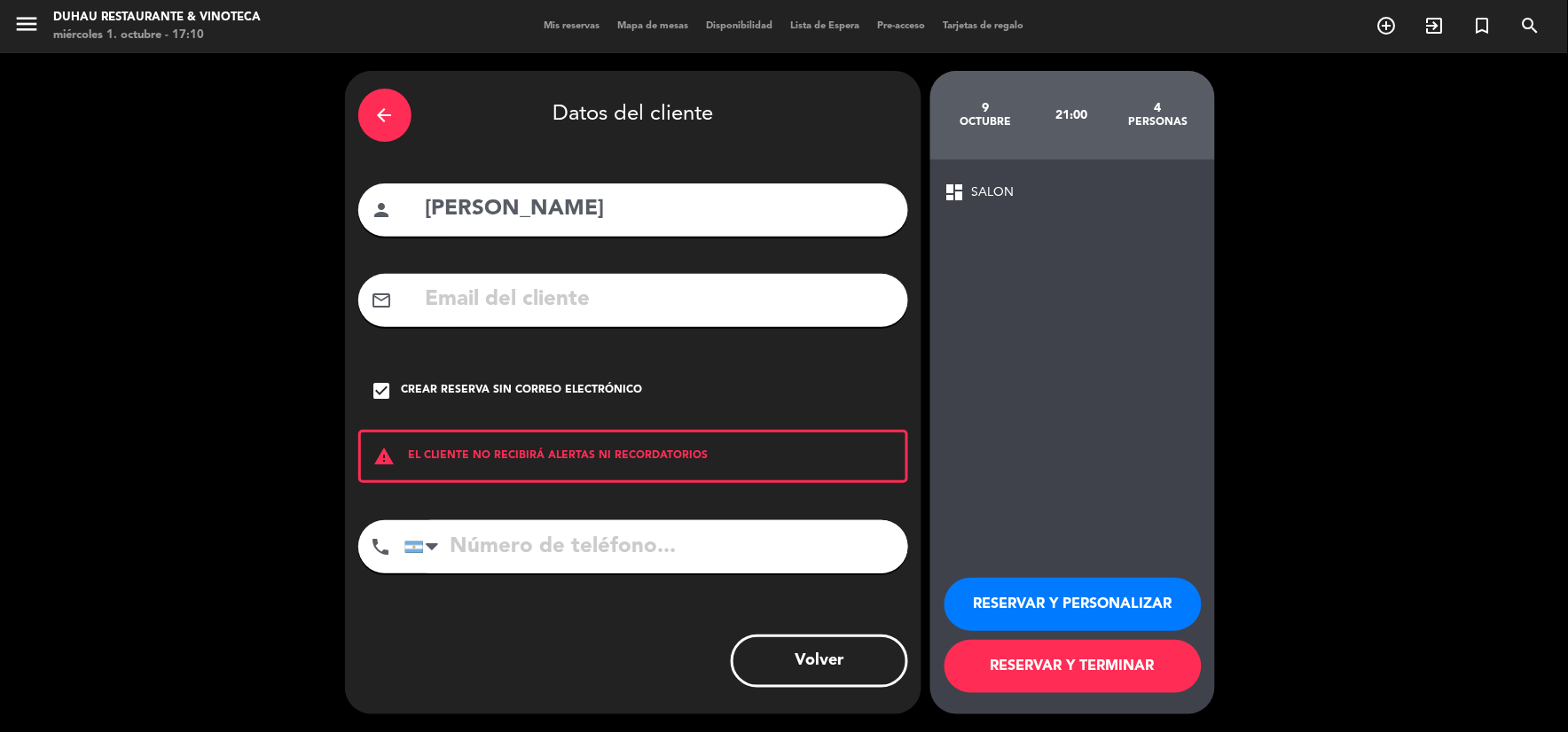
click at [1015, 601] on button "RESERVAR Y PERSONALIZAR" at bounding box center [1073, 604] width 258 height 53
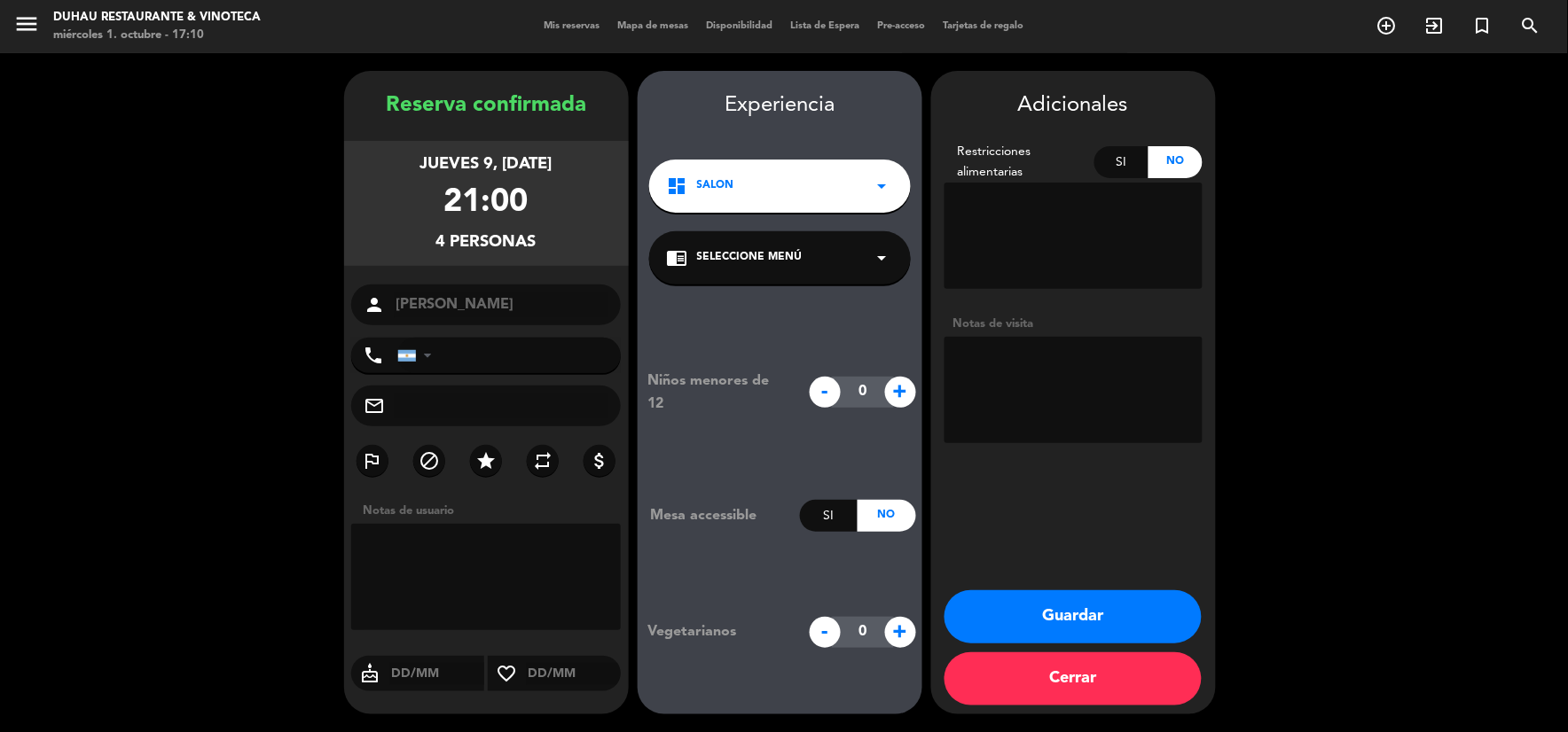
click at [1104, 624] on button "Guardar" at bounding box center [1073, 616] width 258 height 53
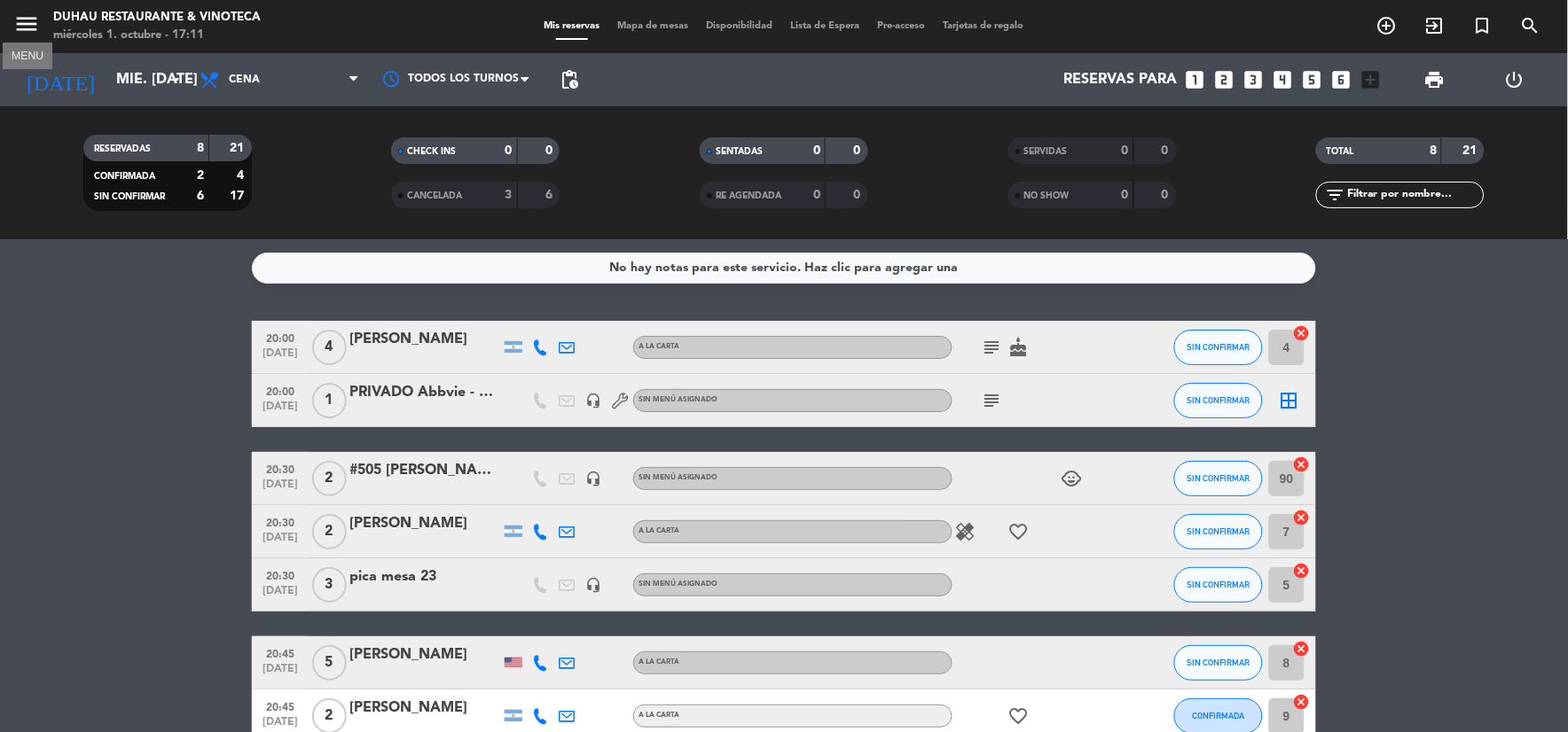
click at [34, 31] on icon "menu" at bounding box center [27, 24] width 27 height 27
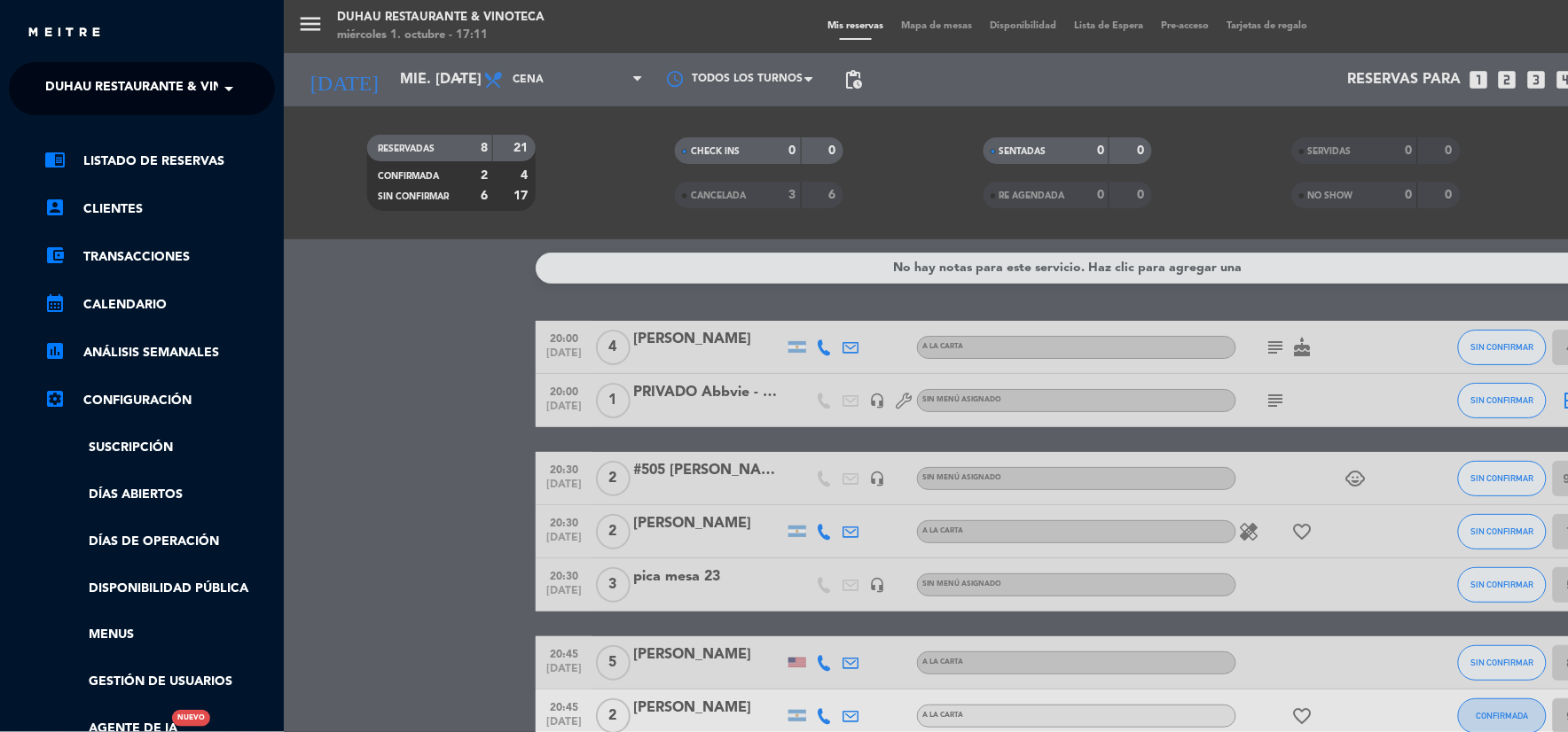
click at [69, 76] on span "Duhau Restaurante & Vinoteca" at bounding box center [155, 89] width 221 height 38
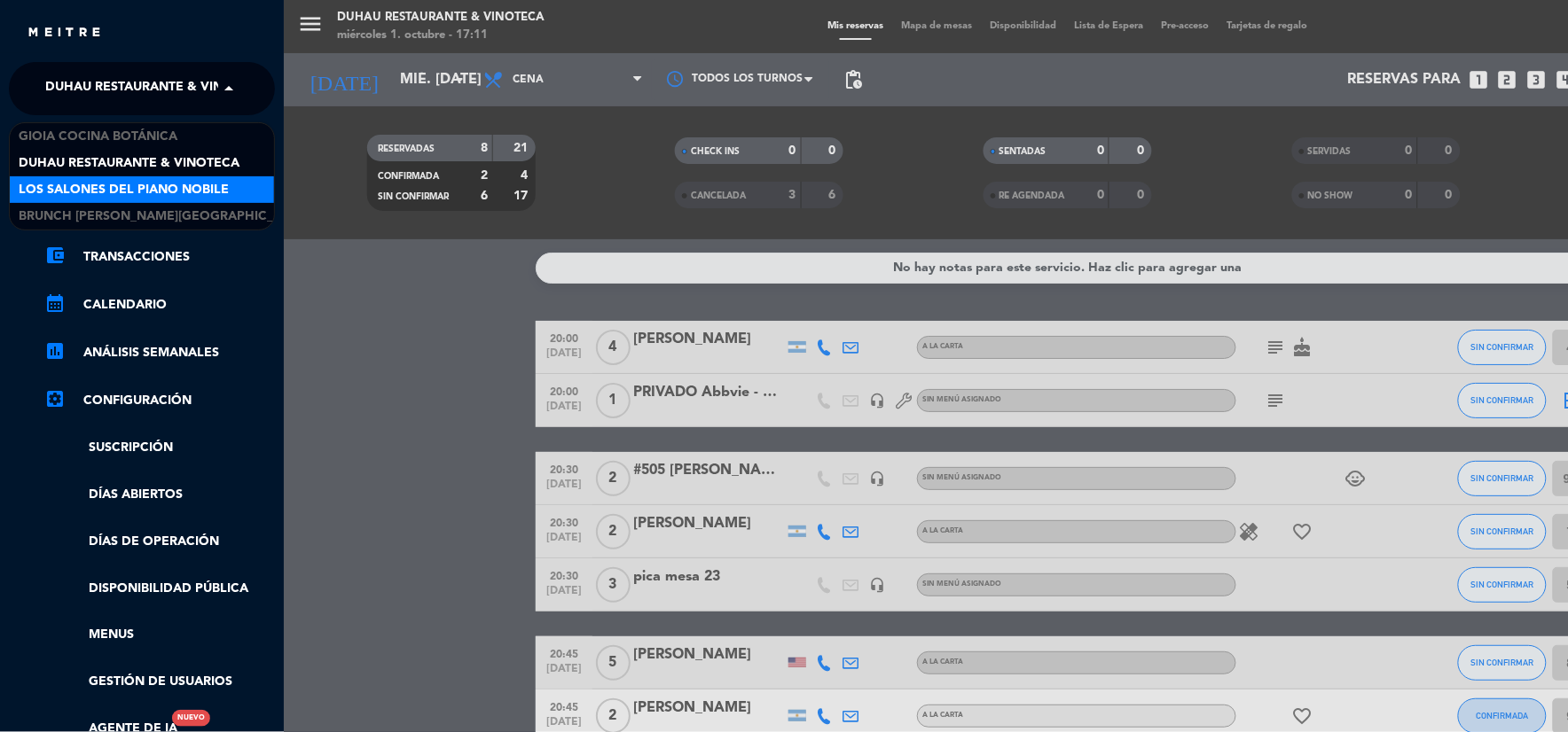
click at [94, 178] on div "Los Salones del Piano Nobile" at bounding box center [142, 190] width 264 height 27
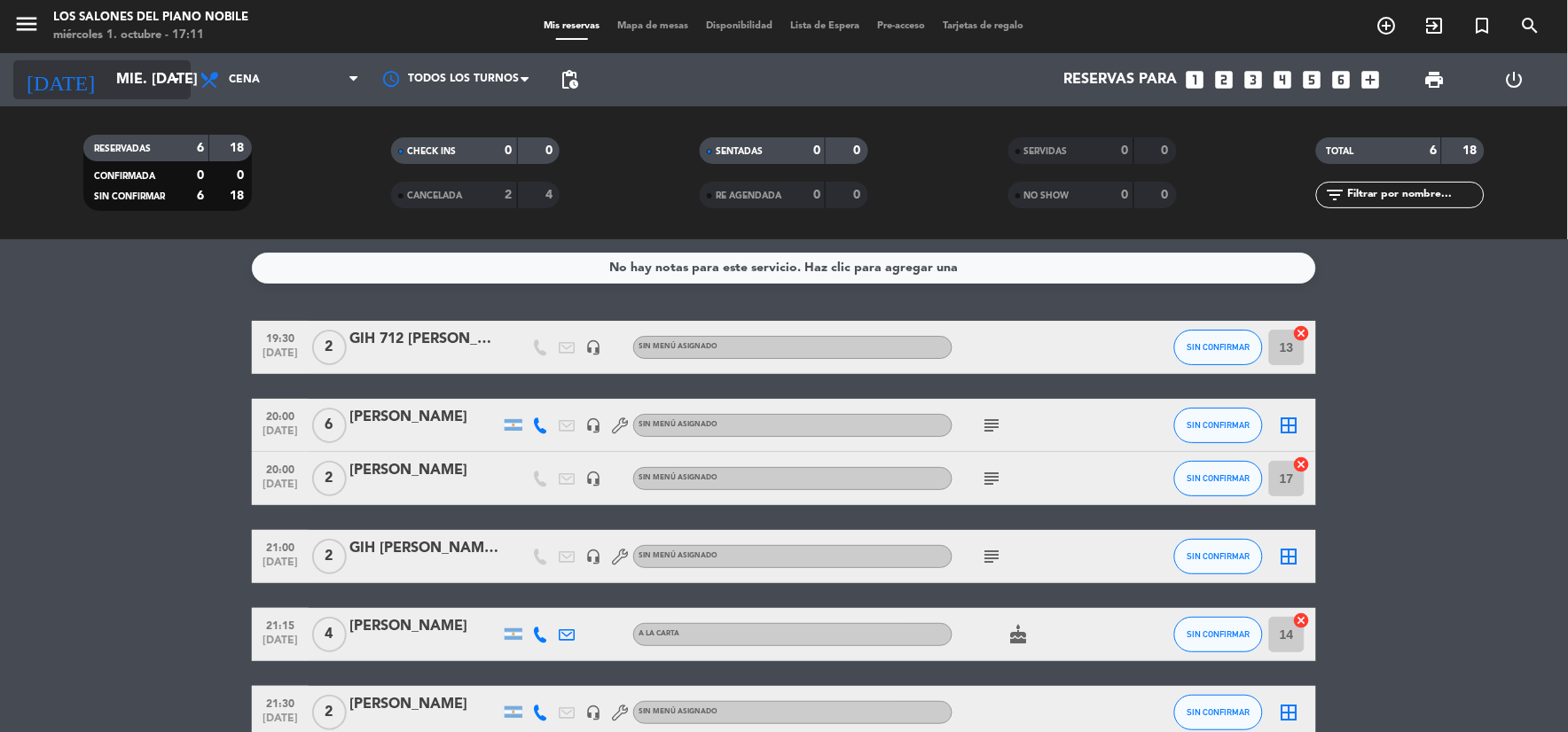
click at [121, 63] on input "mié. [DATE]" at bounding box center [201, 80] width 188 height 35
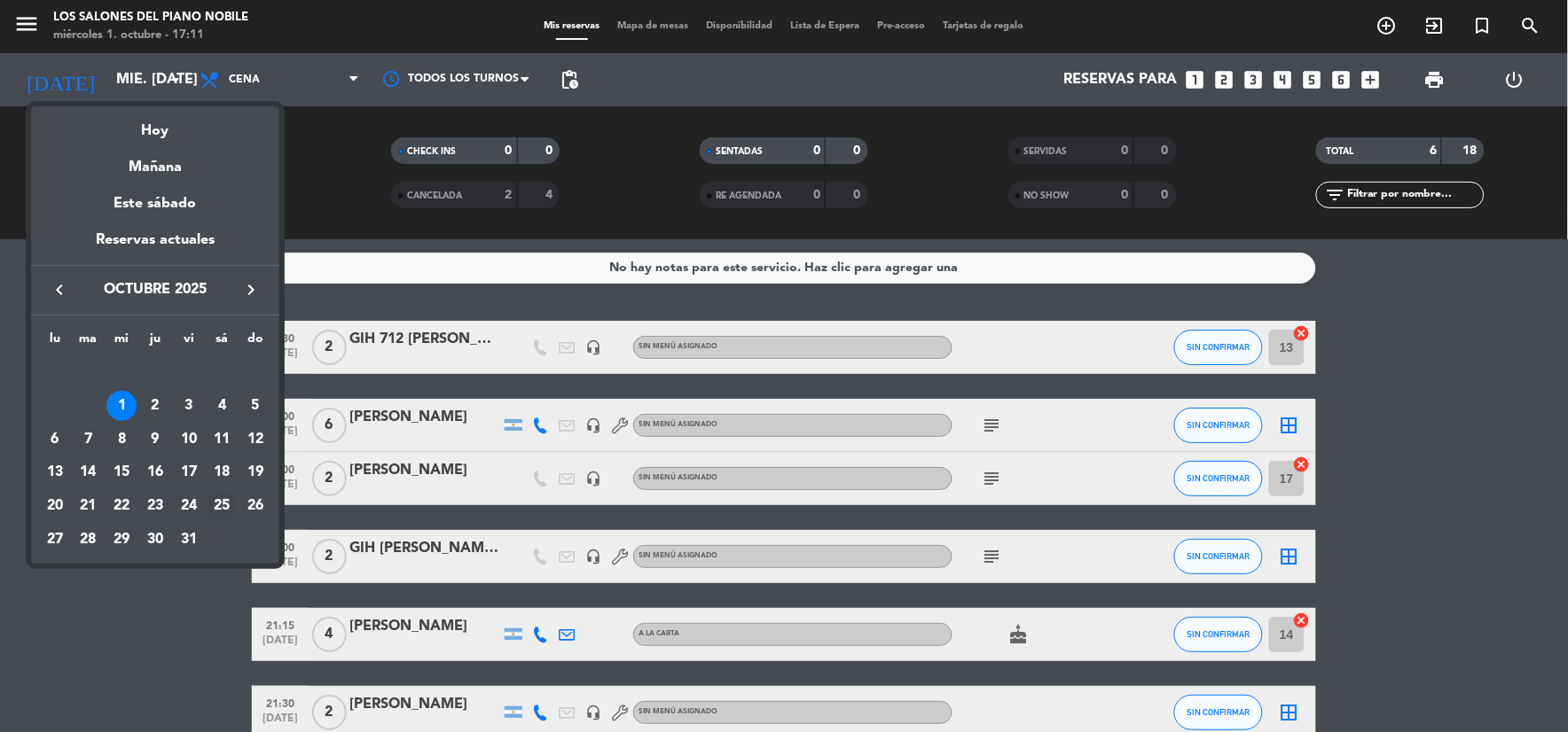
click at [225, 498] on div "25" at bounding box center [221, 505] width 30 height 30
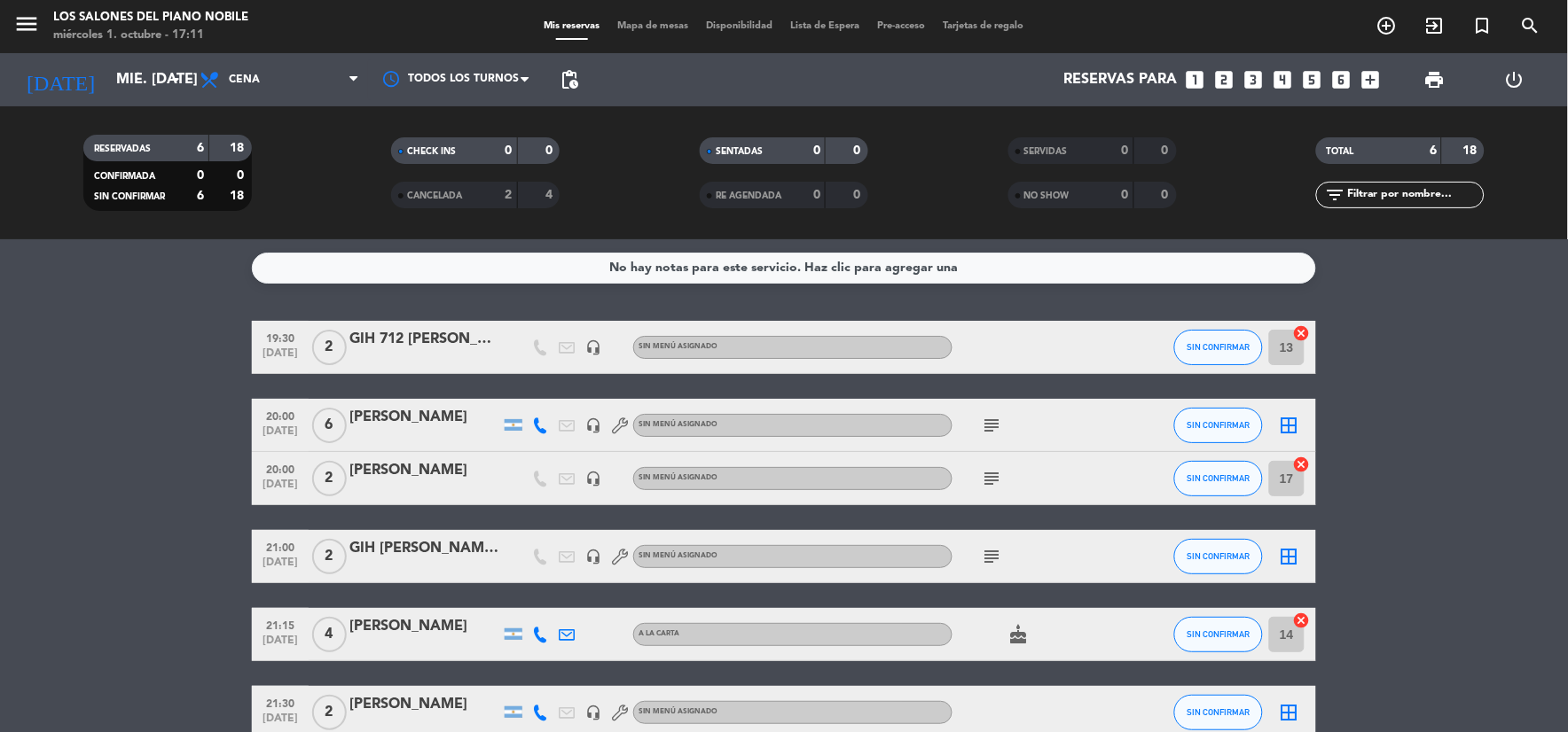
type input "sáb. [DATE]"
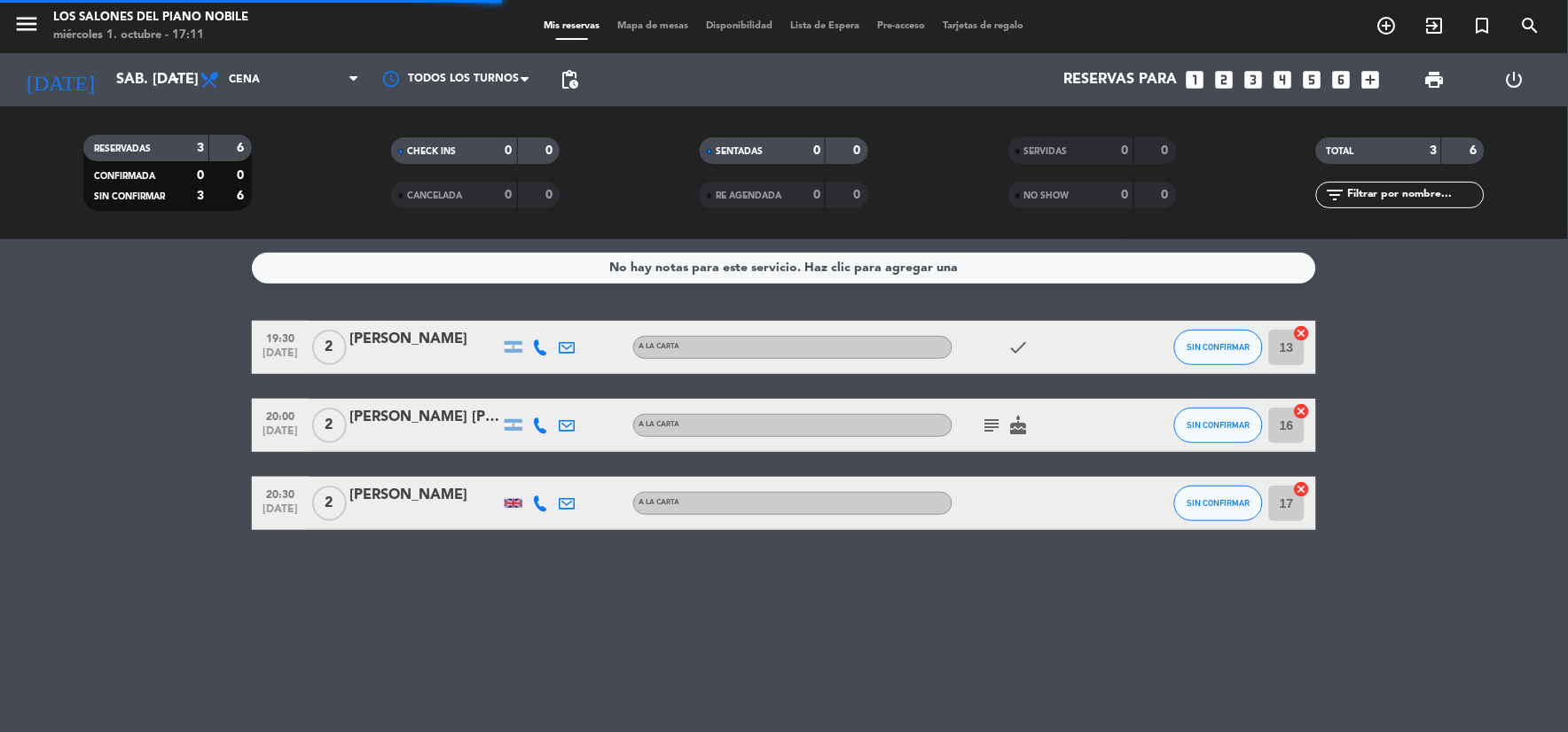
click at [244, 60] on span "Cena" at bounding box center [280, 79] width 178 height 39
click at [262, 200] on div "menu Los Salones del Piano [PERSON_NAME] miércoles 1. octubre - 17:11 Mis reser…" at bounding box center [784, 120] width 1568 height 239
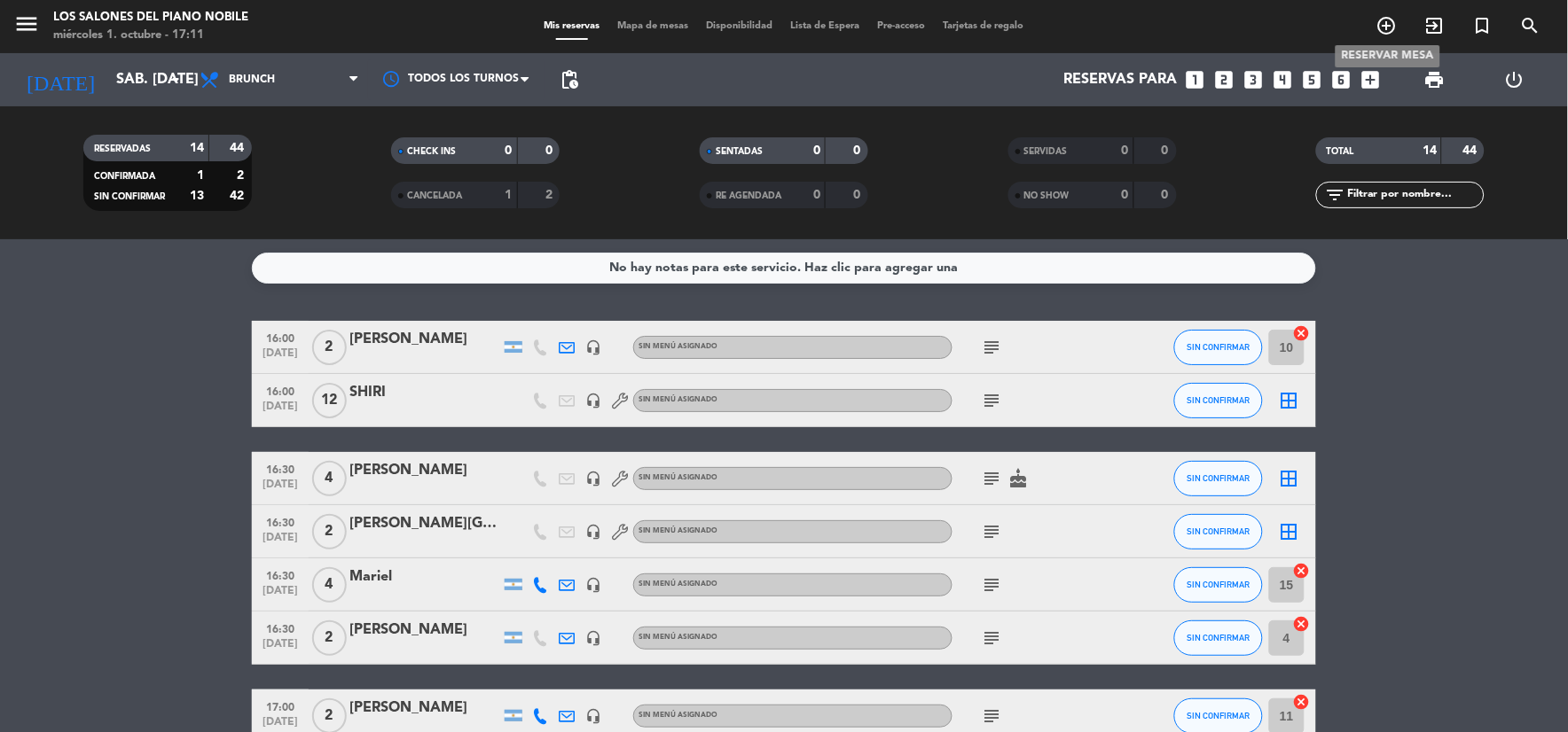
click at [1388, 21] on icon "add_circle_outline" at bounding box center [1387, 26] width 21 height 21
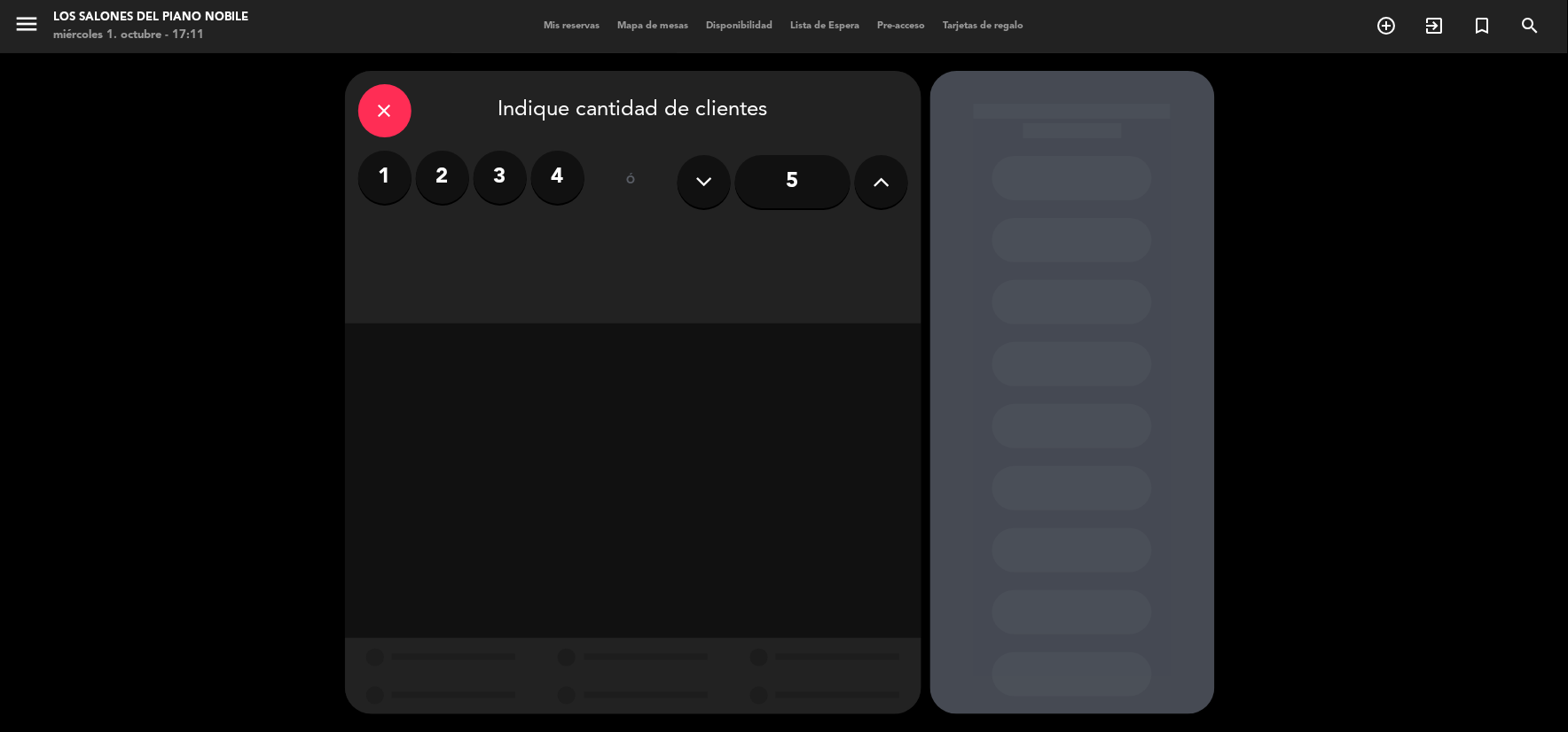
click at [428, 174] on label "2" at bounding box center [442, 176] width 53 height 53
click at [693, 254] on div "Brunch" at bounding box center [701, 242] width 134 height 36
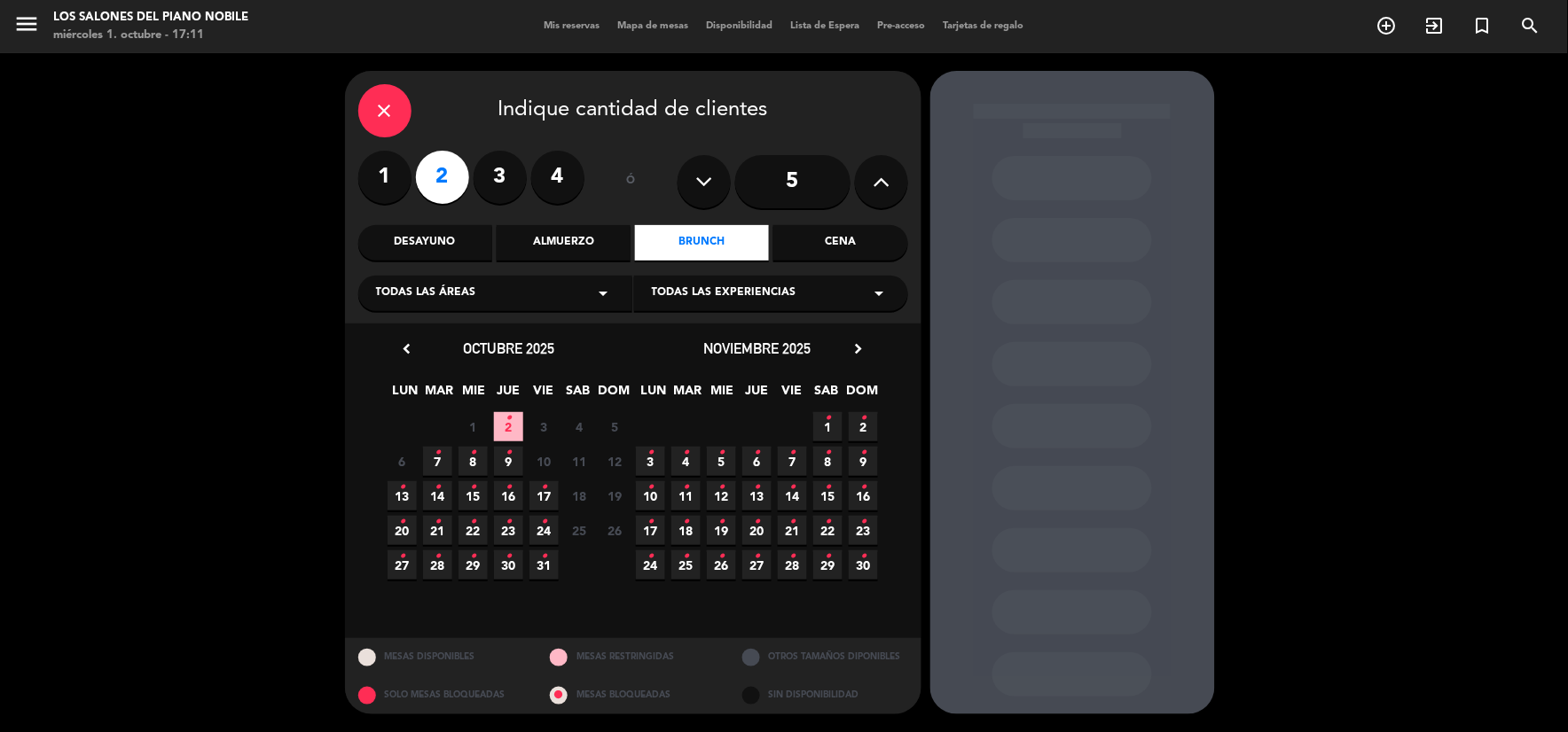
click at [414, 103] on div "close Indique cantidad de clientes" at bounding box center [633, 110] width 550 height 53
click at [402, 104] on div "close" at bounding box center [384, 110] width 53 height 53
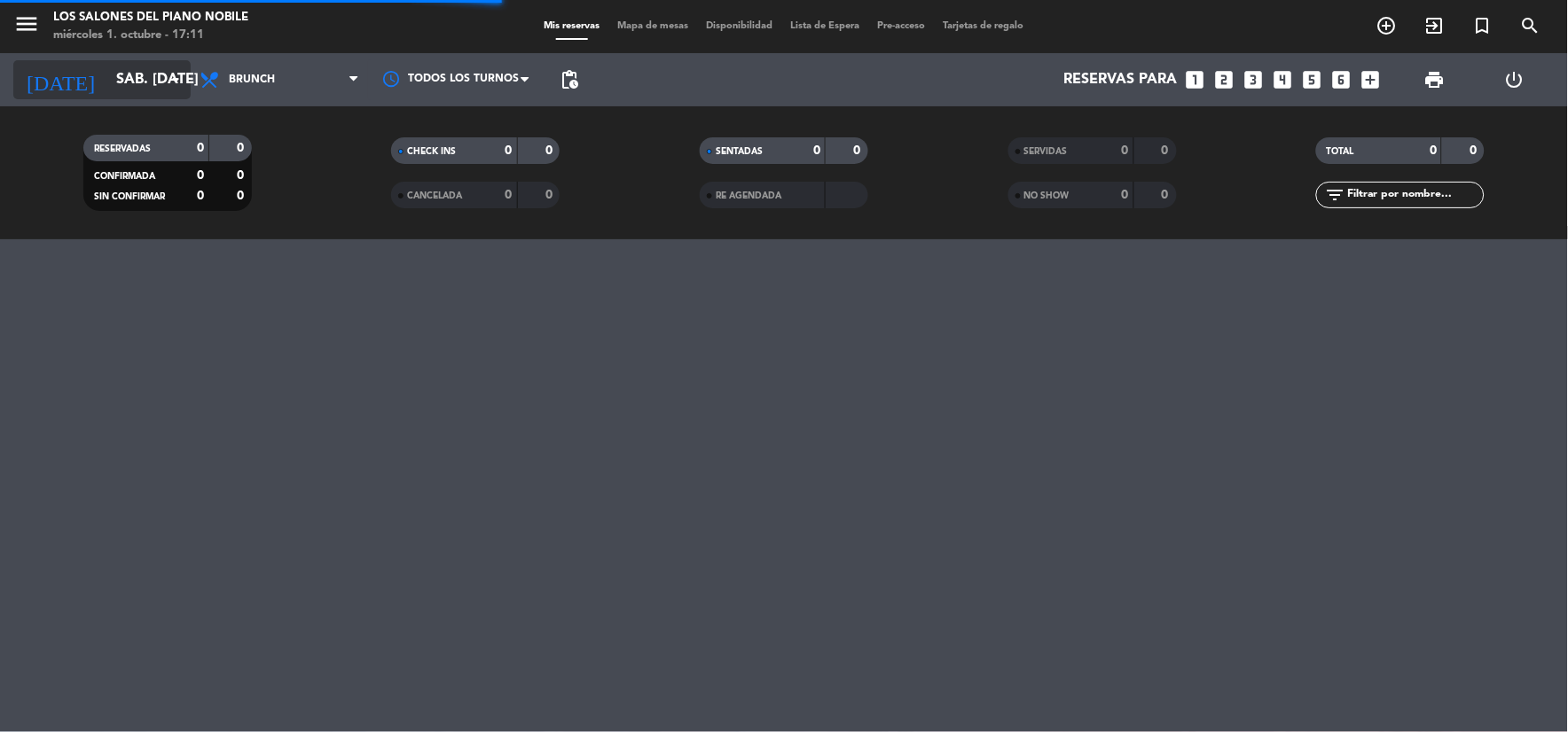
click at [131, 68] on input "sáb. [DATE]" at bounding box center [201, 80] width 188 height 35
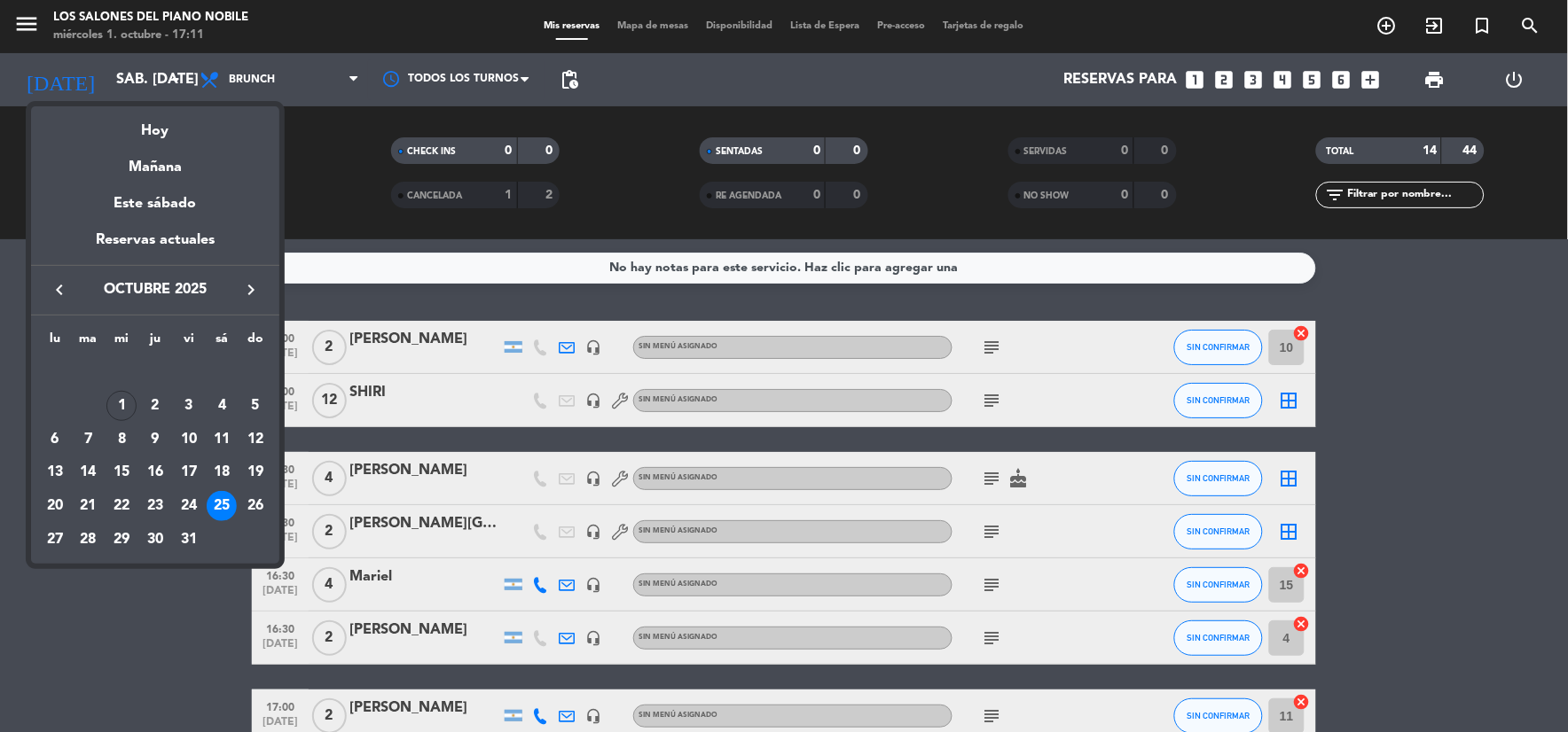
click at [250, 290] on icon "keyboard_arrow_right" at bounding box center [251, 290] width 21 height 21
click at [224, 374] on div "1" at bounding box center [221, 371] width 30 height 30
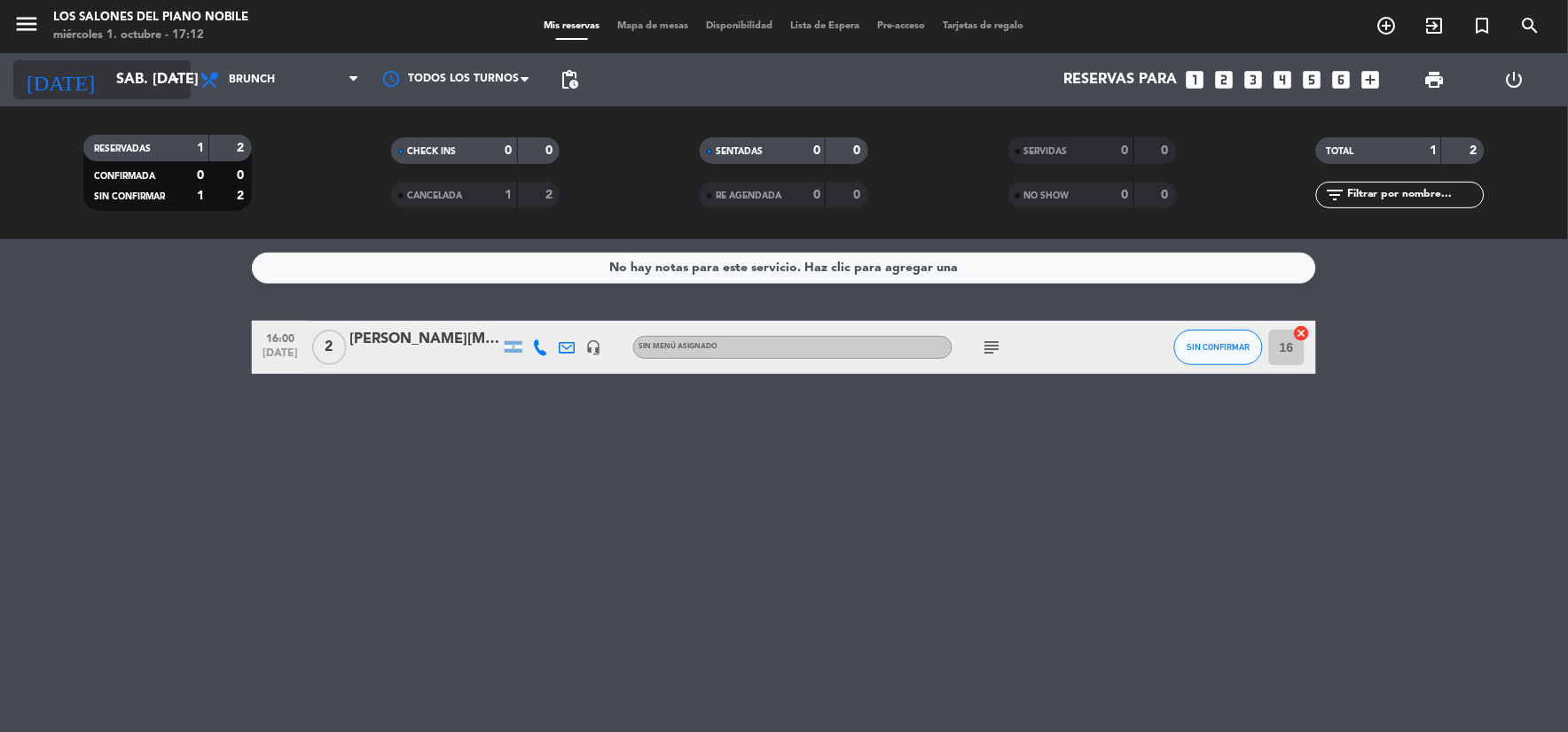
click at [120, 82] on input "sáb. [DATE]" at bounding box center [201, 80] width 188 height 35
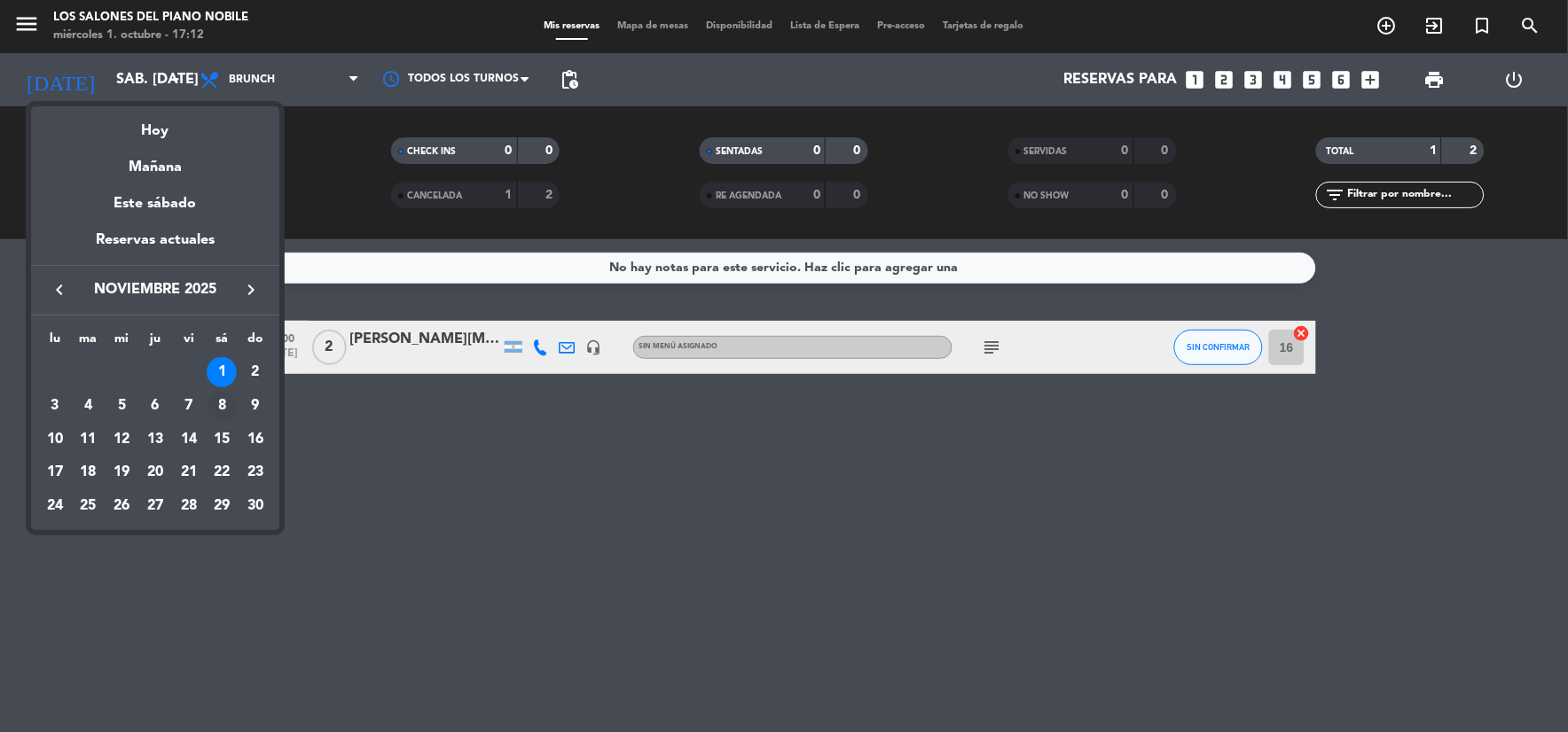
click at [218, 406] on div "8" at bounding box center [221, 405] width 30 height 30
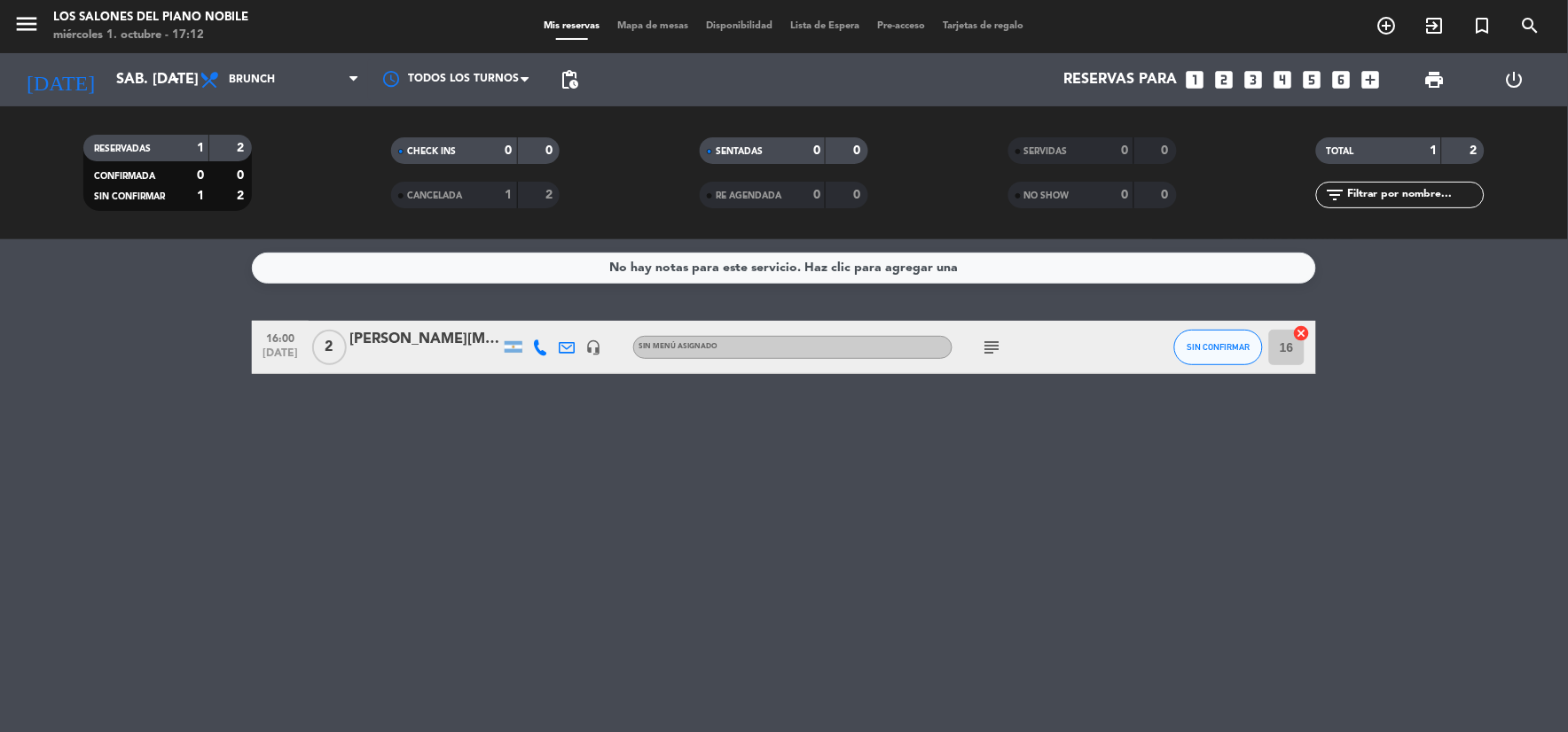
type input "sáb. [DATE]"
